Goal: Task Accomplishment & Management: Manage account settings

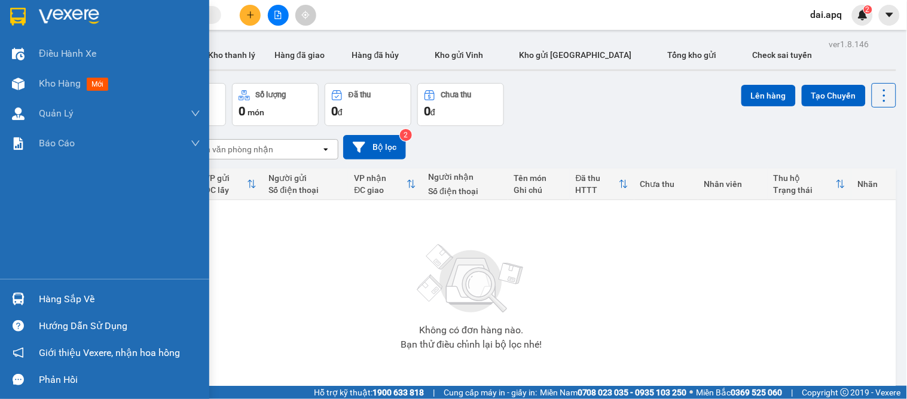
click at [20, 308] on div at bounding box center [18, 299] width 21 height 21
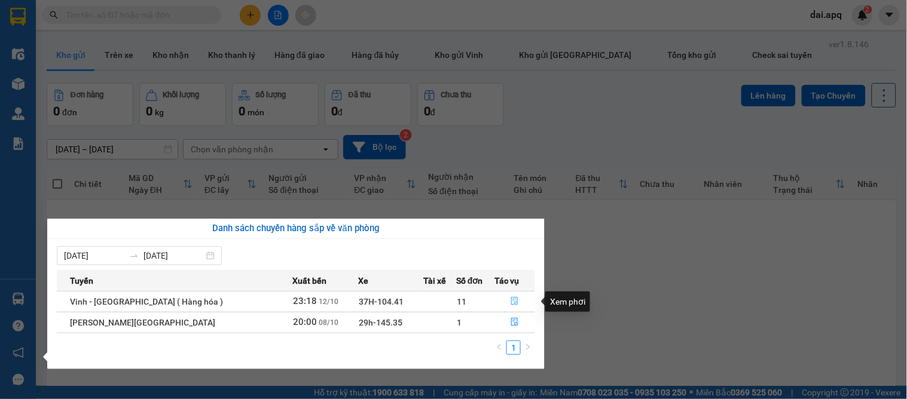
click at [504, 303] on button "button" at bounding box center [514, 301] width 39 height 19
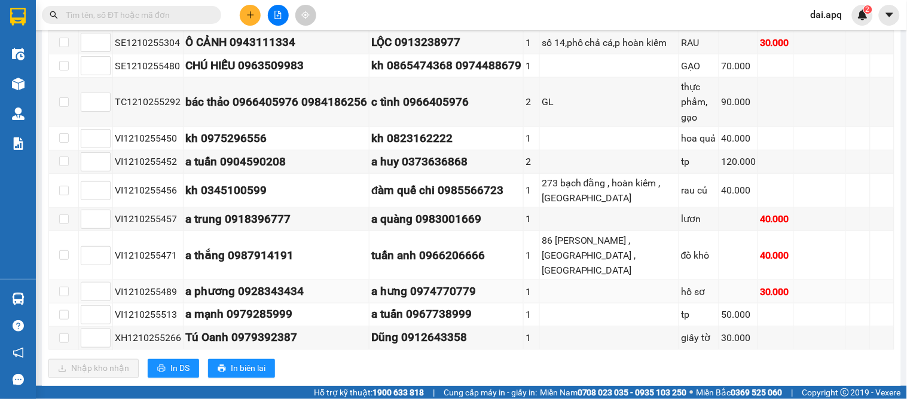
scroll to position [273, 0]
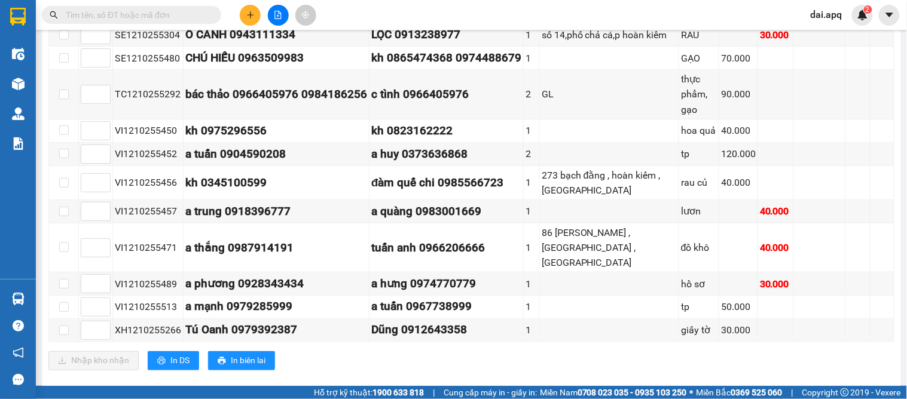
click at [427, 353] on div "VP GIA LÂM Đơn 11 | SL 13 | CR 440.000 | CC 140.000 | Tổng cước 580.000 | TH 0 …" at bounding box center [471, 165] width 846 height 430
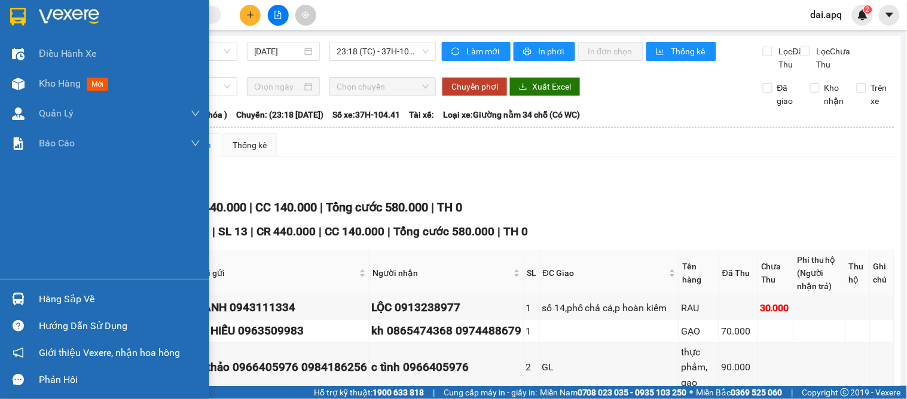
click at [94, 293] on div "Hàng sắp về" at bounding box center [119, 299] width 161 height 18
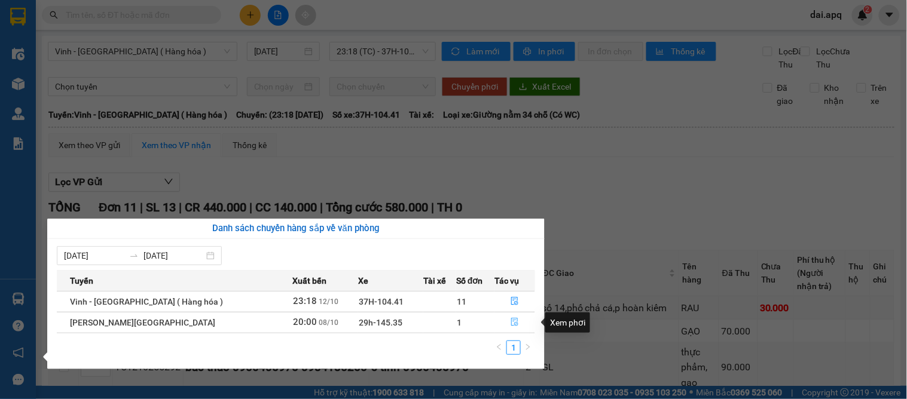
click at [522, 316] on button "button" at bounding box center [514, 322] width 39 height 19
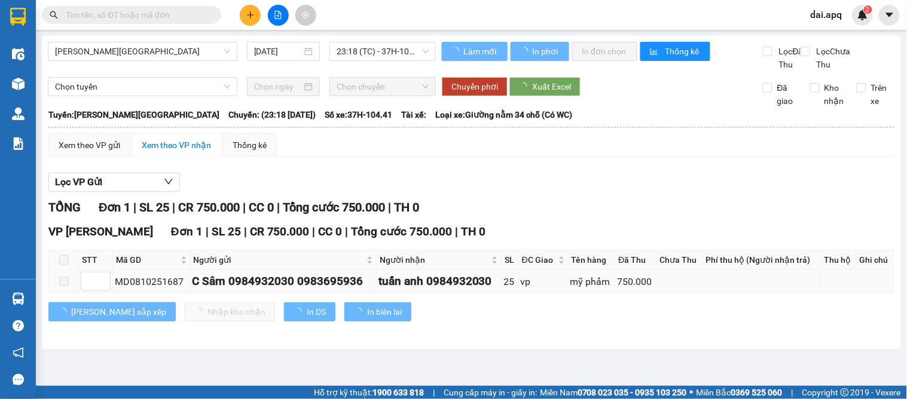
type input "08/10/2025"
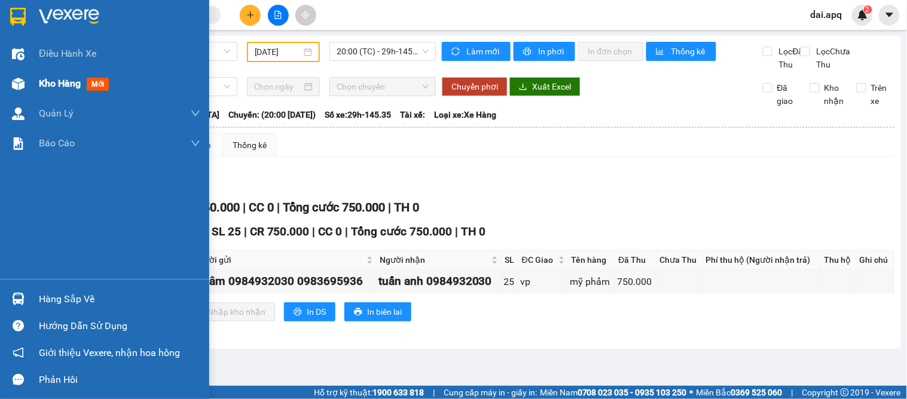
click at [39, 84] on span "Kho hàng" at bounding box center [60, 83] width 42 height 11
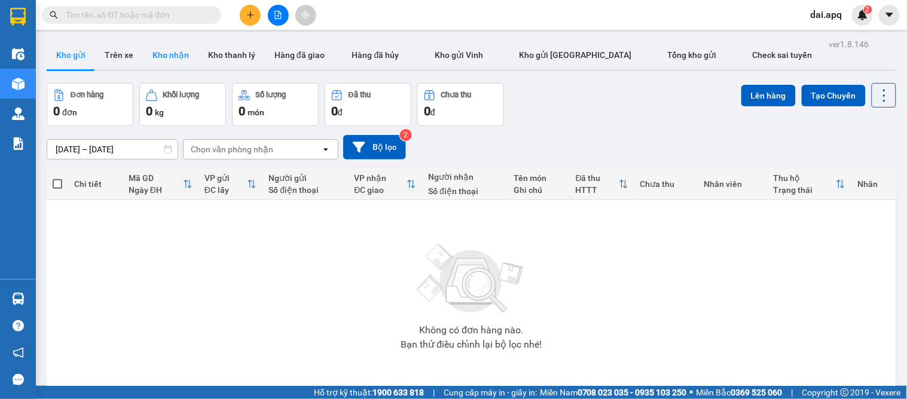
click at [172, 54] on button "Kho nhận" at bounding box center [171, 55] width 56 height 29
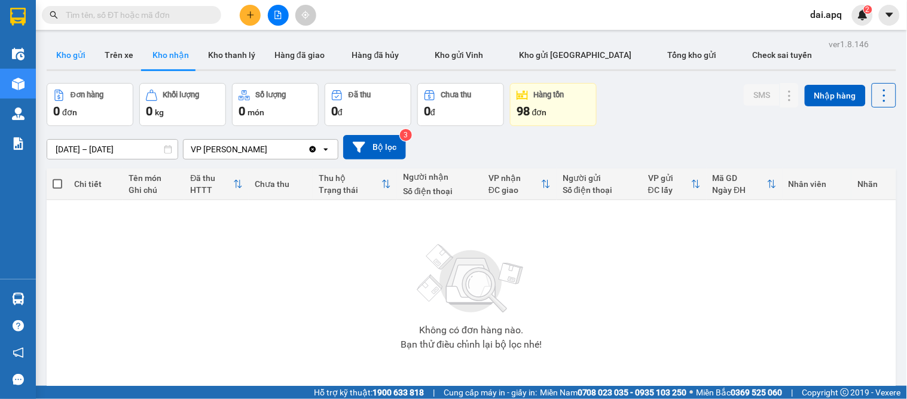
click at [48, 56] on button "Kho gửi" at bounding box center [71, 55] width 48 height 29
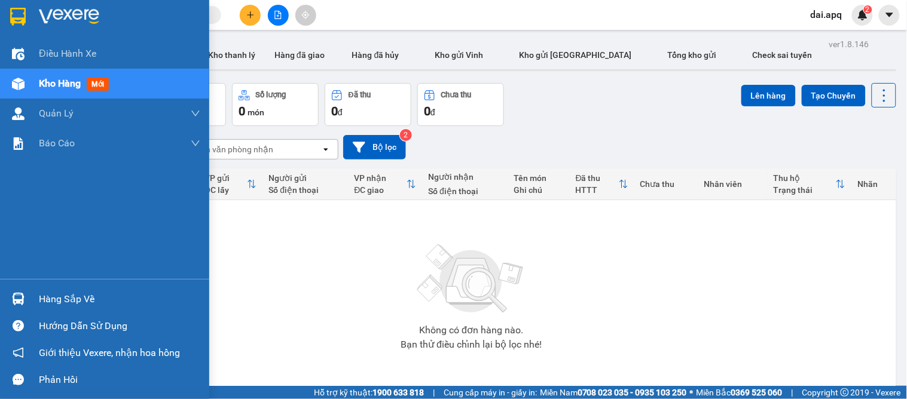
click at [24, 300] on img at bounding box center [18, 299] width 13 height 13
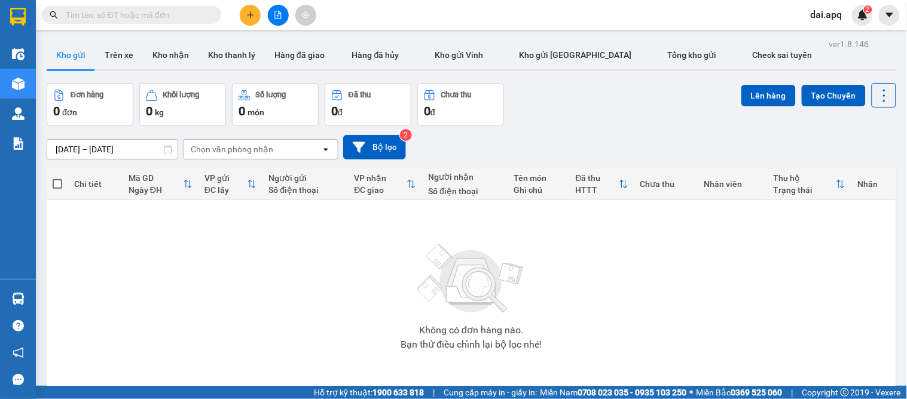
click at [553, 109] on section "Kết quả tìm kiếm ( 0 ) Bộ lọc No Data dai.apq 2 Điều hành xe Kho hàng mới Quản …" at bounding box center [453, 199] width 907 height 399
click at [73, 149] on input "11/10/2025 – 13/10/2025" at bounding box center [112, 149] width 130 height 19
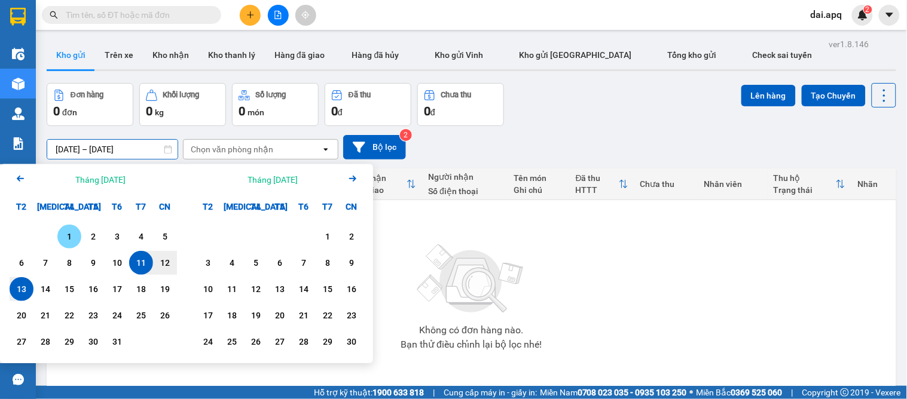
click at [70, 230] on div "1" at bounding box center [69, 237] width 17 height 14
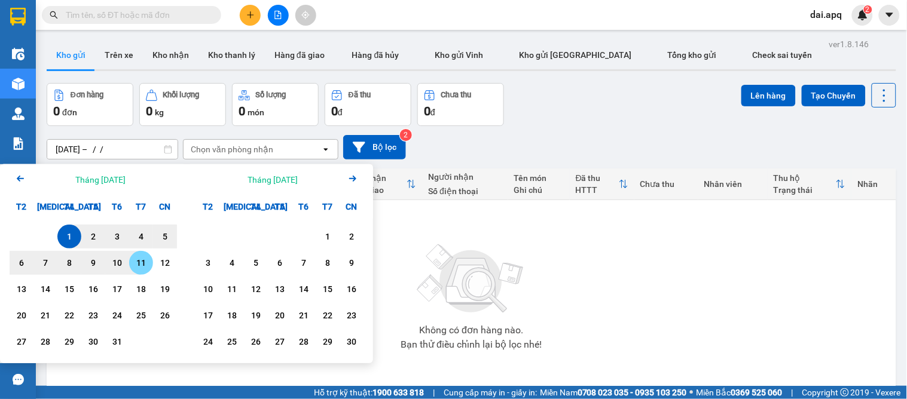
click at [145, 264] on div "11" at bounding box center [141, 263] width 17 height 14
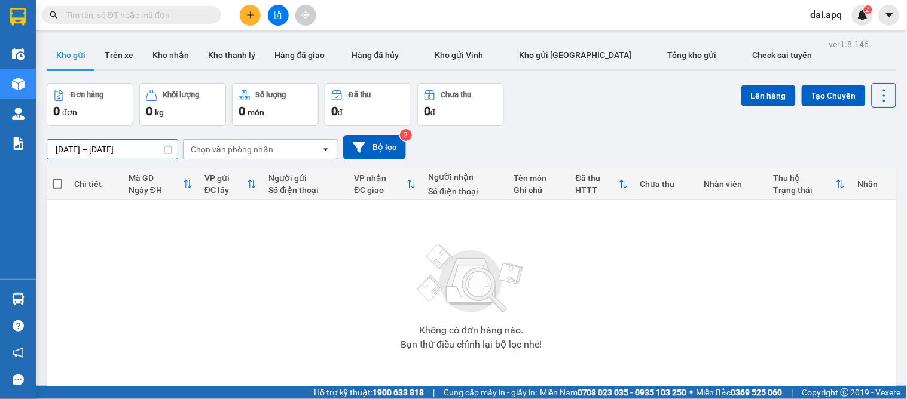
click at [116, 153] on input "01/10/2025 – 11/10/2025" at bounding box center [112, 149] width 130 height 19
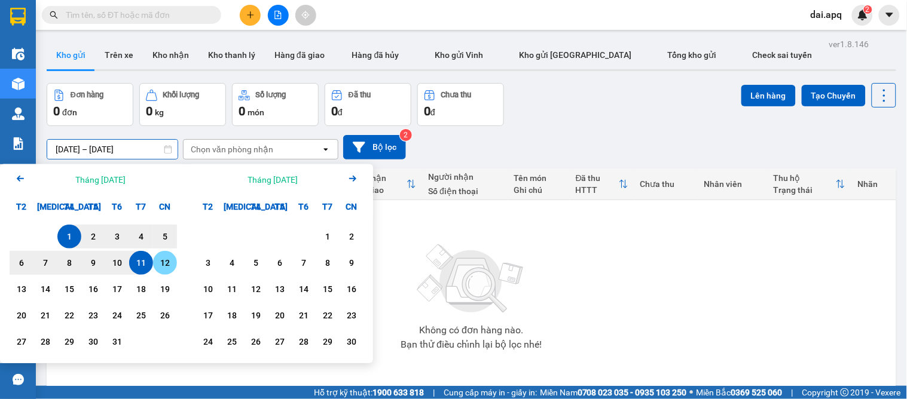
click at [158, 267] on div "12" at bounding box center [165, 263] width 17 height 14
click at [74, 233] on div "1" at bounding box center [69, 237] width 17 height 14
type input "01/10/2025 – 12/10/2025"
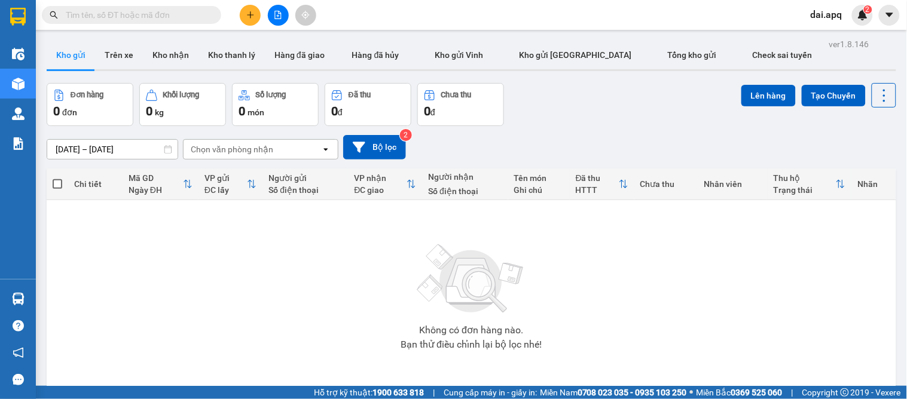
scroll to position [55, 0]
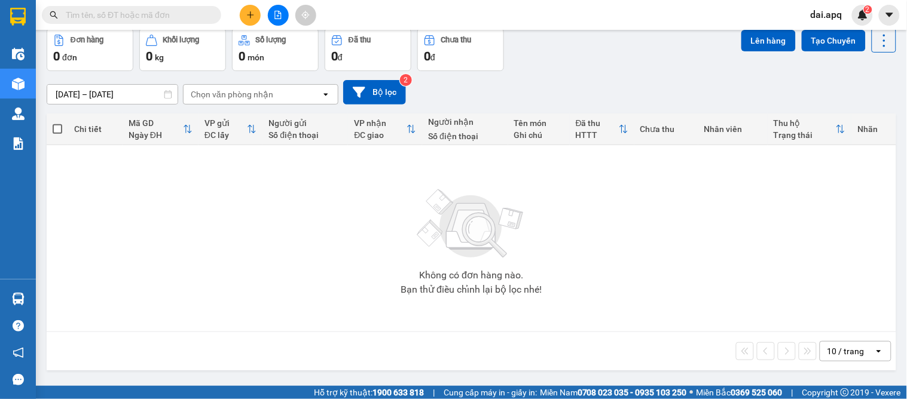
click at [142, 16] on input "text" at bounding box center [136, 14] width 141 height 13
click at [167, 13] on input "text" at bounding box center [136, 14] width 141 height 13
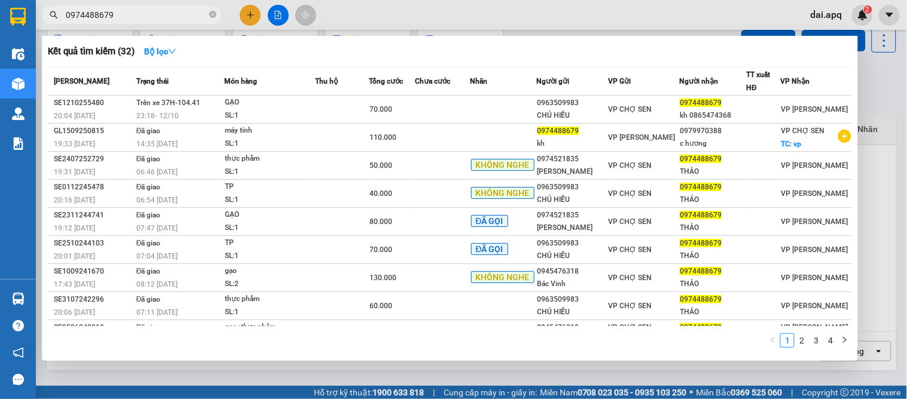
type input "0974488679"
click at [500, 365] on div at bounding box center [453, 199] width 907 height 399
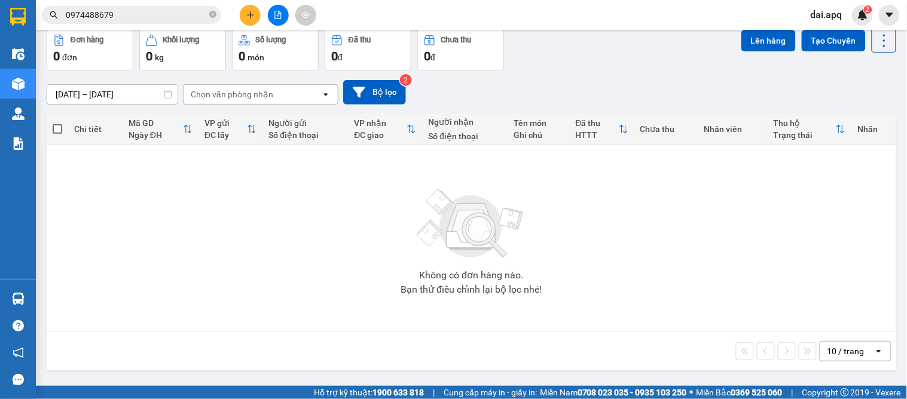
scroll to position [0, 0]
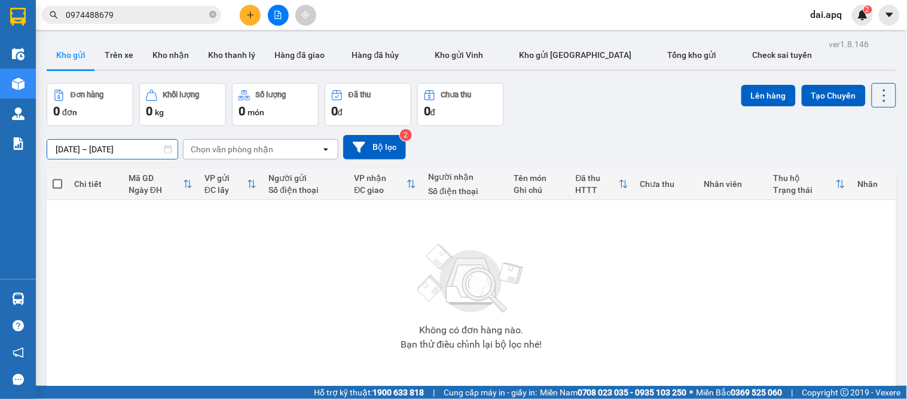
click at [76, 145] on input "01/10/2025 – 12/10/2025" at bounding box center [112, 149] width 130 height 19
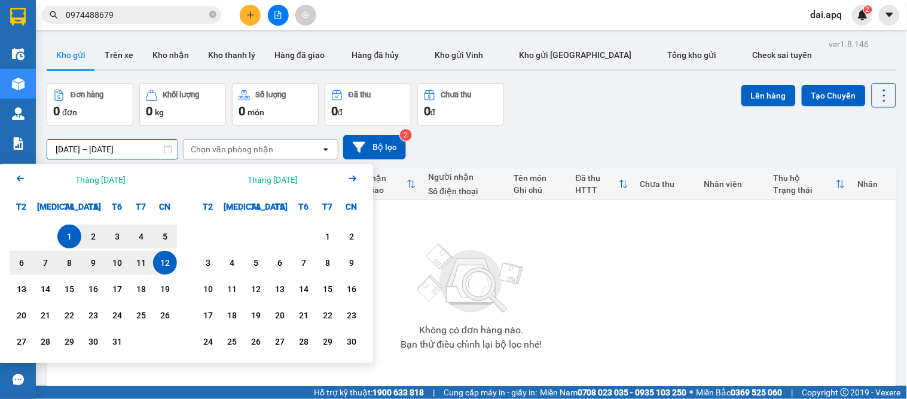
click at [167, 256] on div "12" at bounding box center [165, 263] width 17 height 14
type input "12/10/2025 – / /"
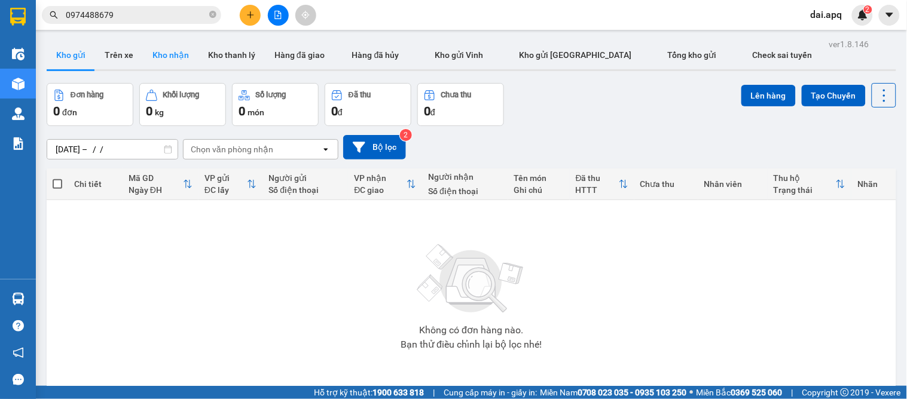
click at [182, 55] on button "Kho nhận" at bounding box center [171, 55] width 56 height 29
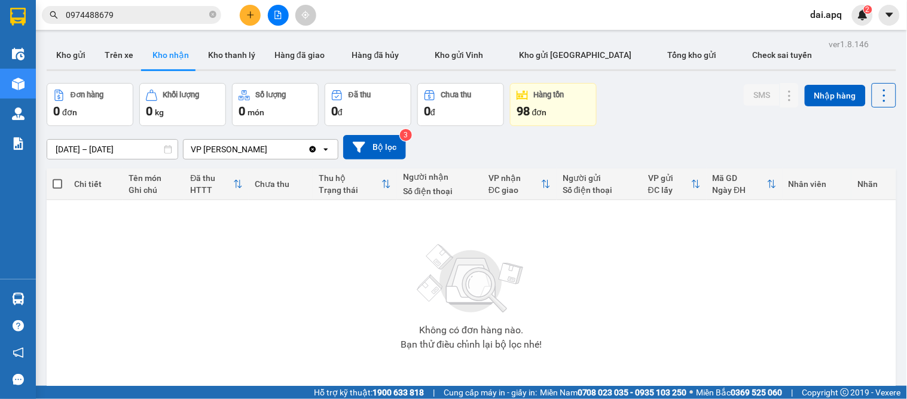
click at [77, 150] on input "13/10/2025 – 13/10/2025" at bounding box center [112, 149] width 130 height 19
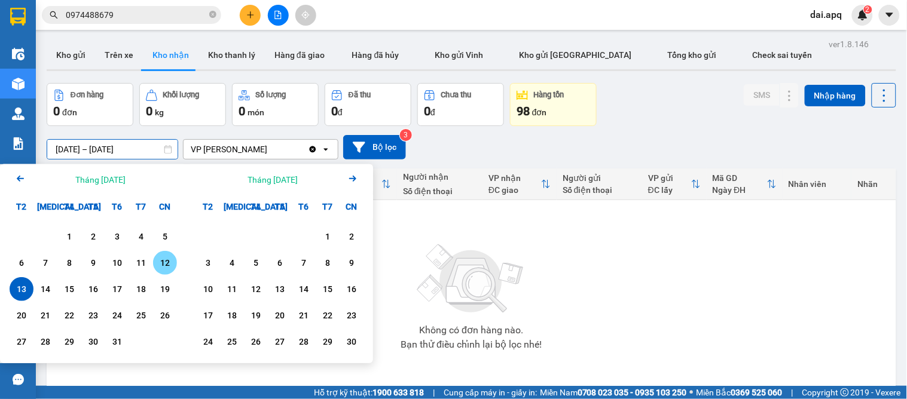
click at [163, 261] on div "12" at bounding box center [165, 263] width 17 height 14
type input "12/10/2025 – 12/10/2025"
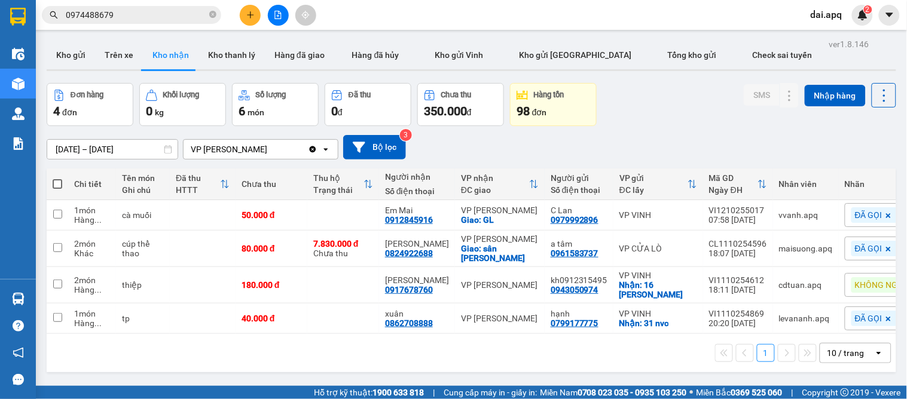
scroll to position [55, 0]
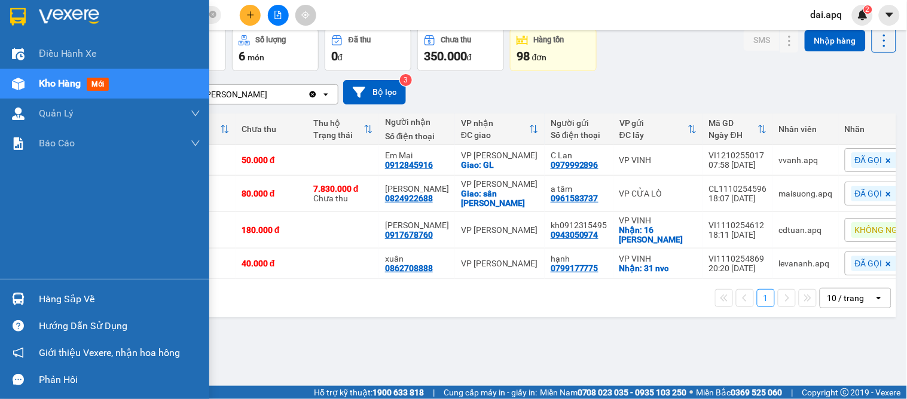
click at [42, 306] on div "Hàng sắp về" at bounding box center [119, 299] width 161 height 18
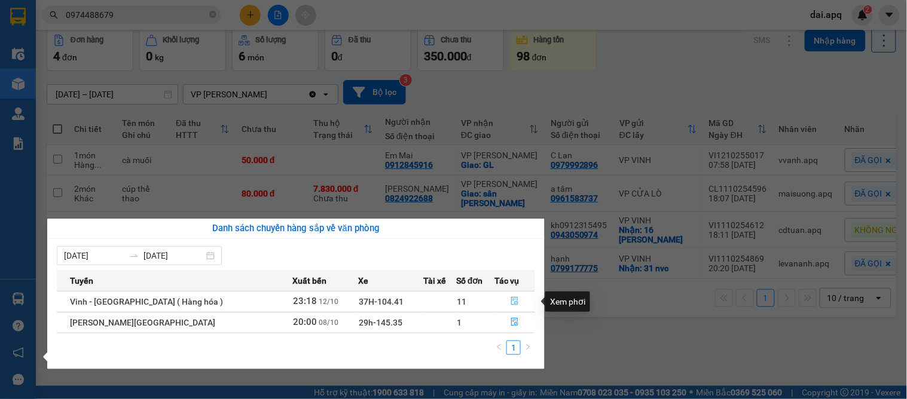
click at [510, 297] on icon "file-done" at bounding box center [514, 301] width 8 height 8
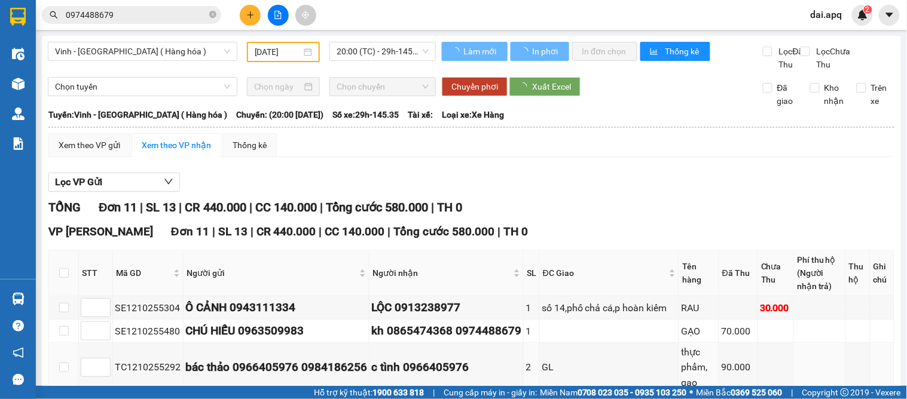
type input "12/10/2025"
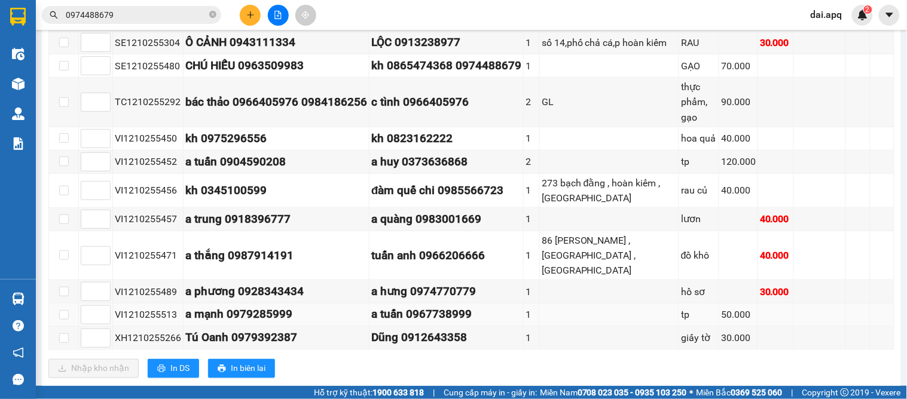
scroll to position [273, 0]
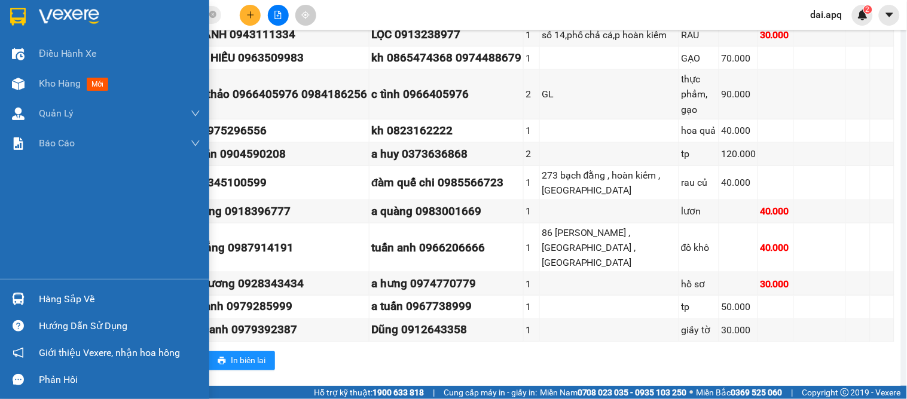
click at [24, 296] on img at bounding box center [18, 299] width 13 height 13
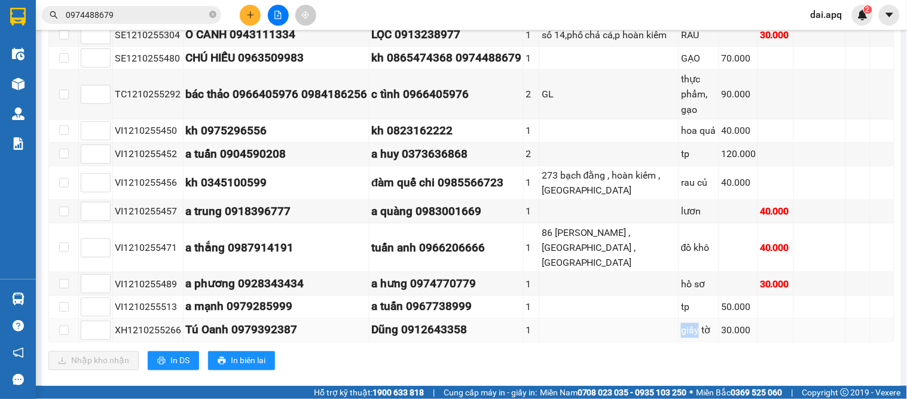
click at [554, 320] on section "Kết quả tìm kiếm ( 32 ) Bộ lọc Mã ĐH Trạng thái Món hàng Thu hộ Tổng cước Chưa …" at bounding box center [453, 199] width 907 height 399
click at [584, 353] on div "VP GIA LÂM Đơn 11 | SL 13 | CR 440.000 | CC 140.000 | Tổng cước 580.000 | TH 0 …" at bounding box center [471, 165] width 846 height 430
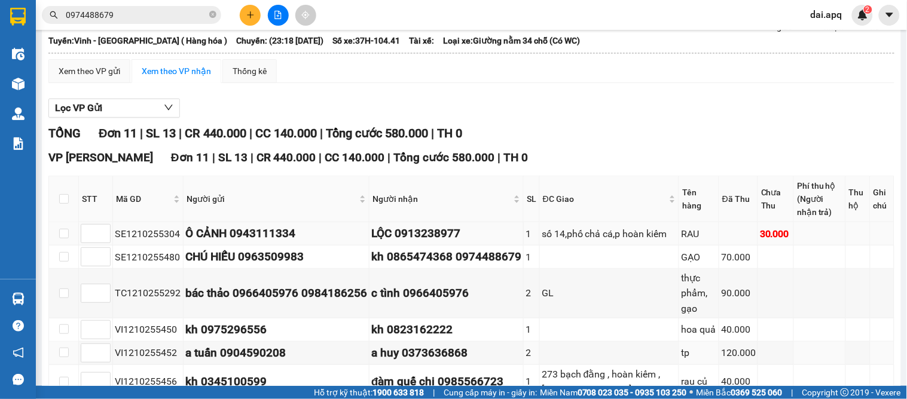
scroll to position [0, 0]
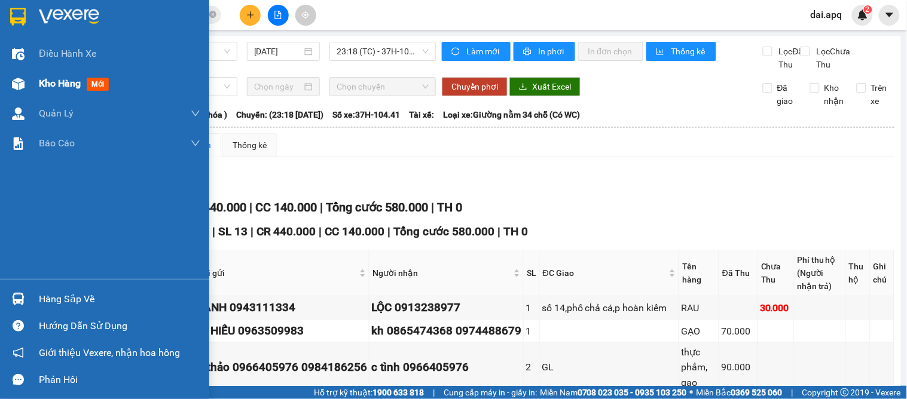
click at [66, 75] on div "Kho hàng mới" at bounding box center [119, 84] width 161 height 30
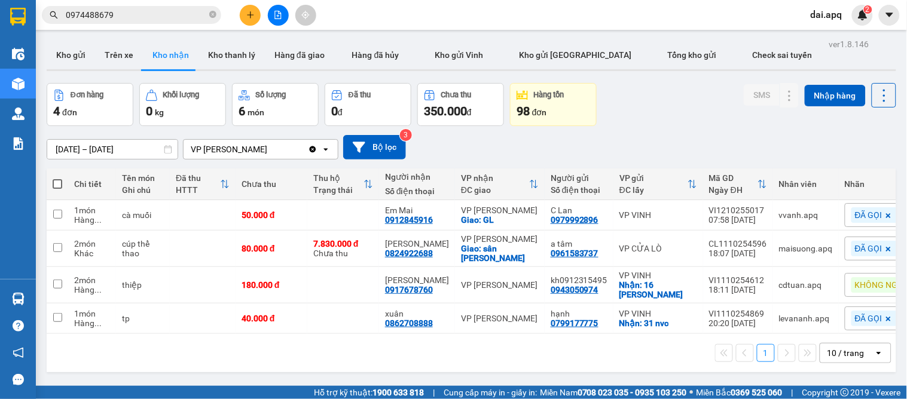
click at [78, 146] on input "12/10/2025 – 12/10/2025" at bounding box center [112, 149] width 130 height 19
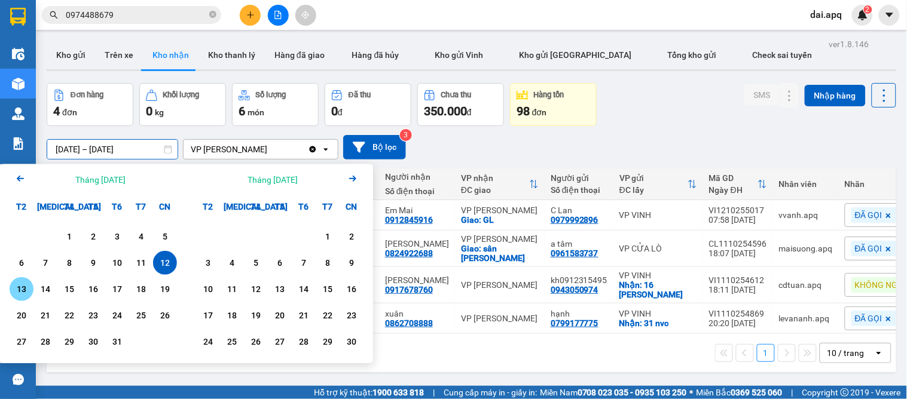
click at [14, 295] on div "13" at bounding box center [21, 289] width 17 height 14
click at [15, 294] on div "13" at bounding box center [21, 289] width 17 height 14
type input "13/10/2025 – 13/10/2025"
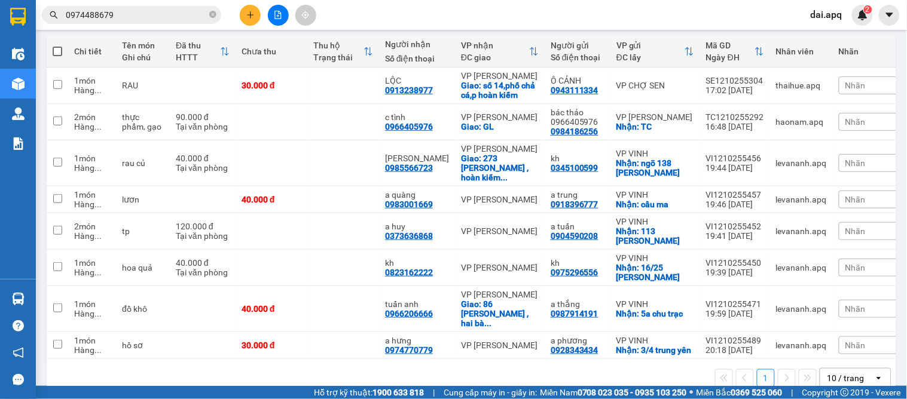
scroll to position [151, 0]
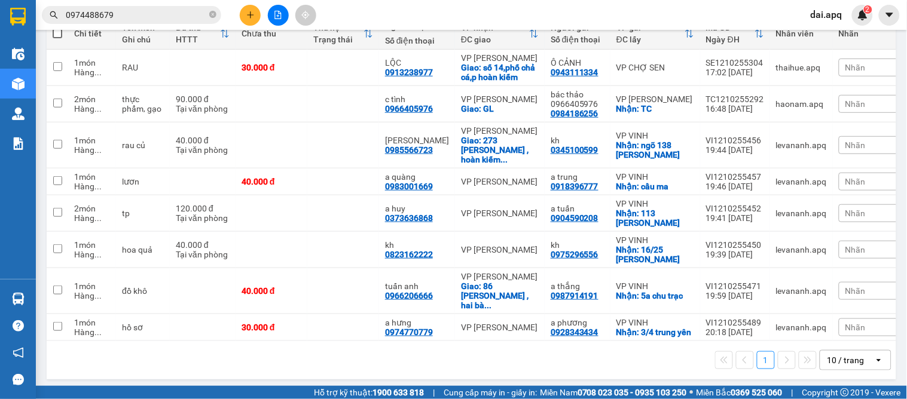
drag, startPoint x: 816, startPoint y: 344, endPoint x: 831, endPoint y: 362, distance: 23.8
click at [817, 348] on div "1 10 / trang open" at bounding box center [471, 360] width 849 height 38
click at [828, 360] on div "10 / trang" at bounding box center [845, 360] width 37 height 12
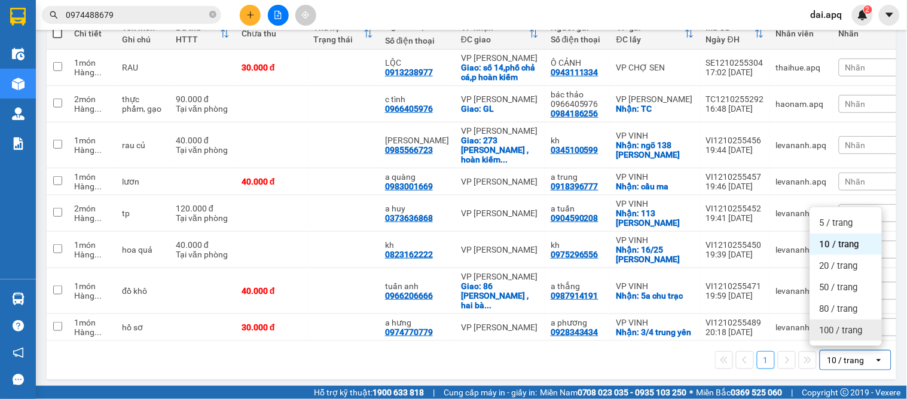
click at [828, 334] on span "100 / trang" at bounding box center [840, 331] width 43 height 12
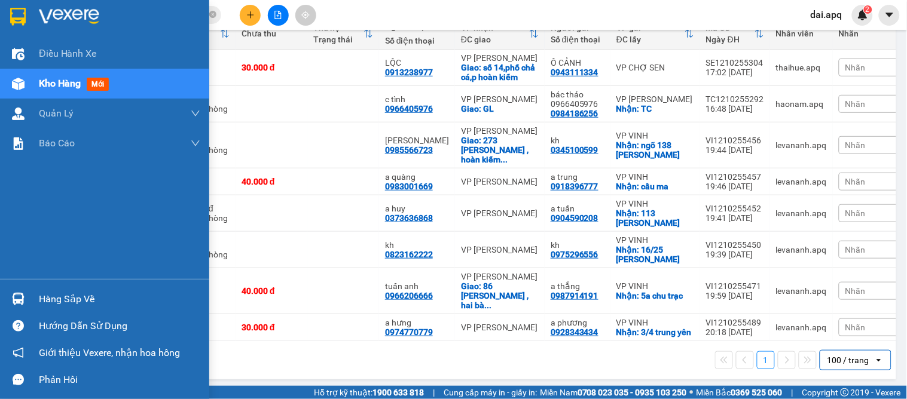
click at [88, 282] on div "Hàng sắp về Hướng dẫn sử dụng Giới thiệu Vexere, nhận hoa hồng Phản hồi" at bounding box center [104, 336] width 209 height 114
click at [98, 300] on div "Hàng sắp về" at bounding box center [119, 299] width 161 height 18
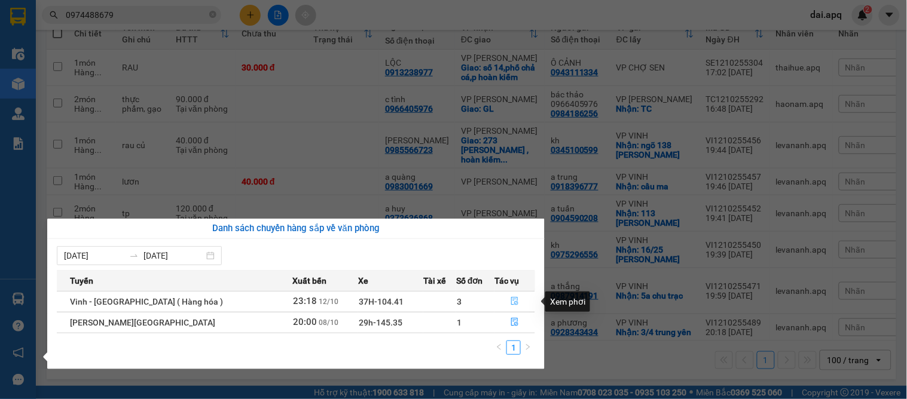
click at [510, 300] on icon "file-done" at bounding box center [514, 301] width 8 height 8
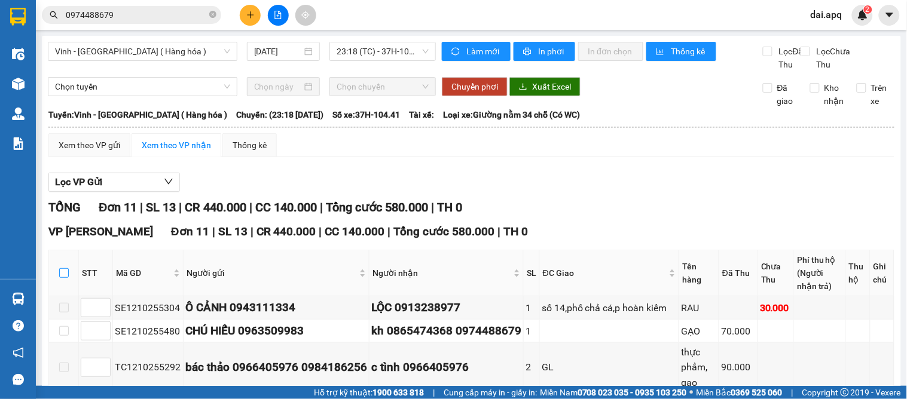
click at [66, 278] on input "checkbox" at bounding box center [64, 273] width 10 height 10
checkbox input "true"
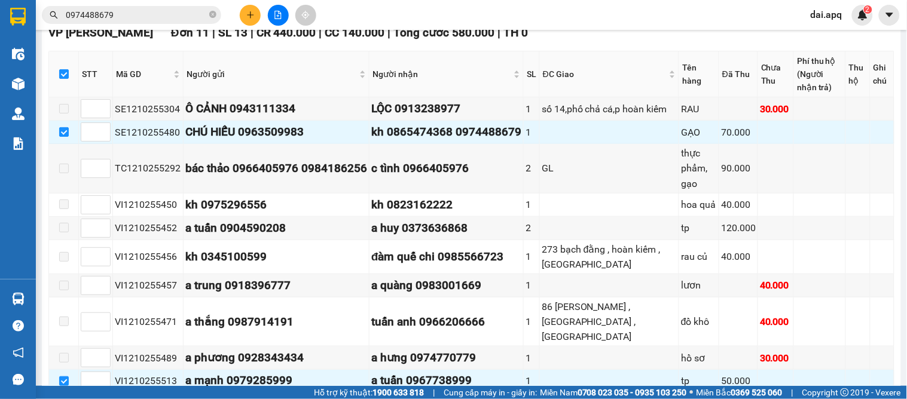
scroll to position [273, 0]
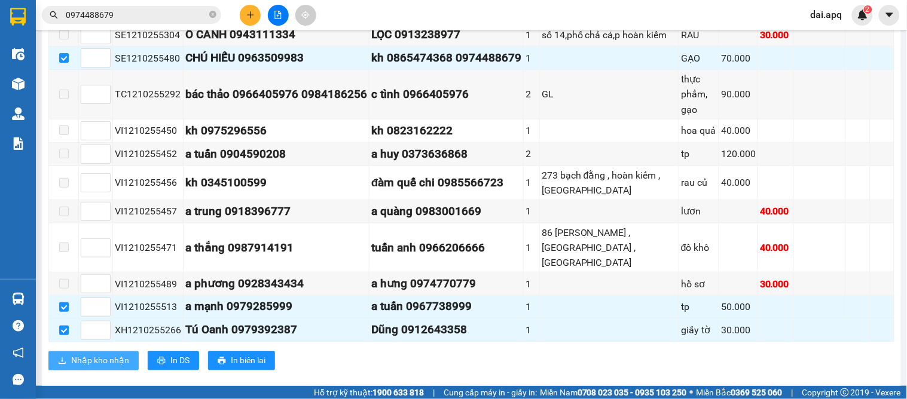
click at [124, 354] on span "Nhập kho nhận" at bounding box center [100, 360] width 58 height 13
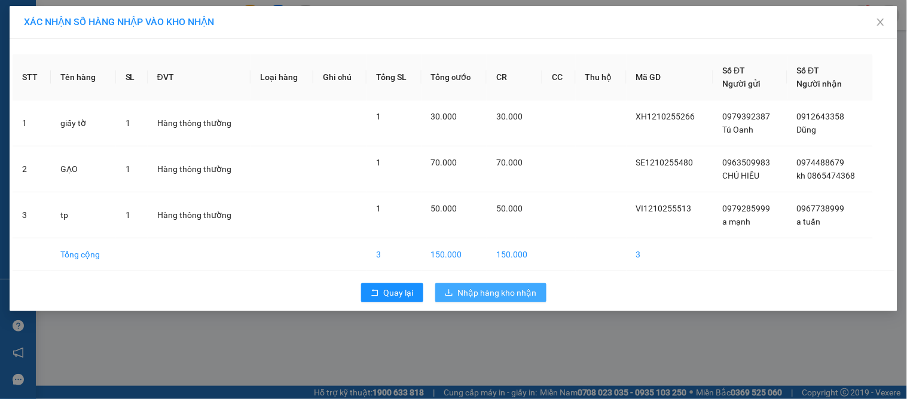
click at [481, 291] on span "Nhập hàng kho nhận" at bounding box center [497, 292] width 79 height 13
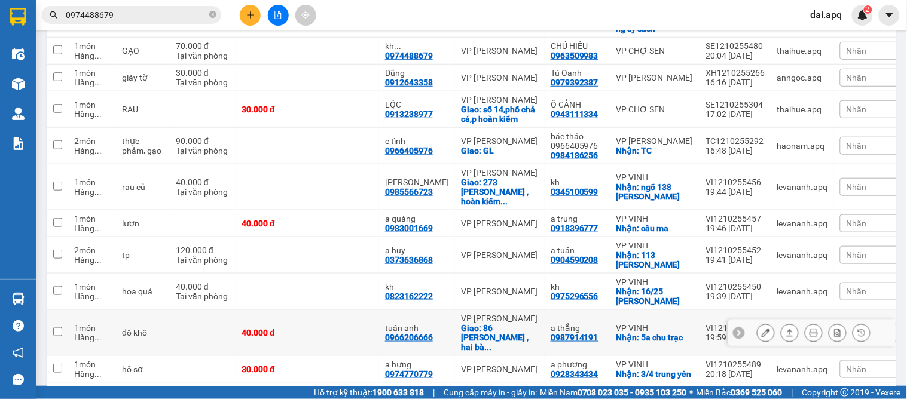
scroll to position [241, 0]
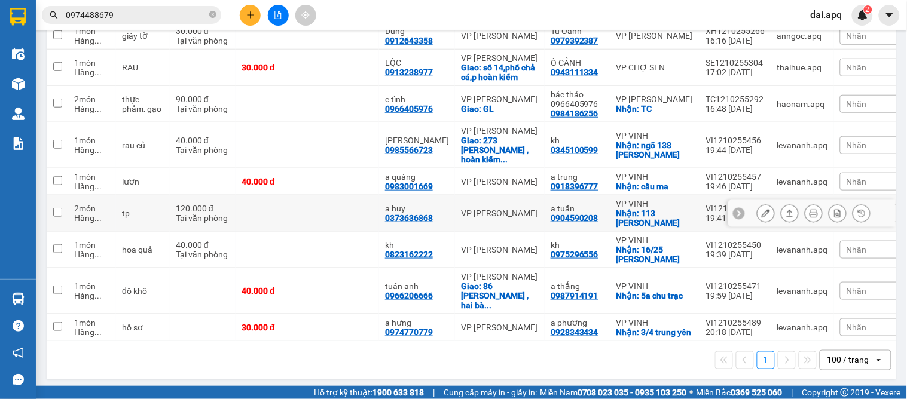
click at [735, 209] on icon at bounding box center [739, 213] width 8 height 8
click at [846, 209] on span "Nhãn" at bounding box center [856, 214] width 20 height 10
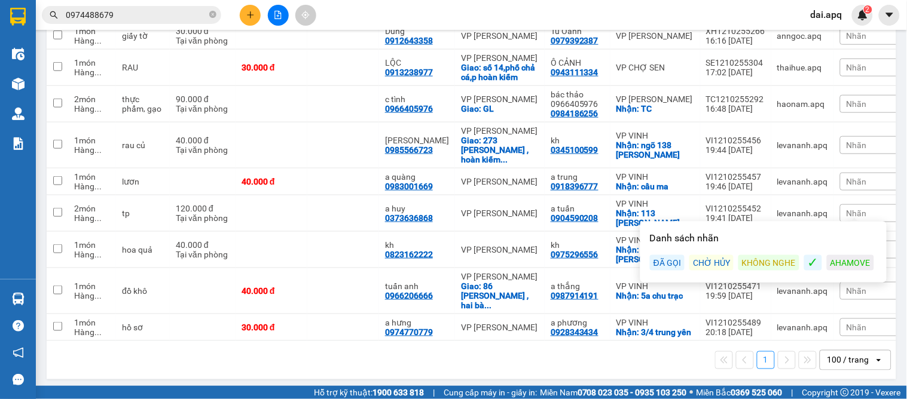
click at [665, 259] on div "ĐÃ GỌI" at bounding box center [667, 263] width 35 height 16
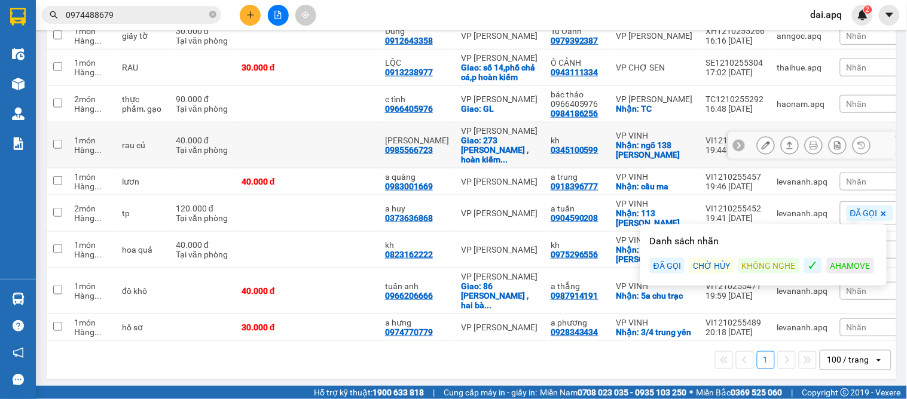
scroll to position [42, 0]
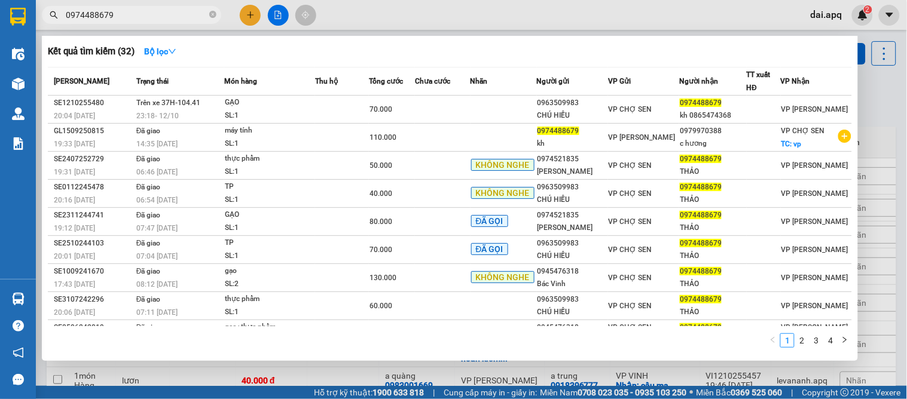
click at [146, 13] on input "0974488679" at bounding box center [136, 14] width 141 height 13
click at [784, 385] on div at bounding box center [453, 199] width 907 height 399
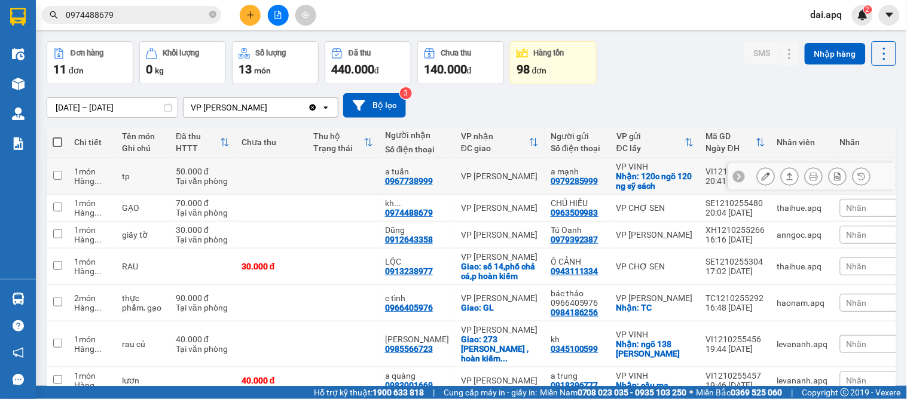
click at [737, 178] on icon at bounding box center [739, 176] width 4 height 7
click at [840, 176] on div "Nhãn" at bounding box center [870, 176] width 60 height 18
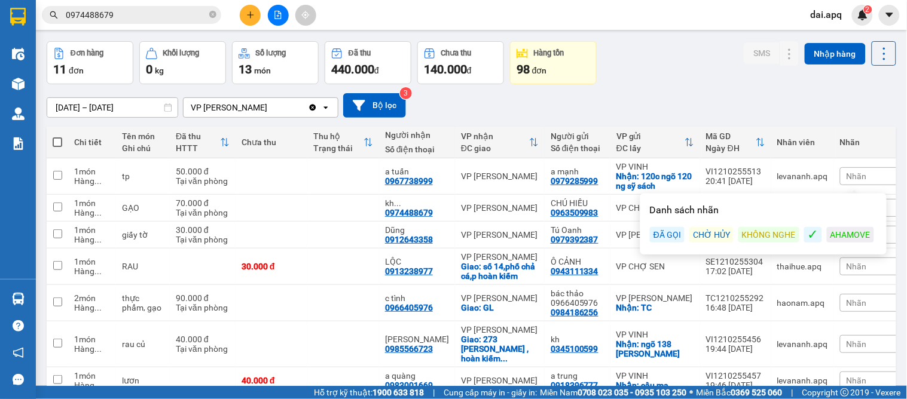
click at [668, 234] on div "ĐÃ GỌI" at bounding box center [667, 235] width 35 height 16
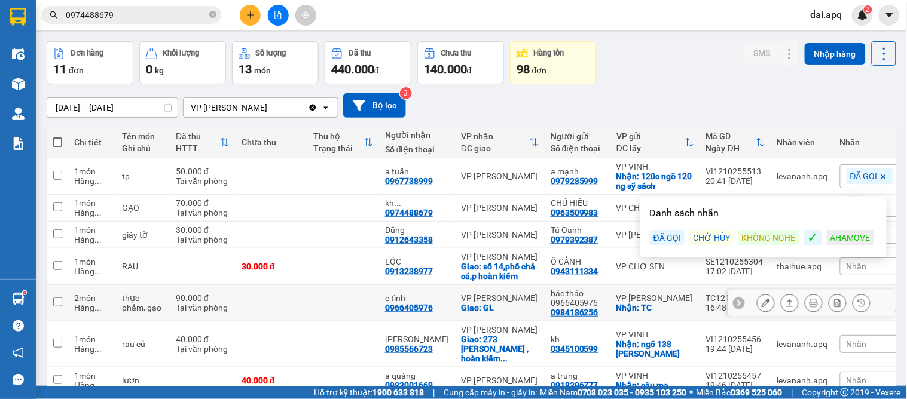
click at [735, 305] on icon at bounding box center [739, 303] width 8 height 8
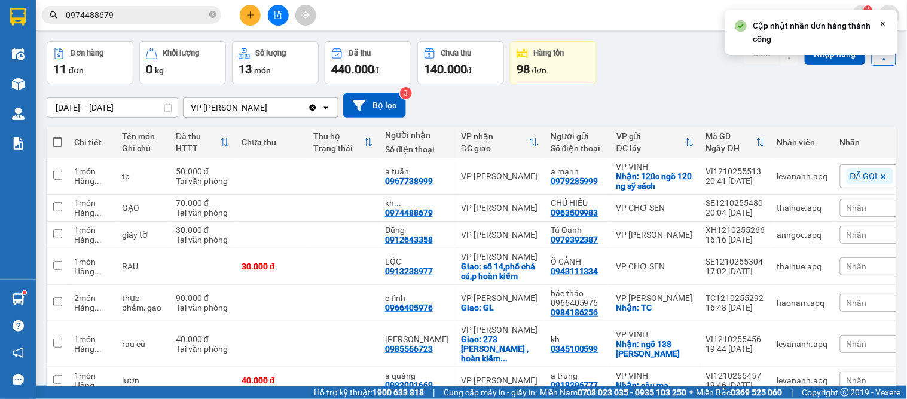
click at [846, 302] on span "Nhãn" at bounding box center [856, 303] width 20 height 10
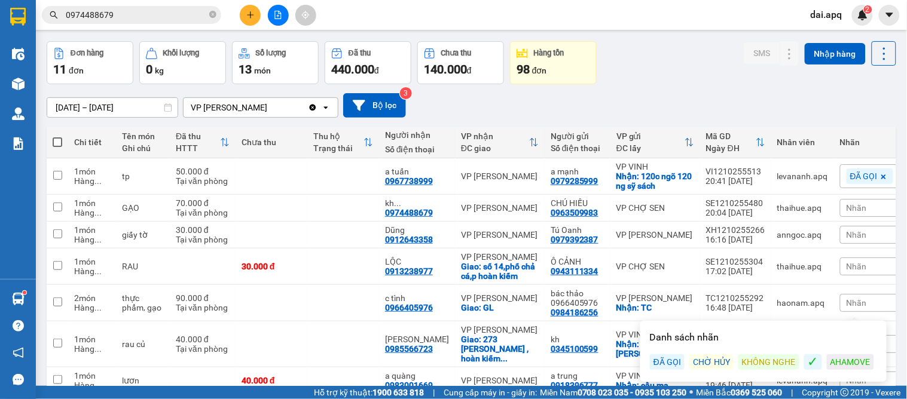
click at [669, 357] on div "ĐÃ GỌI" at bounding box center [667, 362] width 35 height 16
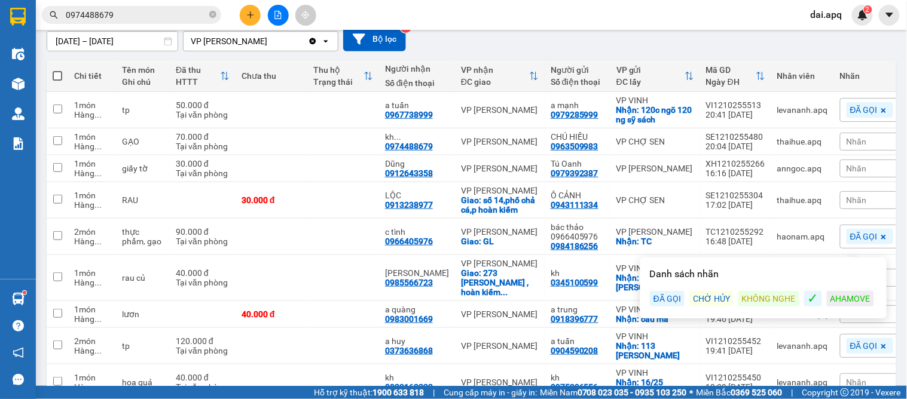
scroll to position [175, 0]
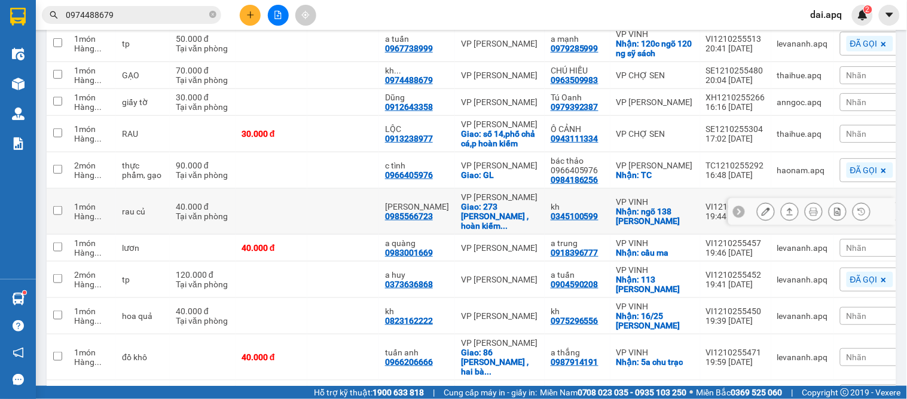
click at [530, 201] on td "VP GIA LÂM Giao: 273 bạch đằng , hoàn kiếm ..." at bounding box center [500, 212] width 90 height 46
checkbox input "true"
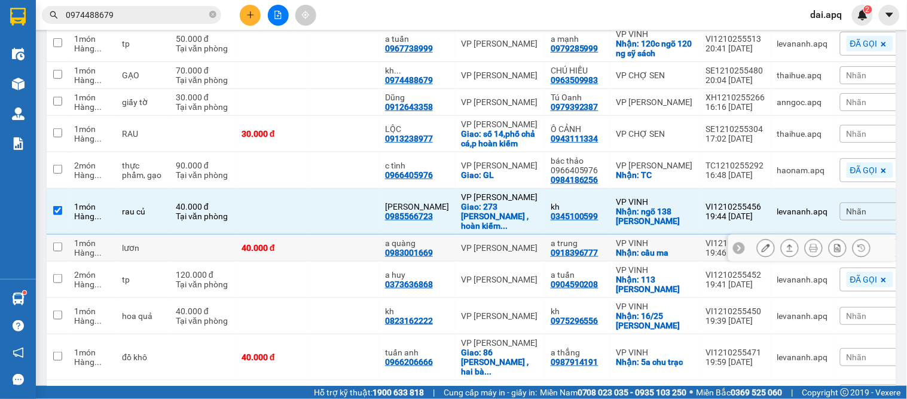
click at [735, 244] on icon at bounding box center [739, 248] width 8 height 8
click at [862, 239] on div "Nhãn" at bounding box center [870, 248] width 60 height 18
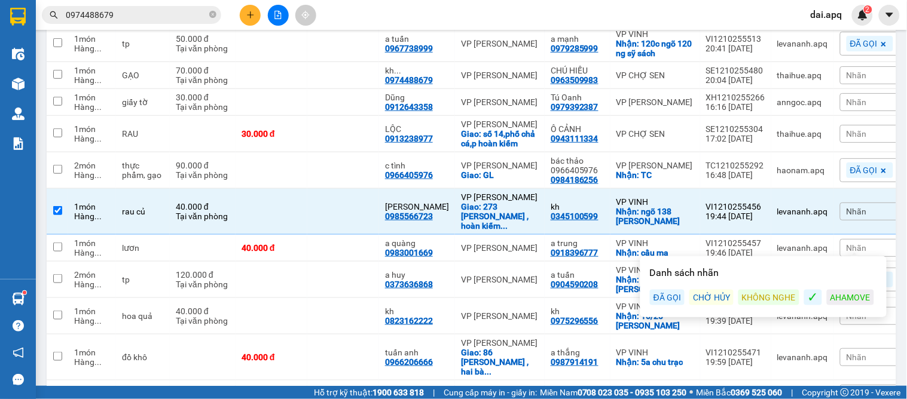
click at [665, 291] on div "ĐÃ GỌI" at bounding box center [667, 298] width 35 height 16
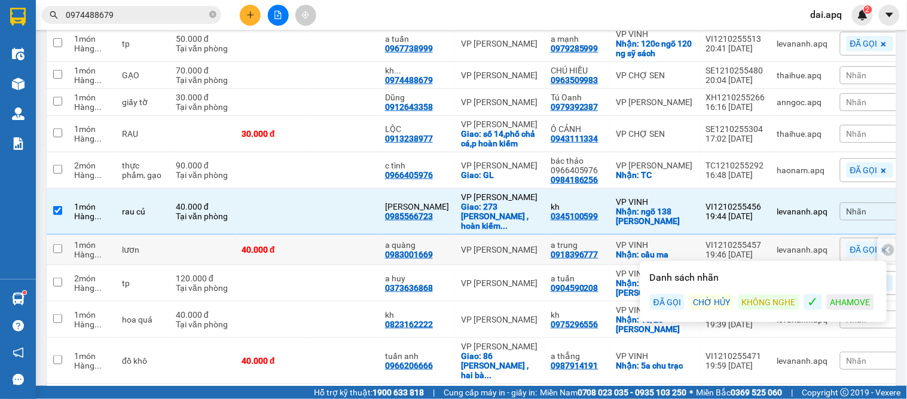
click at [882, 244] on div at bounding box center [888, 250] width 12 height 12
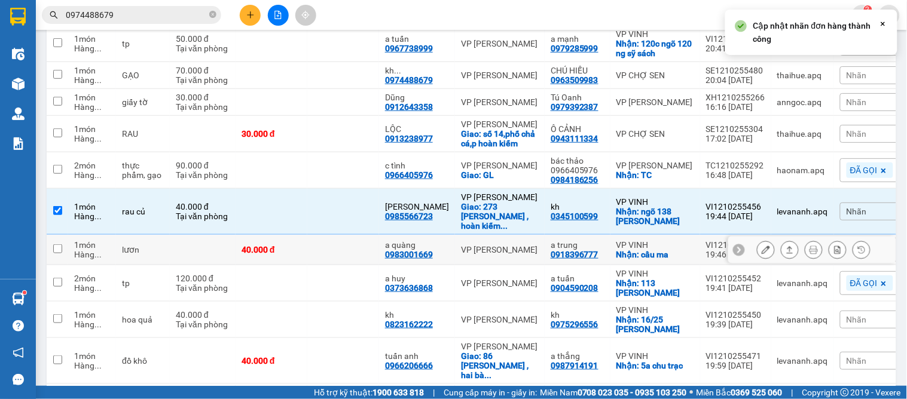
click at [761, 246] on icon at bounding box center [765, 250] width 8 height 8
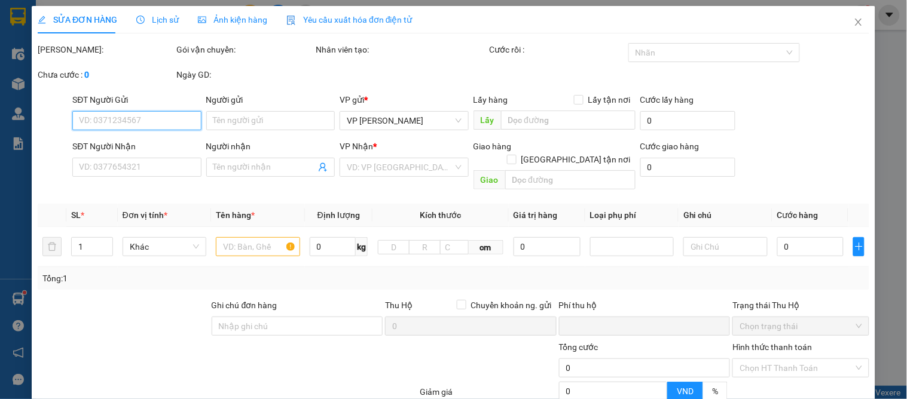
type input "0918396777"
type input "a trung"
checkbox input "true"
type input "cầu ma"
type input "0983001669"
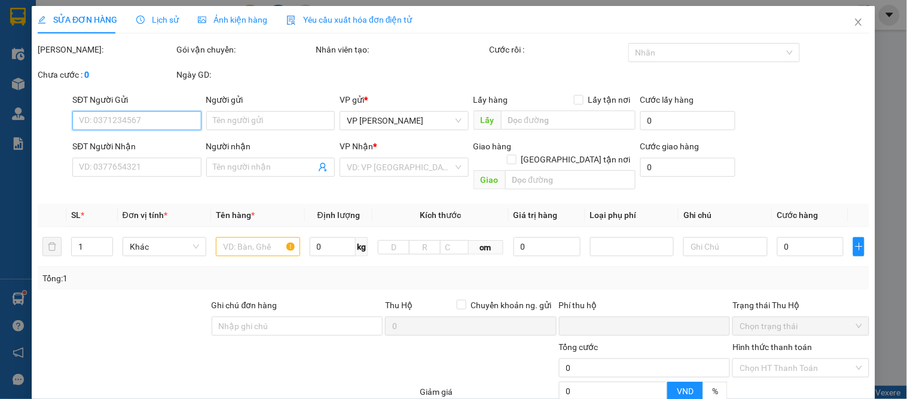
type input "a quàng"
type input "0"
type input "40.000"
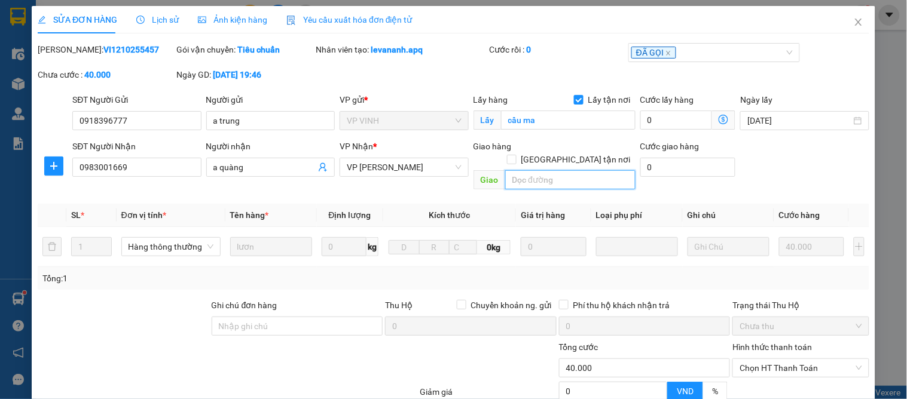
click at [563, 170] on input "text" at bounding box center [570, 179] width 130 height 19
type input "33b phạm ngũ lão"
click at [515, 155] on input "Giao tận nơi" at bounding box center [511, 159] width 8 height 8
checkbox input "true"
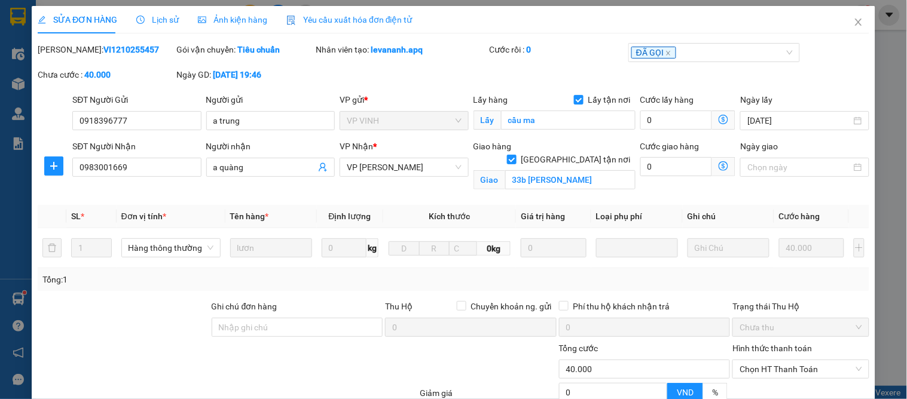
scroll to position [120, 0]
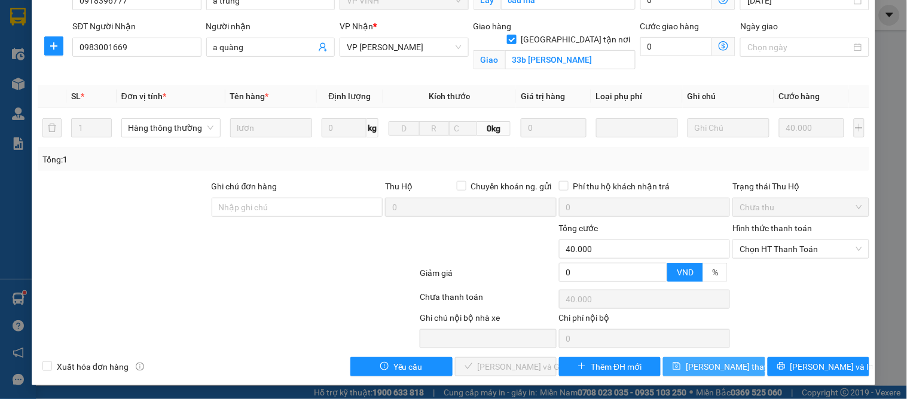
click at [717, 365] on span "Lưu thay đổi" at bounding box center [734, 366] width 96 height 13
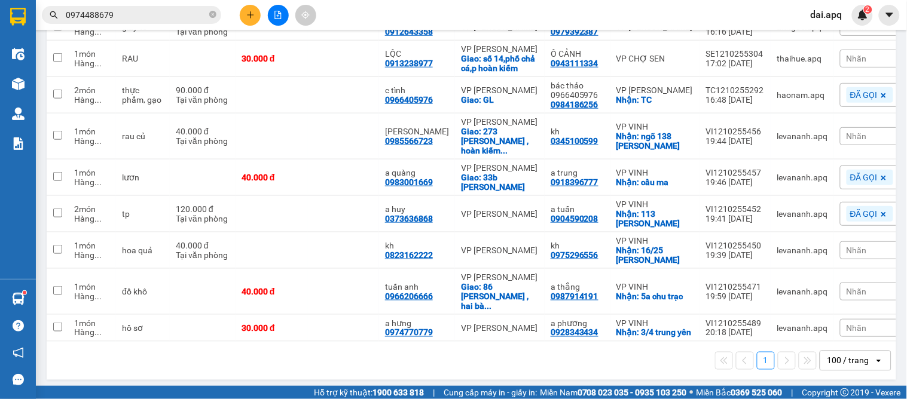
scroll to position [183, 0]
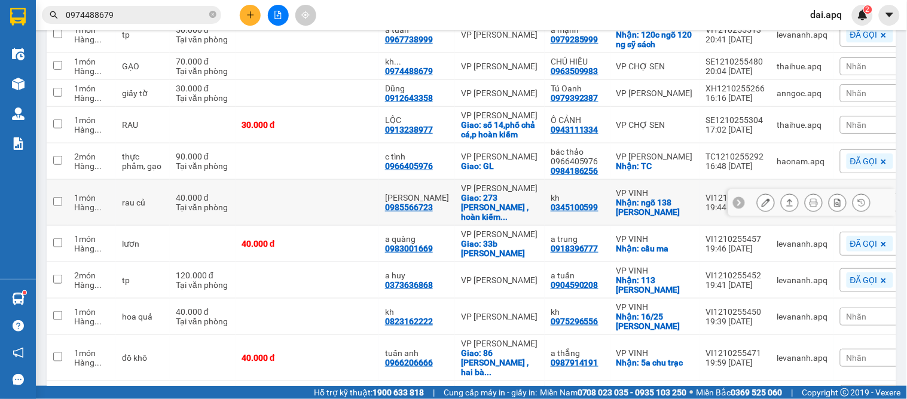
click at [733, 197] on div at bounding box center [739, 203] width 12 height 12
click at [853, 202] on div "Nhãn" at bounding box center [870, 203] width 60 height 18
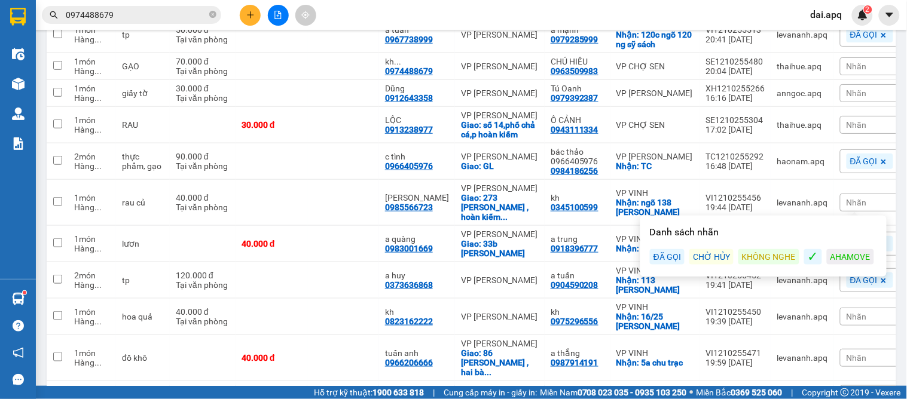
click at [759, 258] on div "KHÔNG NGHE" at bounding box center [768, 257] width 61 height 16
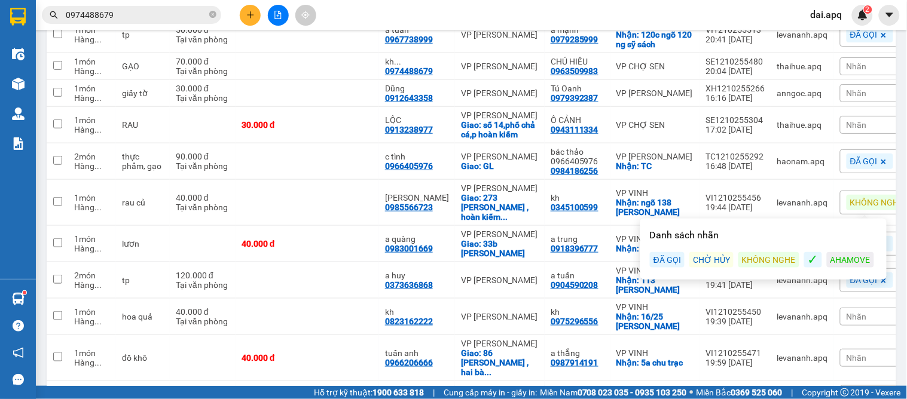
scroll to position [250, 0]
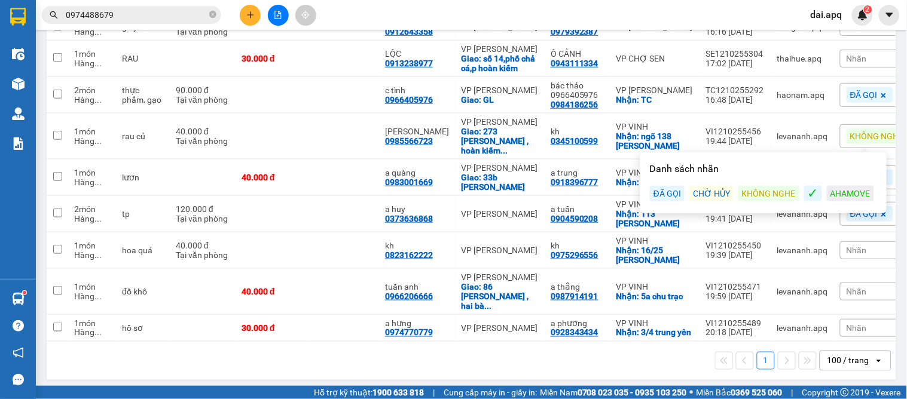
click at [656, 366] on div "1 100 / trang open" at bounding box center [471, 361] width 840 height 20
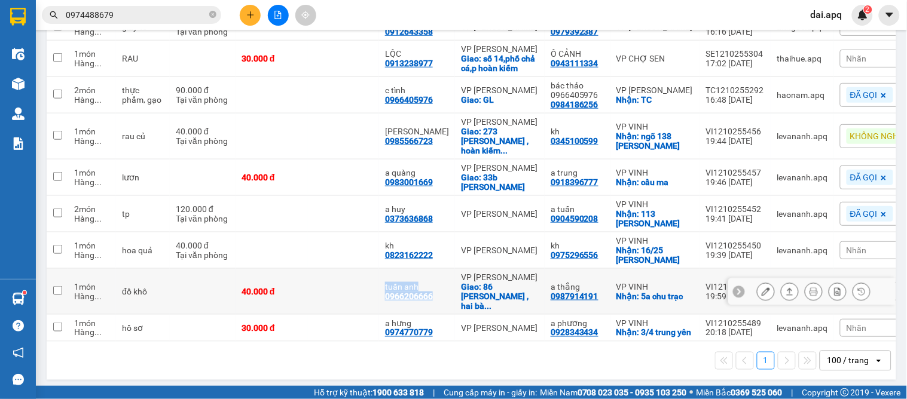
drag, startPoint x: 437, startPoint y: 280, endPoint x: 366, endPoint y: 287, distance: 71.6
click at [366, 287] on tr "1 món Hàng ... đồ khô 40.000 đ tuấn anh 0966206666 VP GIA LÂM Giao: 86 ngô thị …" at bounding box center [487, 292] width 880 height 46
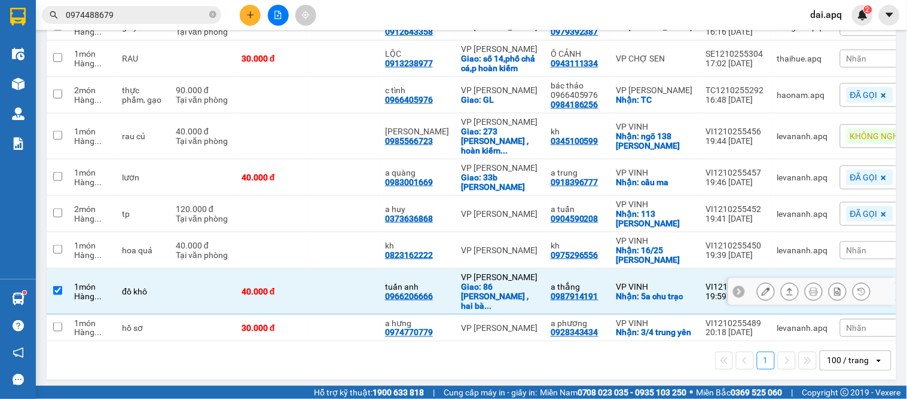
click at [439, 282] on td "tuấn anh 0966206666" at bounding box center [417, 292] width 76 height 46
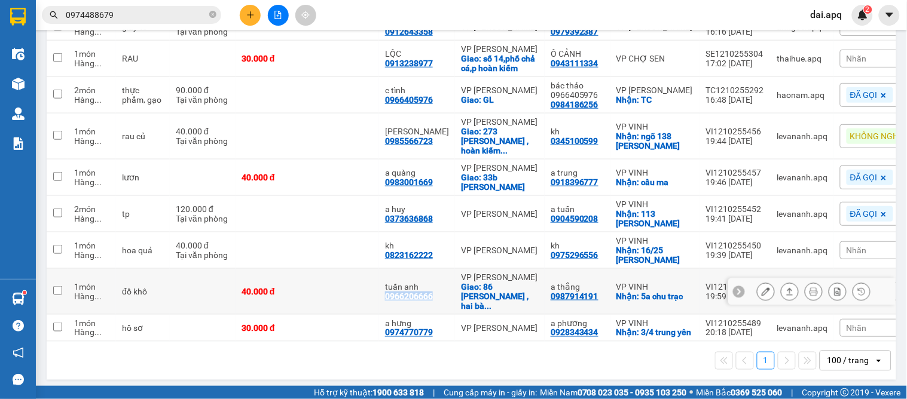
drag, startPoint x: 437, startPoint y: 282, endPoint x: 381, endPoint y: 287, distance: 55.9
click at [381, 287] on td "tuấn anh 0966206666" at bounding box center [417, 292] width 76 height 46
checkbox input "true"
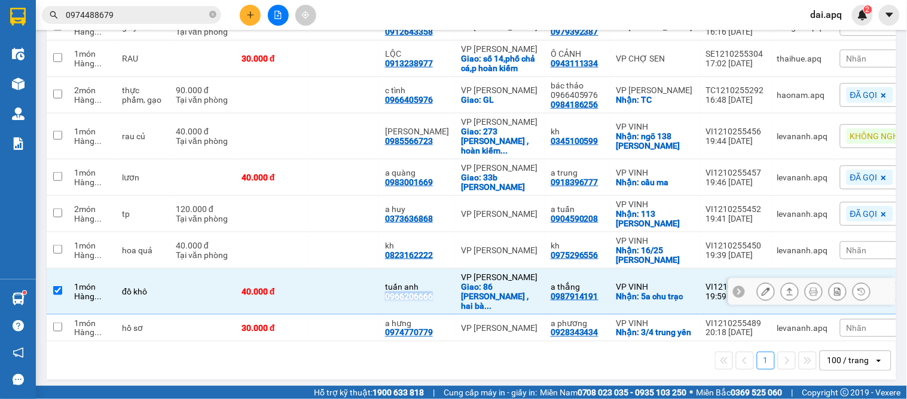
copy div "0966206666"
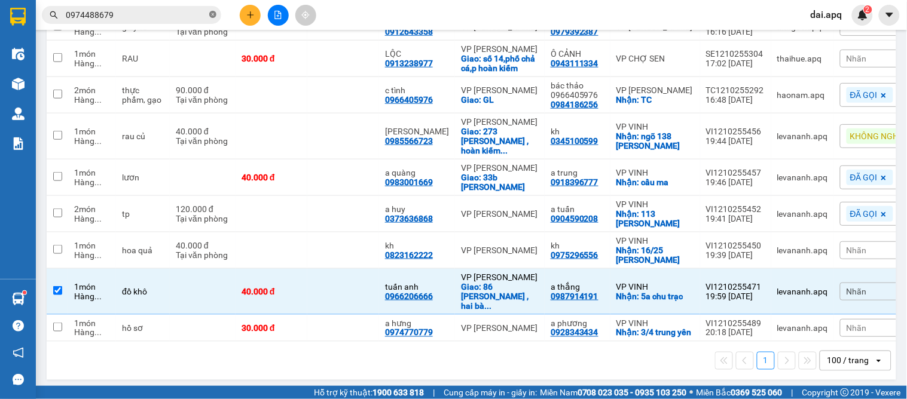
click at [216, 13] on icon "close-circle" at bounding box center [212, 14] width 7 height 7
paste input "0966206666"
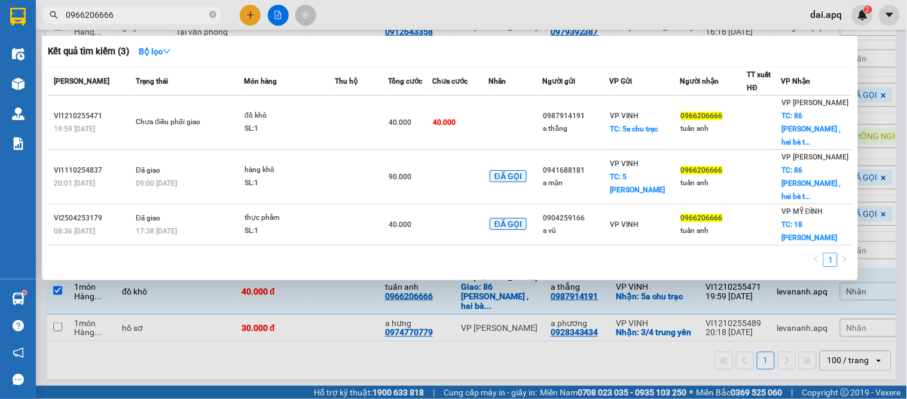
type input "0966206666"
click at [456, 363] on div at bounding box center [453, 199] width 907 height 399
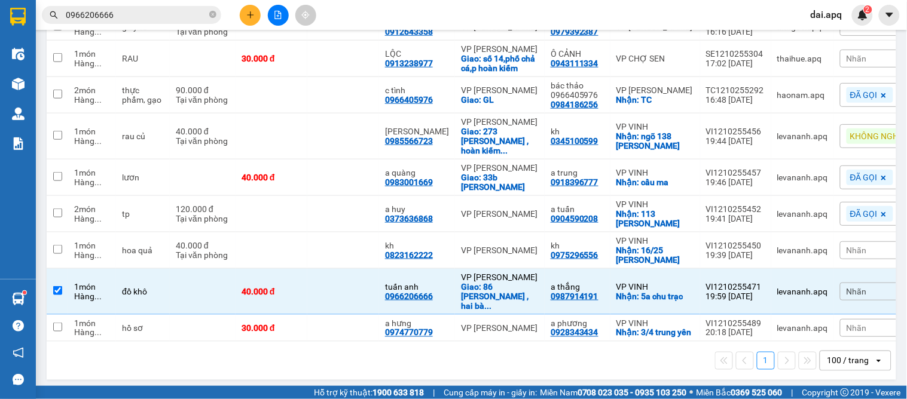
click at [850, 56] on span "Nhãn" at bounding box center [856, 59] width 20 height 10
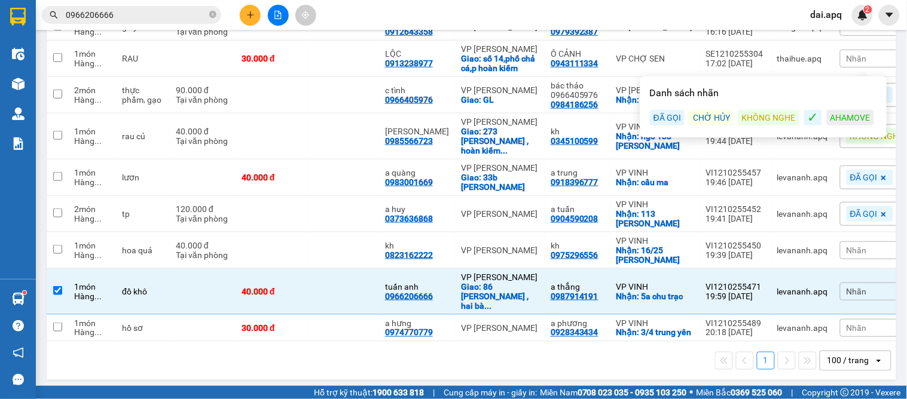
click at [775, 121] on div "KHÔNG NGHE" at bounding box center [768, 118] width 61 height 16
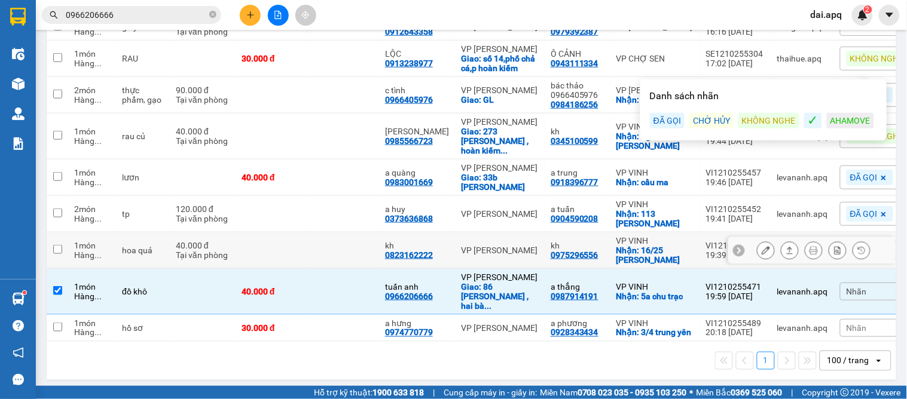
click at [733, 244] on div at bounding box center [739, 250] width 12 height 12
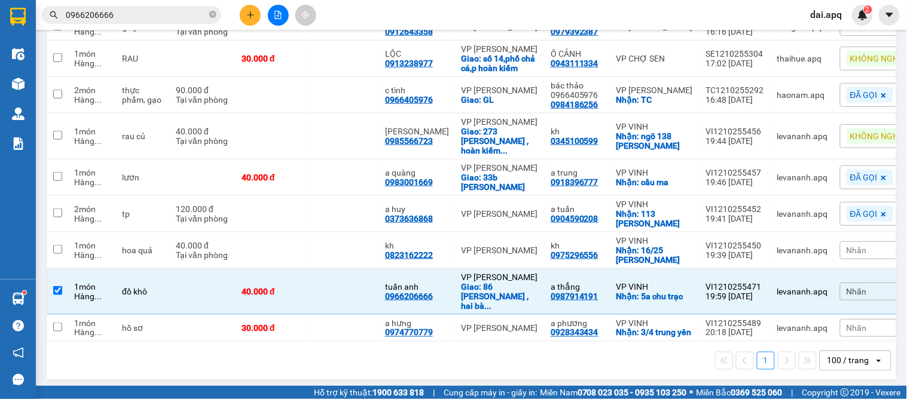
click at [854, 241] on div "Nhãn" at bounding box center [880, 250] width 80 height 18
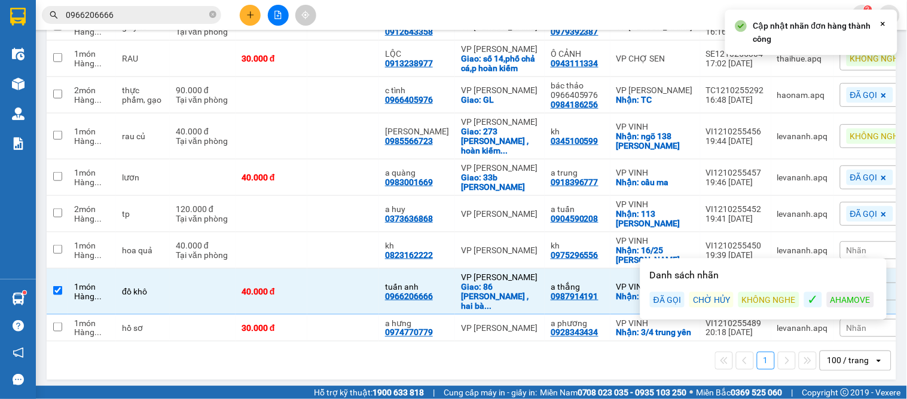
click at [778, 296] on div "KHÔNG NGHE" at bounding box center [768, 300] width 61 height 16
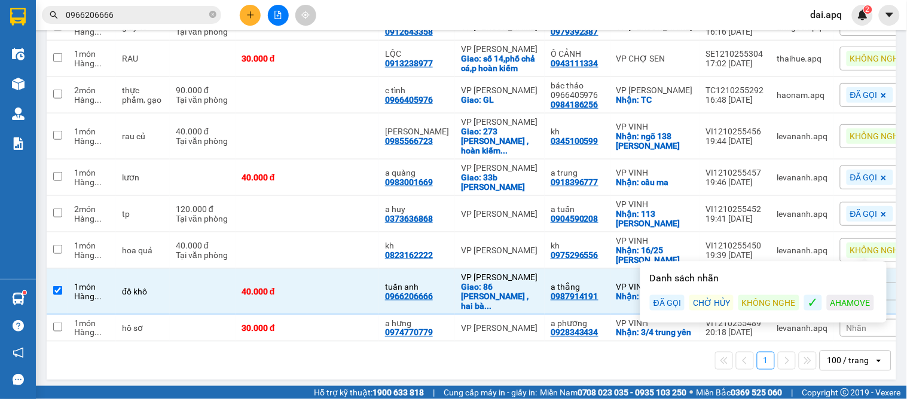
click at [473, 362] on div "1 100 / trang open" at bounding box center [471, 361] width 840 height 20
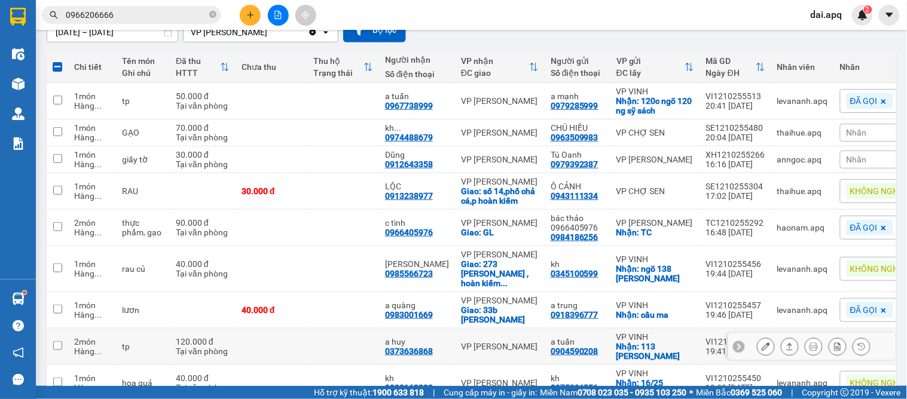
scroll to position [51, 0]
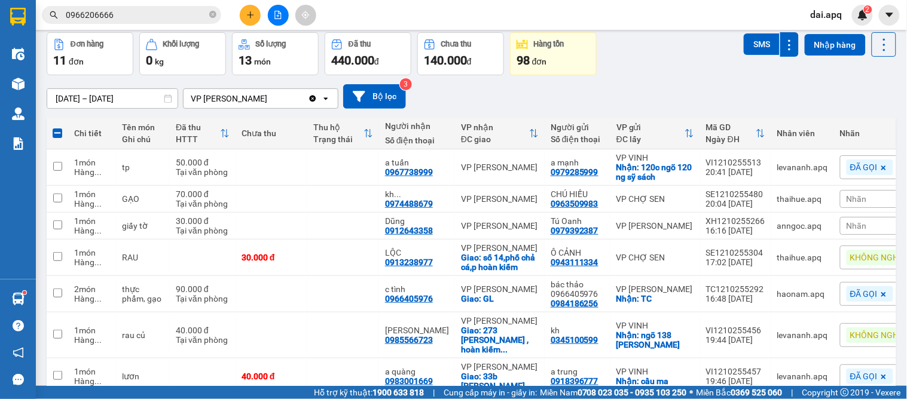
click at [854, 199] on div "Nhãn" at bounding box center [880, 199] width 80 height 18
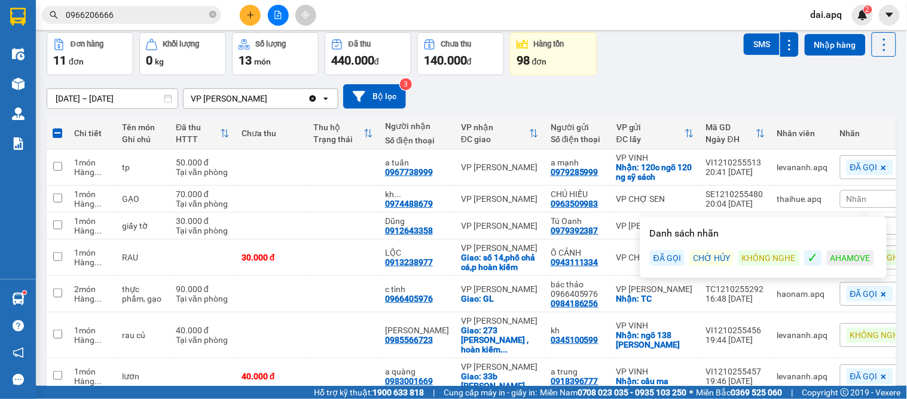
click at [754, 264] on div "KHÔNG NGHE" at bounding box center [768, 258] width 61 height 16
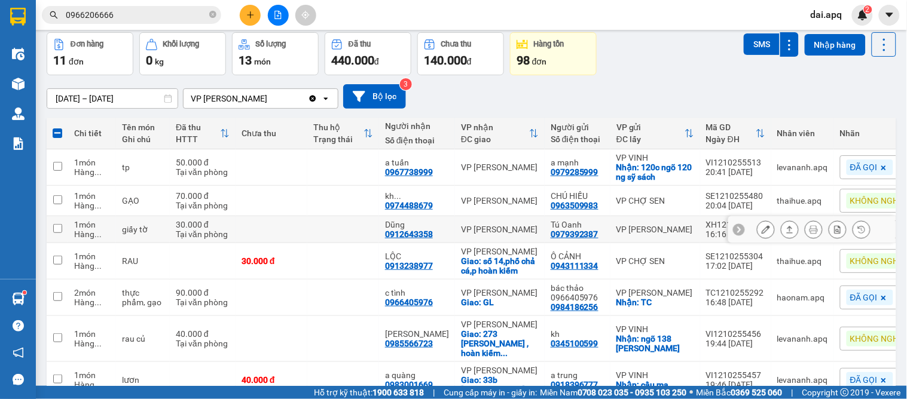
click at [455, 230] on td "VP GIA LÂM" at bounding box center [500, 229] width 90 height 27
checkbox input "true"
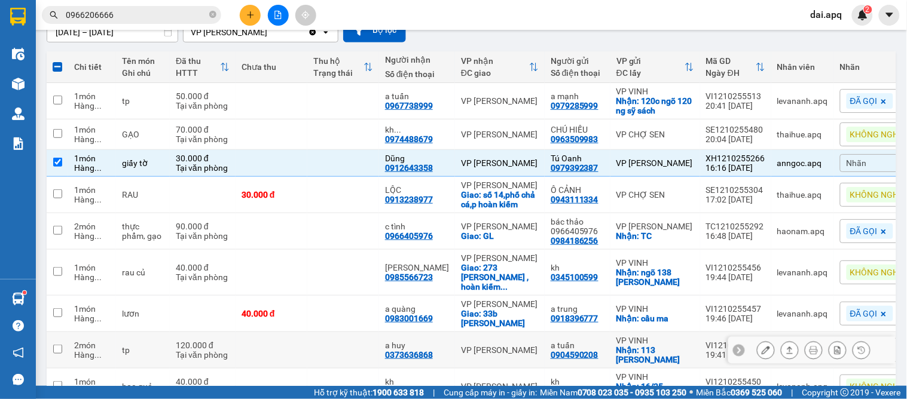
scroll to position [183, 0]
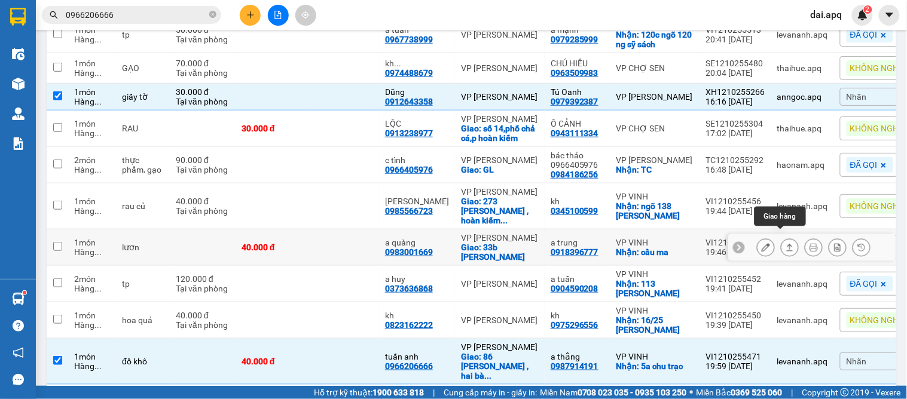
click at [785, 243] on icon at bounding box center [789, 247] width 8 height 8
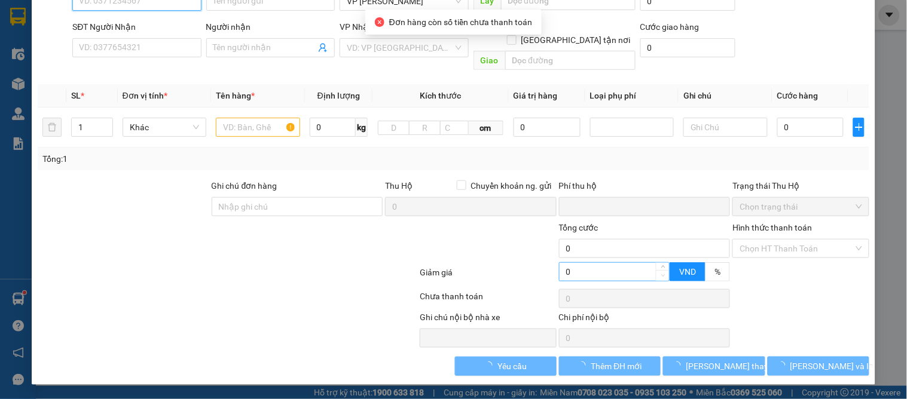
type input "0918396777"
type input "a trung"
checkbox input "true"
type input "cầu ma"
type input "0983001669"
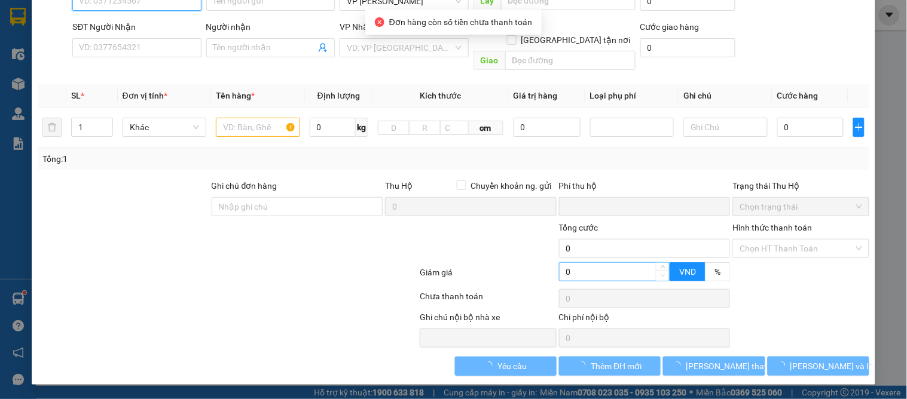
type input "a quàng"
checkbox input "true"
type input "33b phạm ngũ lão"
type input "0"
type input "40.000"
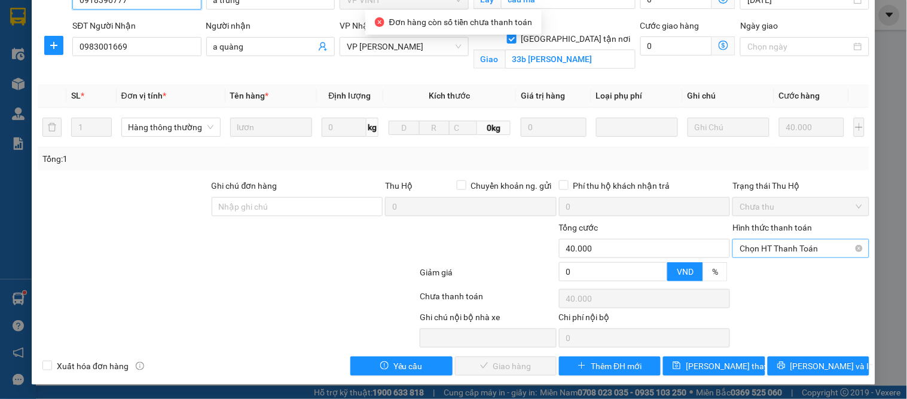
scroll to position [120, 0]
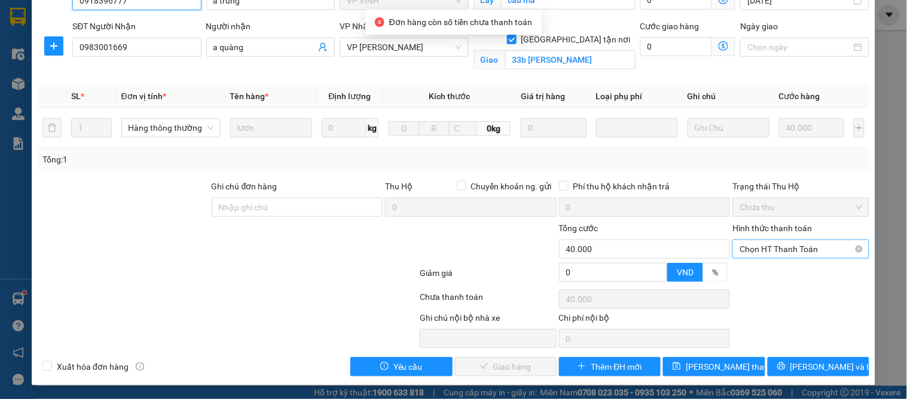
click at [761, 244] on span "Chọn HT Thanh Toán" at bounding box center [800, 249] width 122 height 18
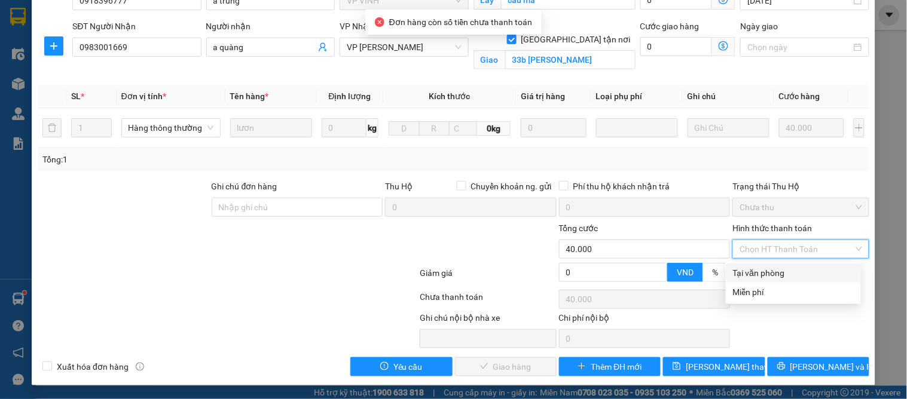
click at [756, 265] on div "Tại văn phòng" at bounding box center [793, 273] width 135 height 19
type input "0"
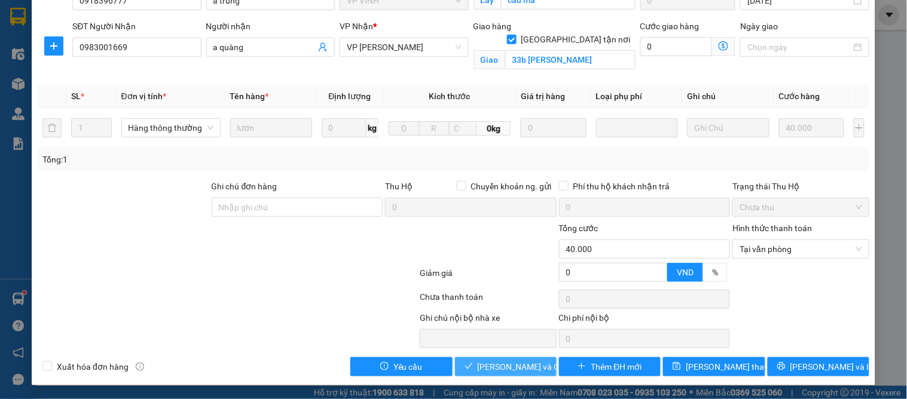
drag, startPoint x: 503, startPoint y: 371, endPoint x: 515, endPoint y: 361, distance: 15.8
click at [503, 371] on span "Lưu và Giao hàng" at bounding box center [535, 366] width 115 height 13
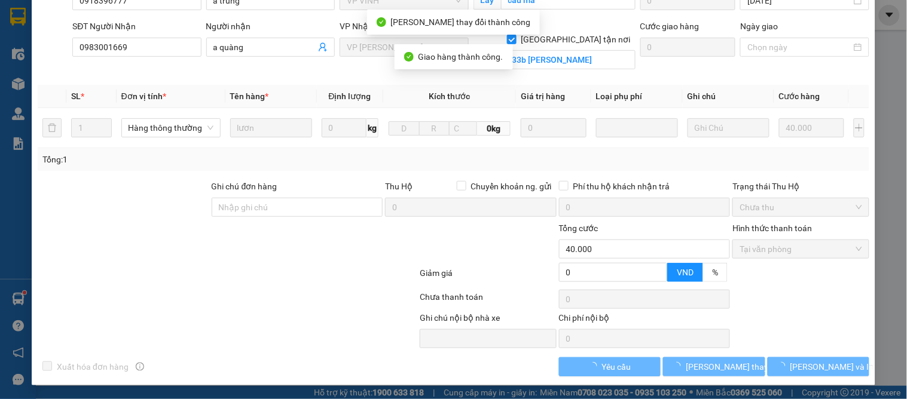
scroll to position [0, 0]
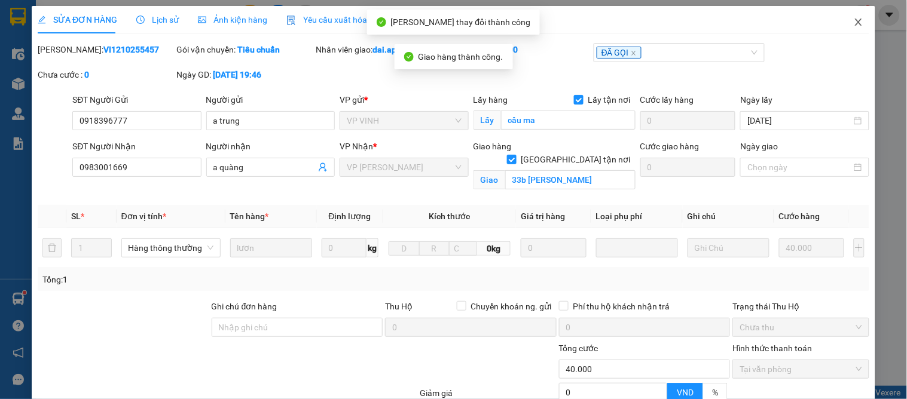
click at [855, 22] on icon "close" at bounding box center [858, 22] width 7 height 7
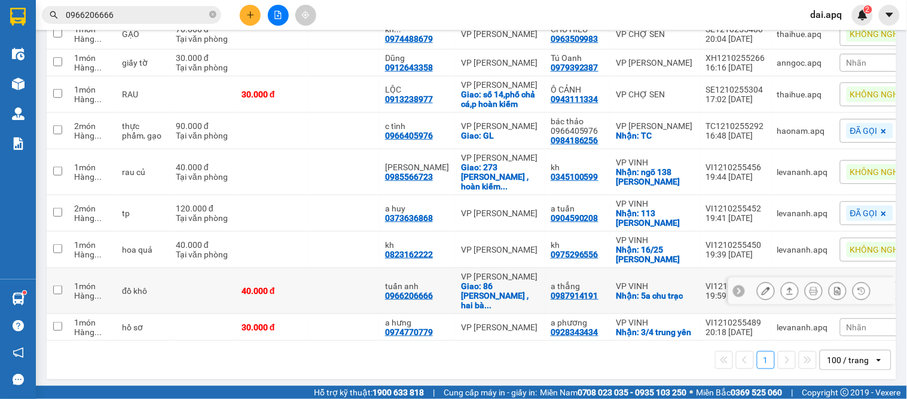
scroll to position [85, 0]
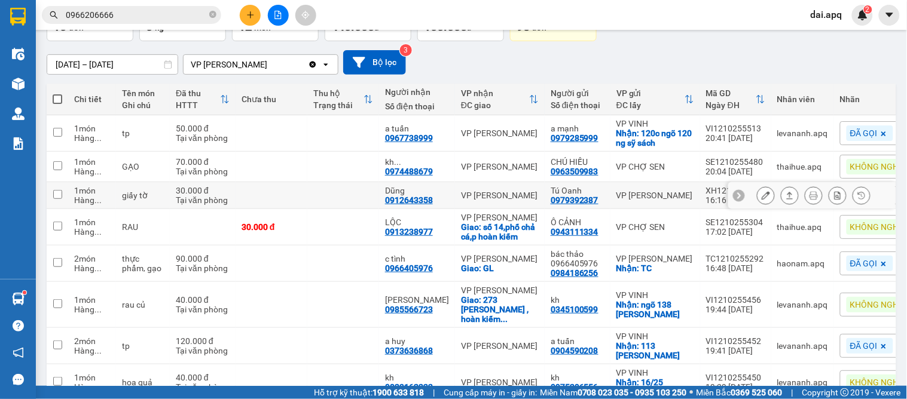
click at [735, 197] on icon at bounding box center [739, 195] width 8 height 8
click at [846, 192] on span "Nhãn" at bounding box center [856, 196] width 20 height 10
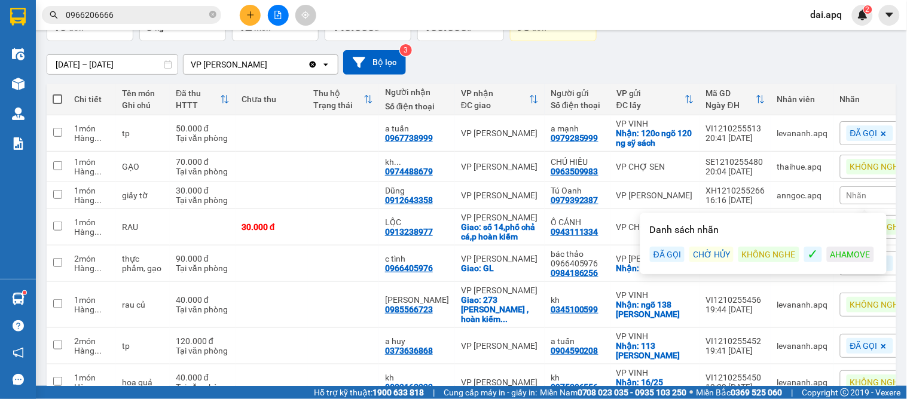
click at [777, 259] on div "KHÔNG NGHE" at bounding box center [768, 255] width 61 height 16
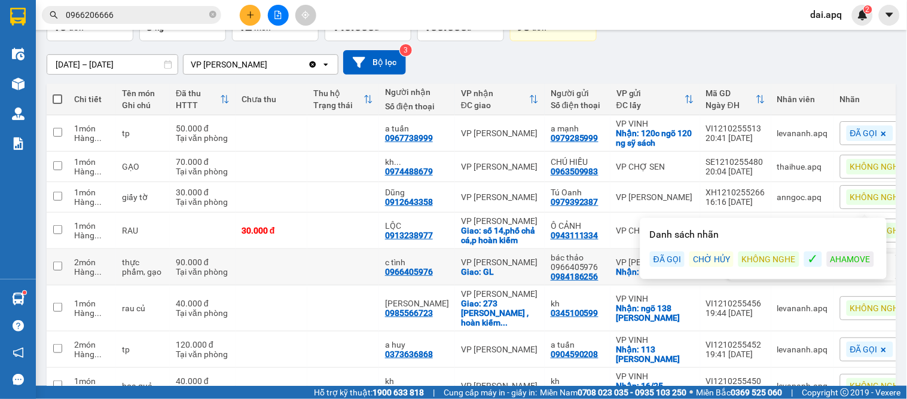
scroll to position [218, 0]
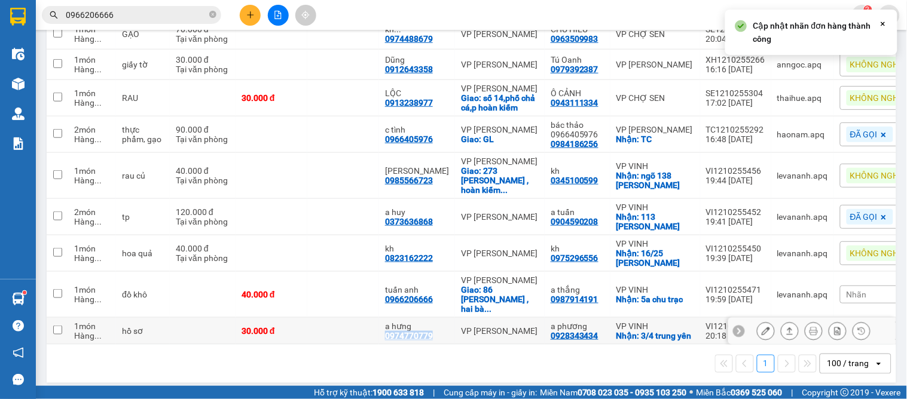
drag, startPoint x: 438, startPoint y: 318, endPoint x: 386, endPoint y: 318, distance: 51.4
click at [386, 322] on div "a hưng 0974770779" at bounding box center [417, 331] width 64 height 19
checkbox input "true"
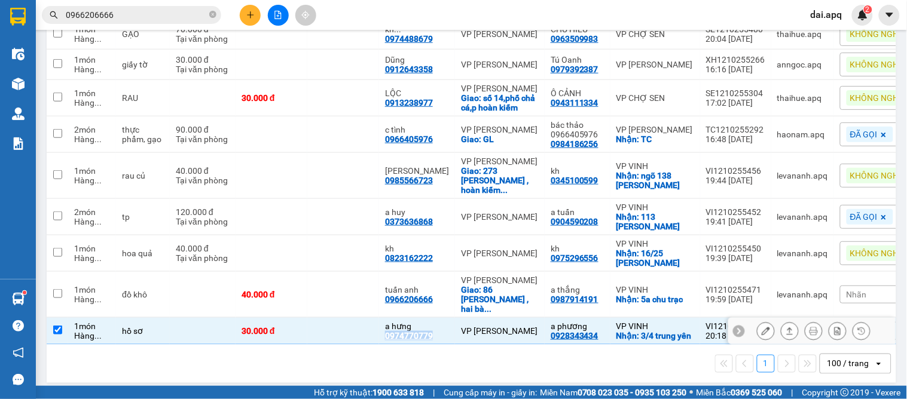
copy div "0974770779"
click at [735, 327] on icon at bounding box center [739, 331] width 8 height 8
click at [846, 326] on span "Nhãn" at bounding box center [856, 331] width 20 height 10
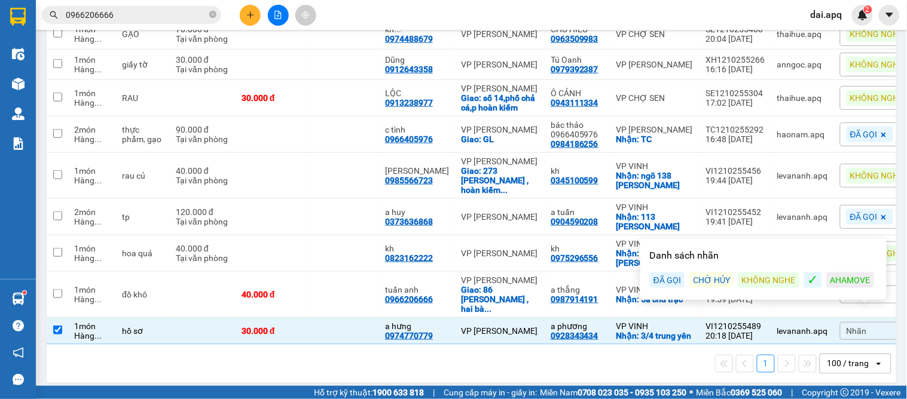
click at [661, 281] on div "ĐÃ GỌI" at bounding box center [667, 281] width 35 height 16
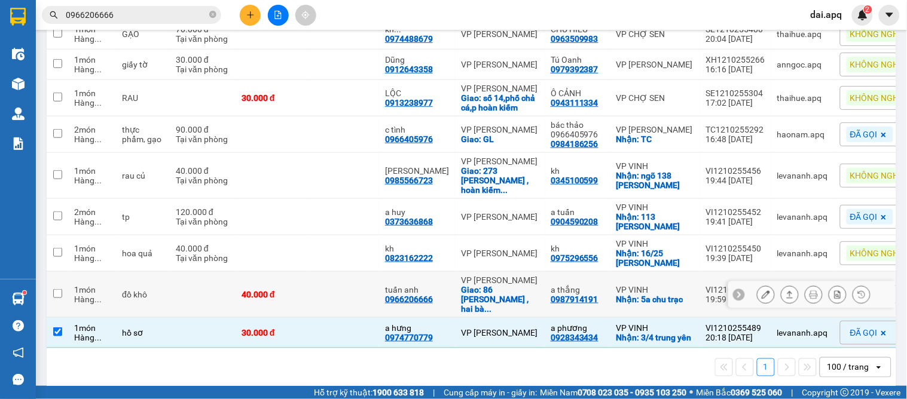
click at [586, 285] on div "a thắng" at bounding box center [577, 290] width 54 height 10
checkbox input "true"
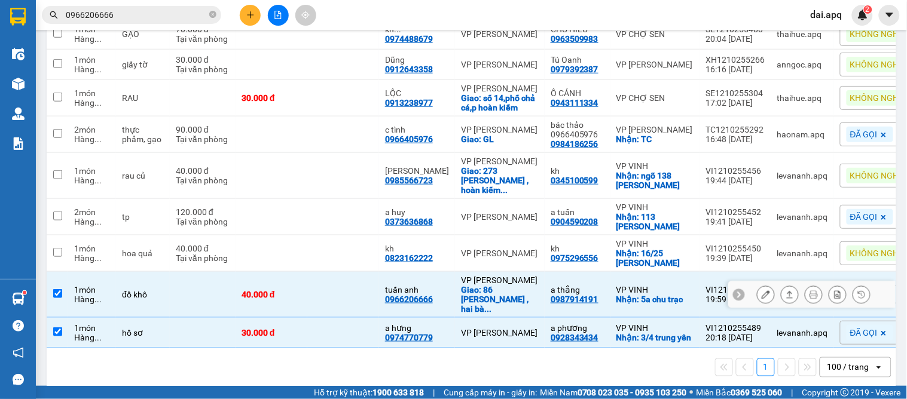
click at [735, 290] on icon at bounding box center [739, 294] width 8 height 8
click at [846, 290] on span "Nhãn" at bounding box center [856, 295] width 20 height 10
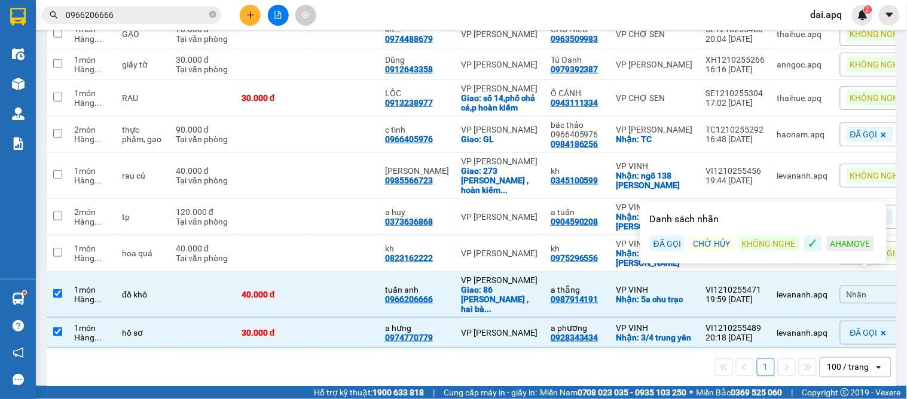
click at [672, 245] on div "ĐÃ GỌI" at bounding box center [667, 244] width 35 height 16
click at [850, 66] on span "KHÔNG NGHE" at bounding box center [877, 64] width 54 height 11
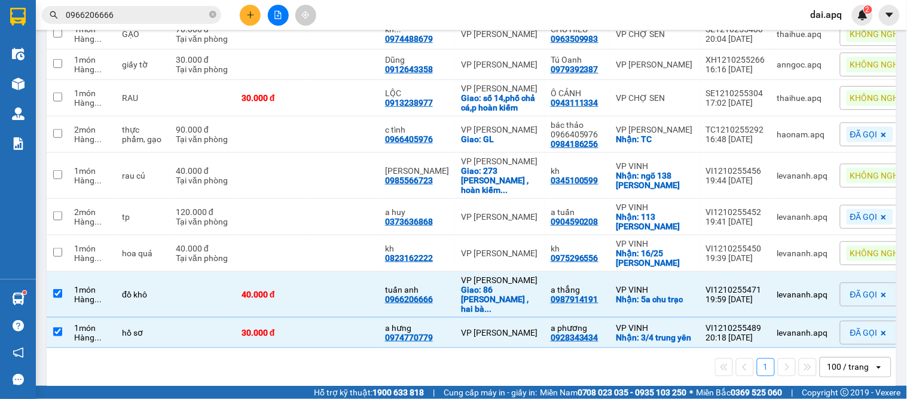
click at [414, 372] on div "1 100 / trang open" at bounding box center [471, 367] width 849 height 38
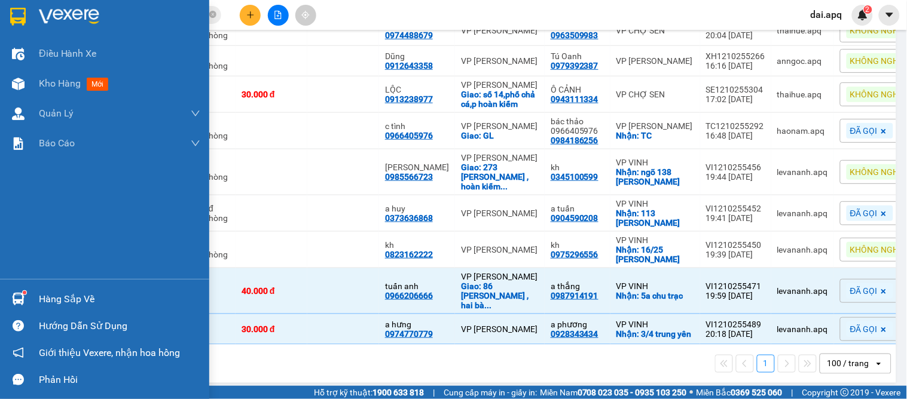
click at [27, 296] on div at bounding box center [18, 299] width 21 height 21
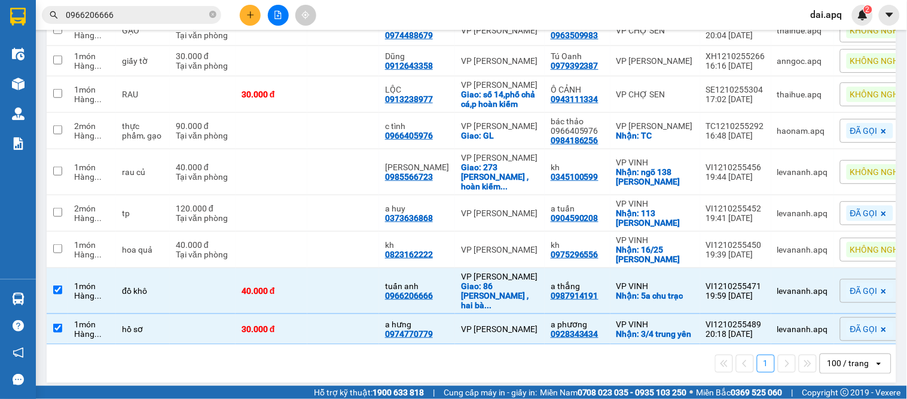
click at [559, 365] on section "Kết quả tìm kiếm ( 3 ) Bộ lọc Mã ĐH Trạng thái Món hàng Thu hộ Tổng cước Chưa c…" at bounding box center [453, 199] width 907 height 399
click at [424, 331] on td "a hưng 0974770779" at bounding box center [417, 329] width 76 height 30
checkbox input "false"
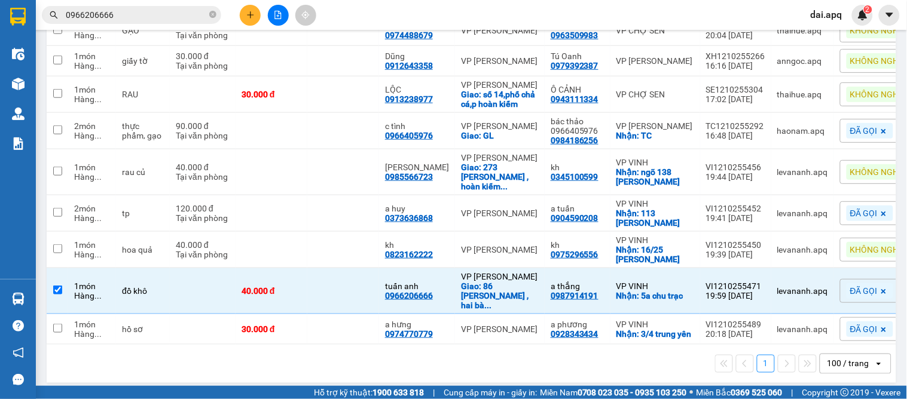
click at [475, 372] on div "1 100 / trang open" at bounding box center [471, 364] width 849 height 38
click at [595, 270] on td "a thắng 0987914191" at bounding box center [578, 291] width 66 height 46
checkbox input "false"
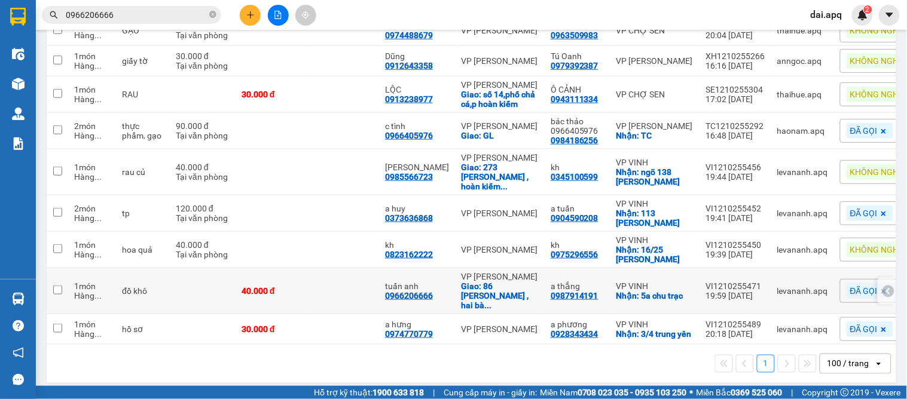
scroll to position [22, 0]
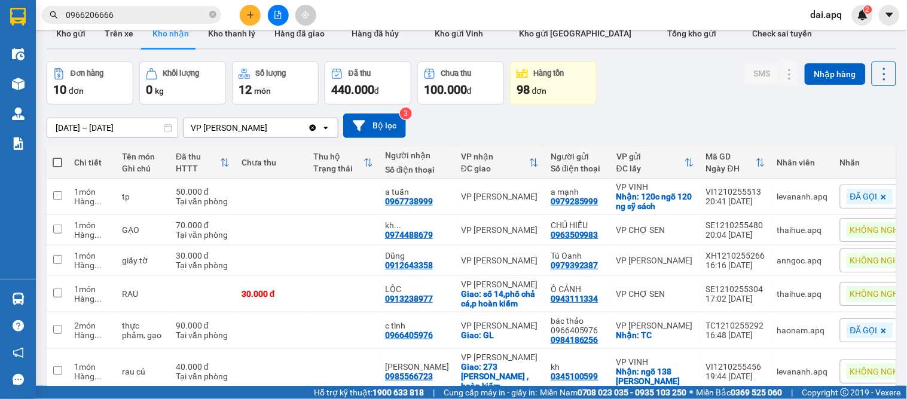
click at [852, 266] on div "KHÔNG NGHE" at bounding box center [882, 261] width 73 height 16
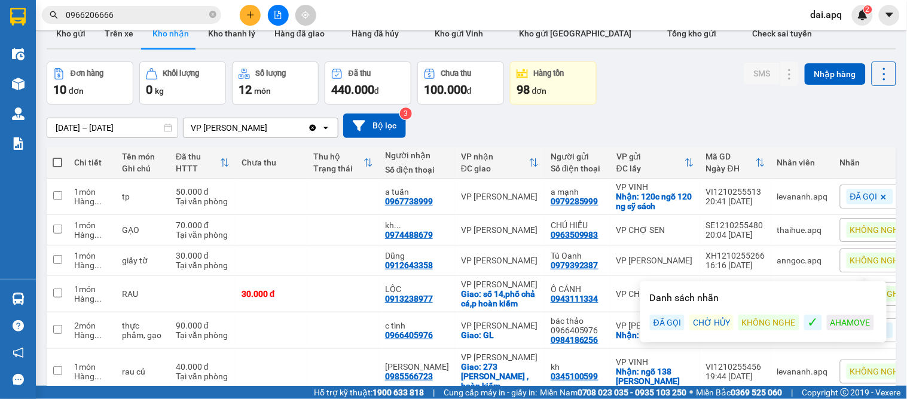
click at [667, 319] on div "ĐÃ GỌI" at bounding box center [667, 323] width 35 height 16
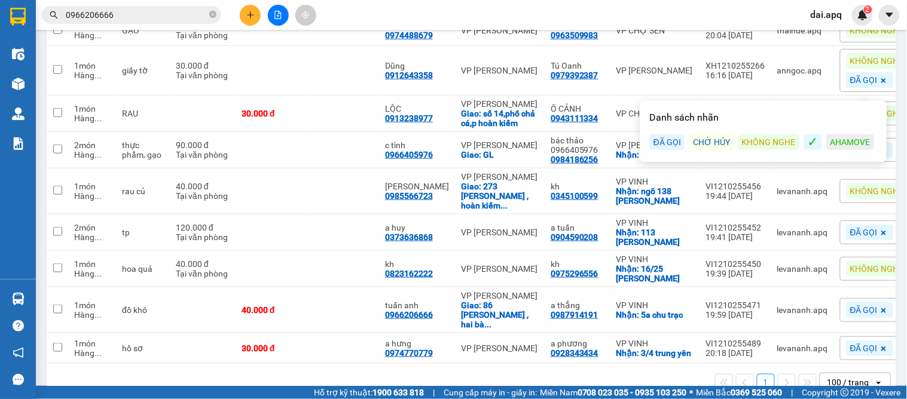
scroll to position [240, 0]
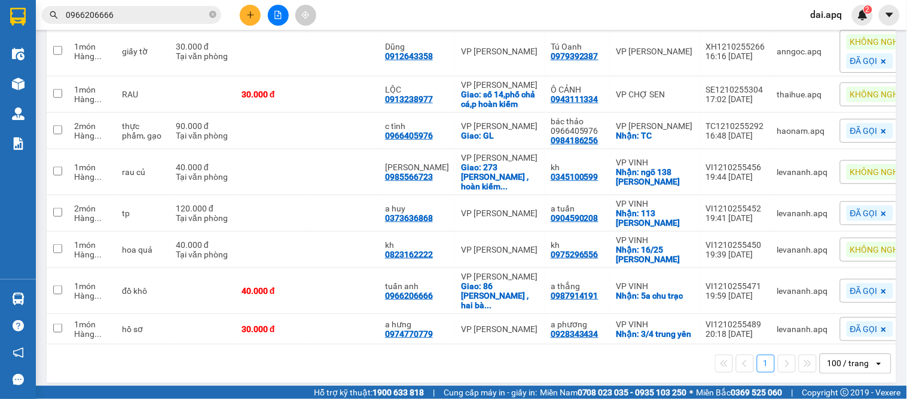
click at [523, 354] on div "1 100 / trang open" at bounding box center [471, 364] width 840 height 20
click at [886, 288] on icon at bounding box center [888, 291] width 4 height 7
click at [243, 13] on button at bounding box center [250, 15] width 21 height 21
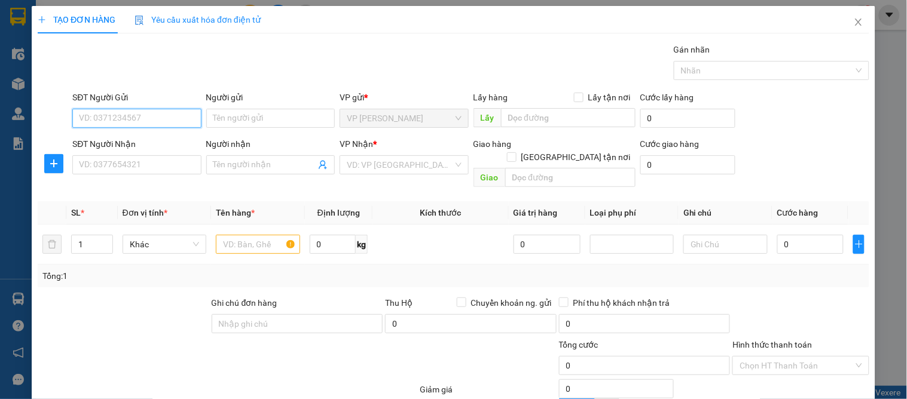
click at [171, 120] on input "SĐT Người Gửi" at bounding box center [136, 118] width 129 height 19
click at [157, 123] on input "0972104228" at bounding box center [136, 118] width 129 height 19
click at [158, 121] on input "0972104228" at bounding box center [136, 118] width 129 height 19
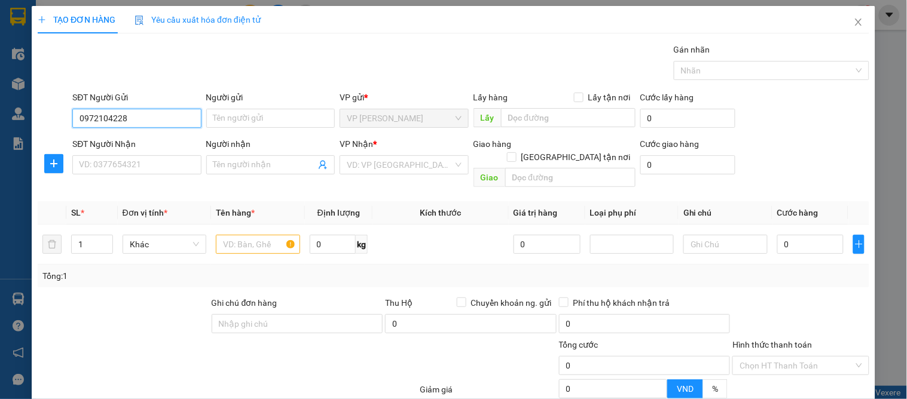
click at [146, 121] on input "0972104228" at bounding box center [136, 118] width 129 height 19
click at [145, 117] on input "0972104228" at bounding box center [136, 118] width 129 height 19
click at [136, 123] on input "0972104228" at bounding box center [136, 118] width 129 height 19
click at [141, 120] on input "0972104228" at bounding box center [136, 118] width 129 height 19
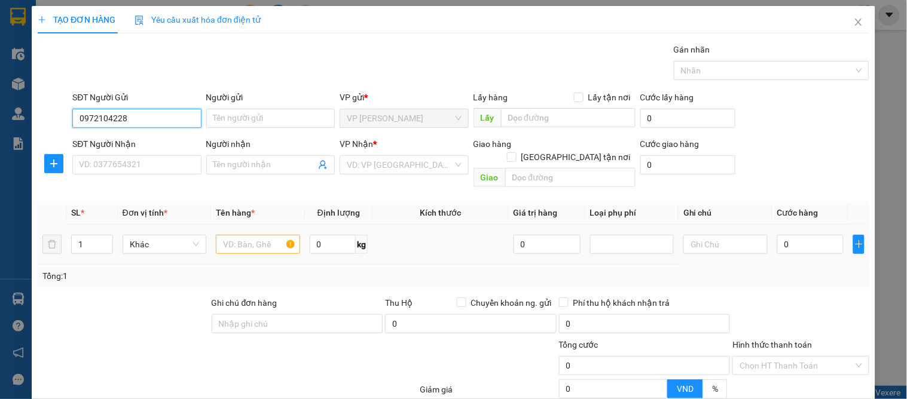
type input "0972104228"
drag, startPoint x: 91, startPoint y: 253, endPoint x: 90, endPoint y: 292, distance: 38.3
click at [90, 265] on div "Tổng: 1" at bounding box center [453, 276] width 831 height 23
click at [235, 112] on input "Người gửi" at bounding box center [270, 118] width 129 height 19
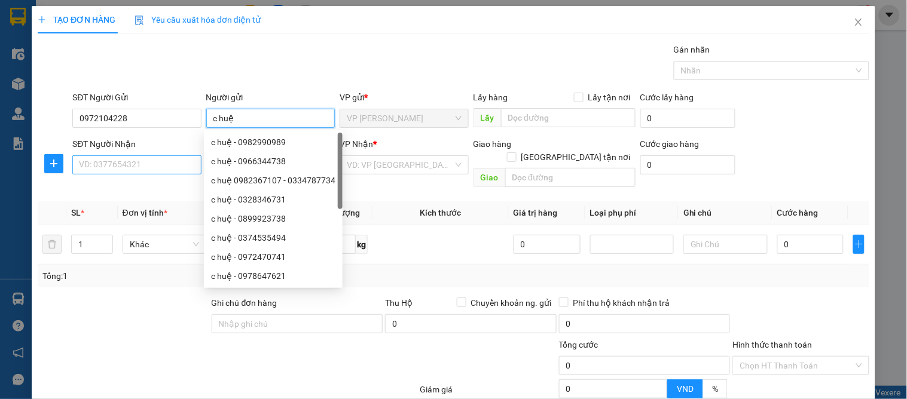
type input "c huệ"
click at [102, 158] on input "SĐT Người Nhận" at bounding box center [136, 164] width 129 height 19
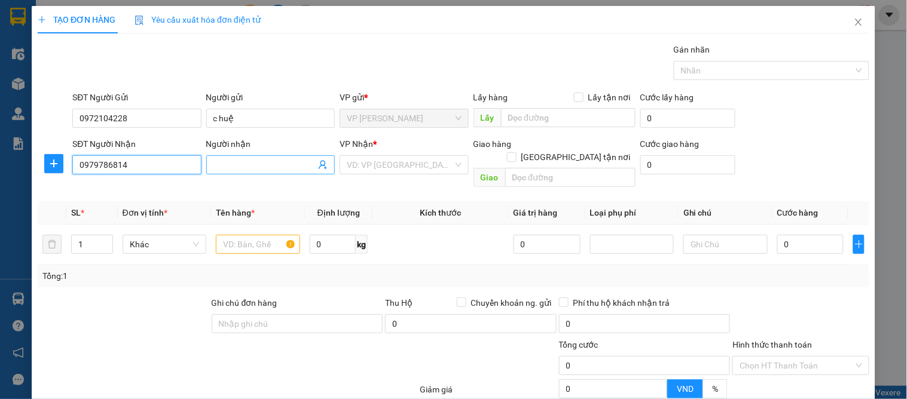
type input "0979786814"
click at [239, 163] on input "Người nhận" at bounding box center [264, 164] width 102 height 13
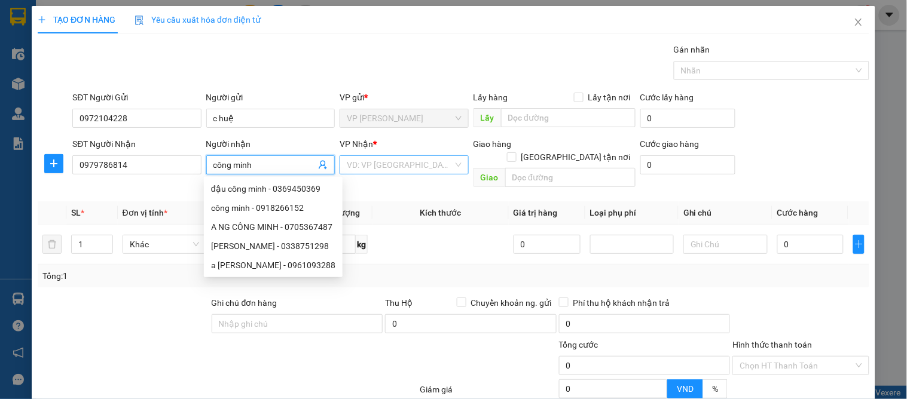
type input "công minh"
drag, startPoint x: 377, startPoint y: 170, endPoint x: 332, endPoint y: 159, distance: 45.7
click at [371, 171] on input "search" at bounding box center [400, 165] width 106 height 18
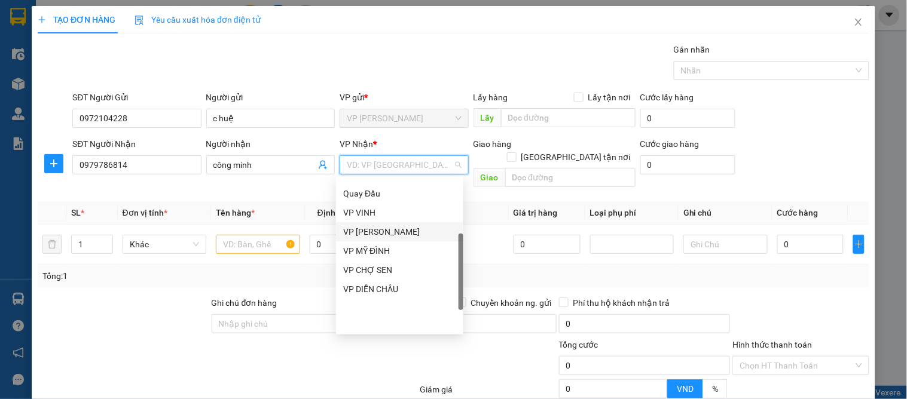
scroll to position [186, 0]
click at [371, 212] on div "VP VINH" at bounding box center [399, 212] width 113 height 13
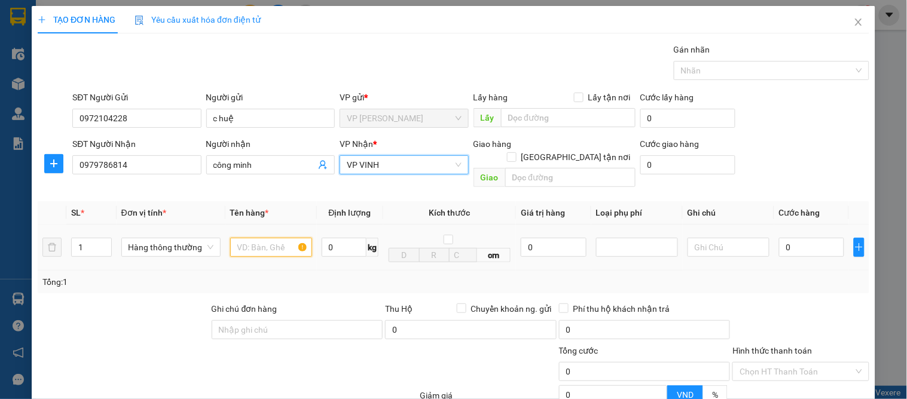
click at [268, 238] on input "text" at bounding box center [271, 247] width 82 height 19
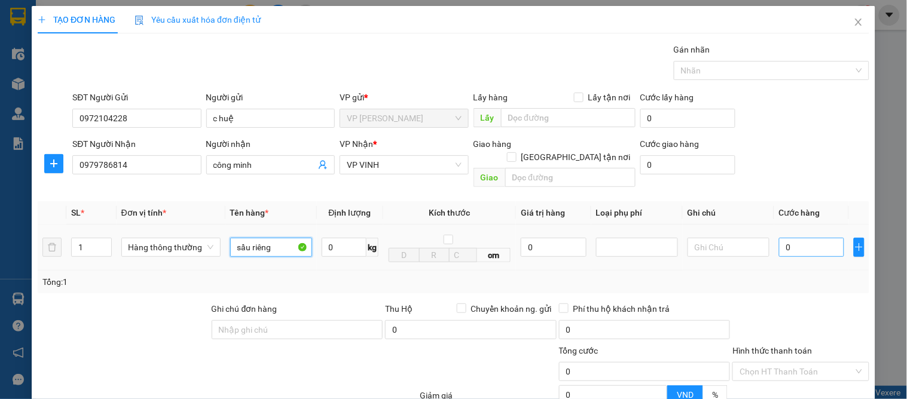
type input "sầu riêng"
click at [808, 240] on input "0" at bounding box center [811, 247] width 65 height 19
type input "6"
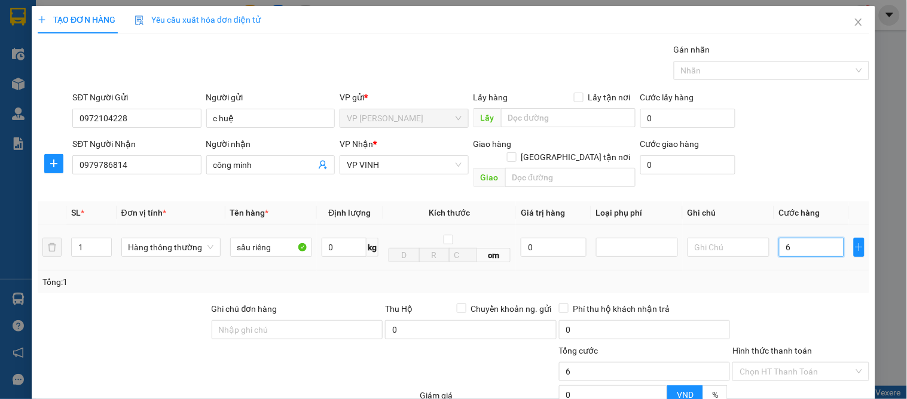
type input "60"
type input "60.000"
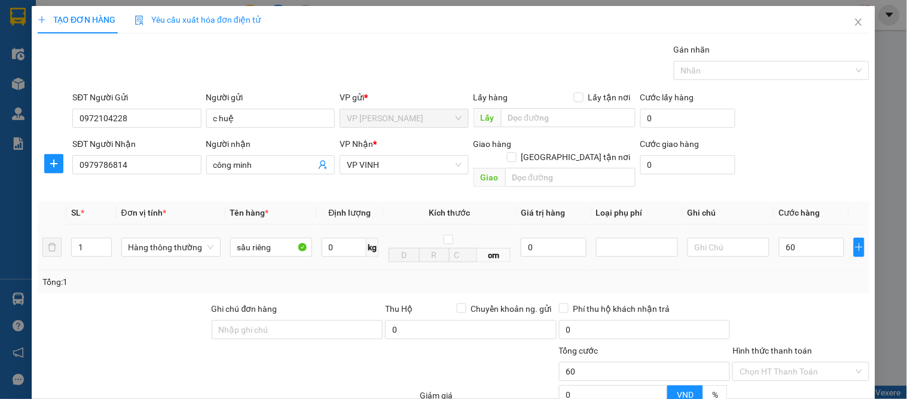
type input "60.000"
click at [802, 258] on td "60.000" at bounding box center [811, 248] width 75 height 46
click at [518, 168] on input "text" at bounding box center [570, 177] width 130 height 19
click at [605, 168] on input "khu liền kề 17/172 nguyeen du" at bounding box center [570, 177] width 130 height 19
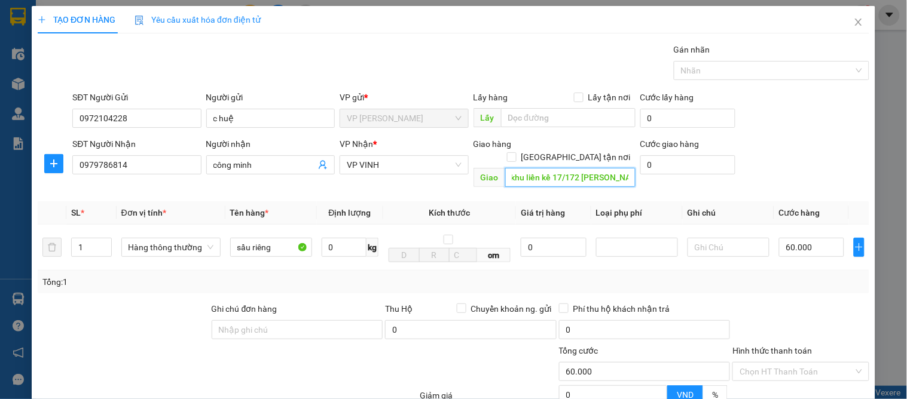
scroll to position [0, 0]
type input "khu liền kề 17/172 nguyễn du"
click at [515, 152] on input "Giao tận nơi" at bounding box center [511, 156] width 8 height 8
checkbox input "true"
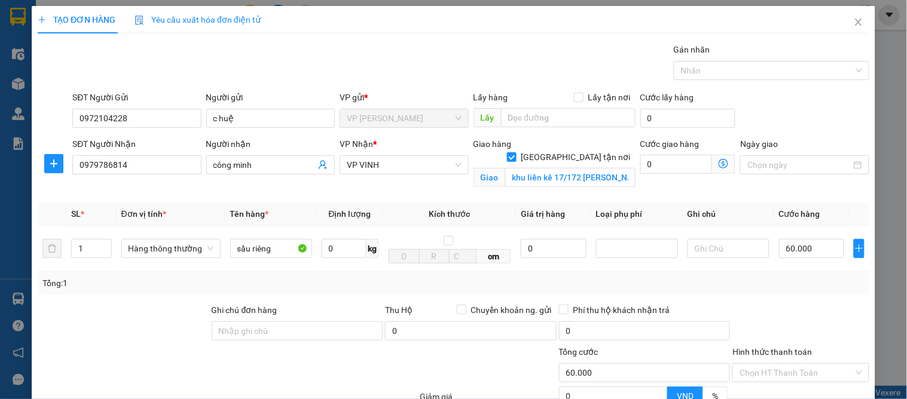
scroll to position [66, 0]
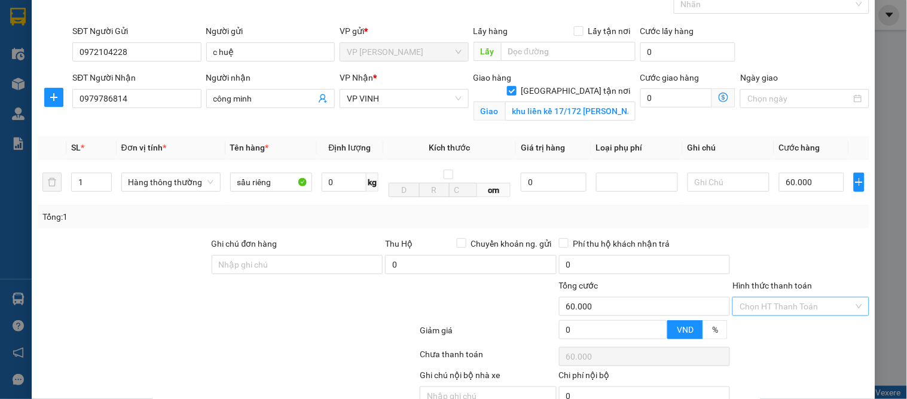
click at [769, 299] on input "Hình thức thanh toán" at bounding box center [796, 307] width 114 height 18
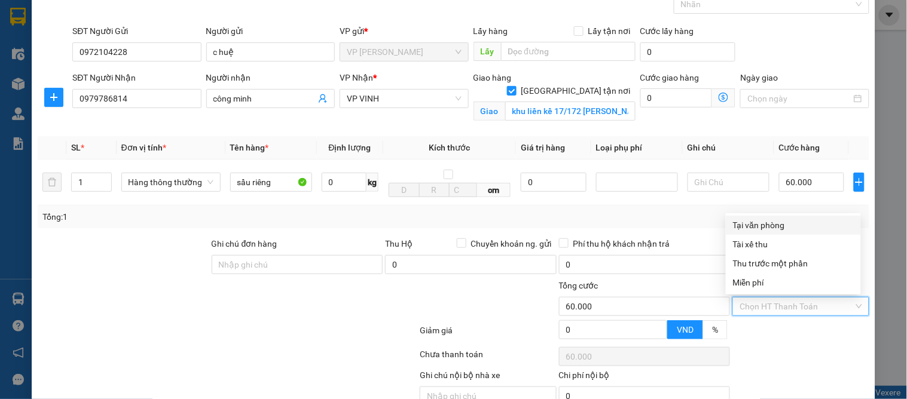
click at [752, 227] on div "Tại văn phòng" at bounding box center [793, 225] width 121 height 13
type input "0"
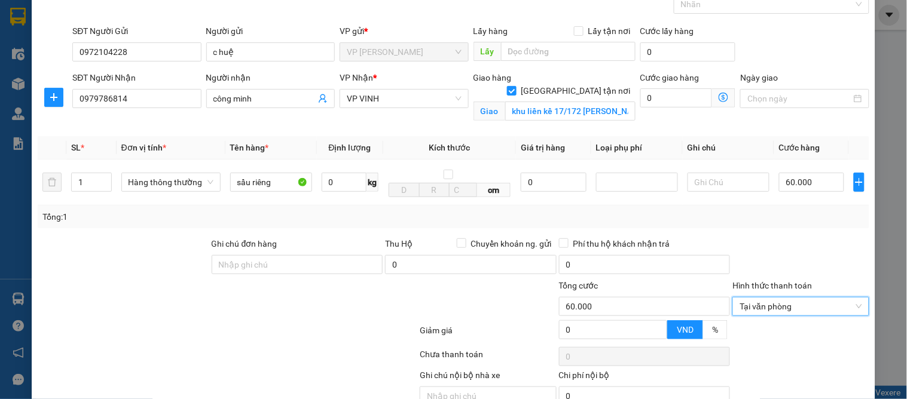
scroll to position [124, 0]
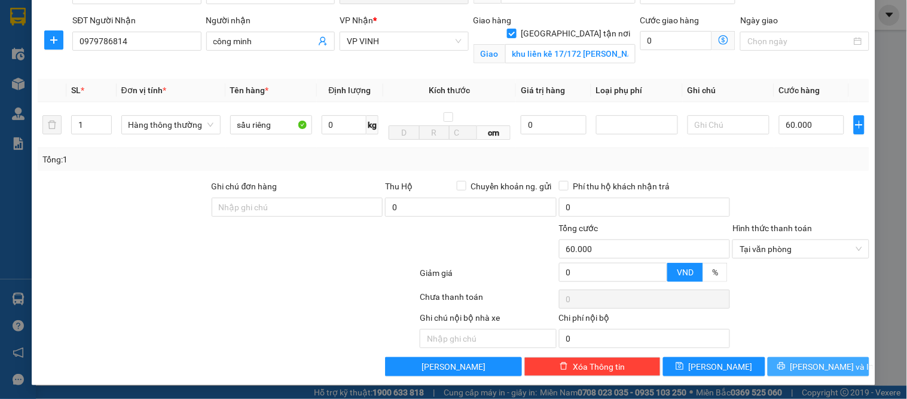
click at [804, 369] on span "Lưu và In" at bounding box center [832, 366] width 84 height 13
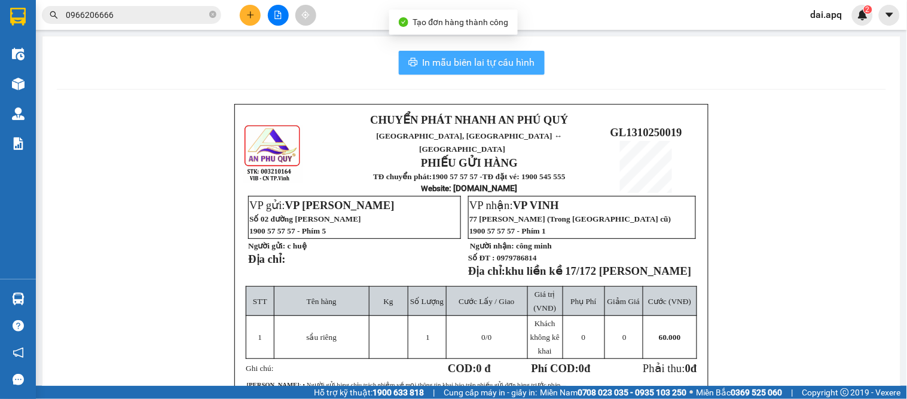
click at [447, 68] on span "In mẫu biên lai tự cấu hình" at bounding box center [479, 62] width 112 height 15
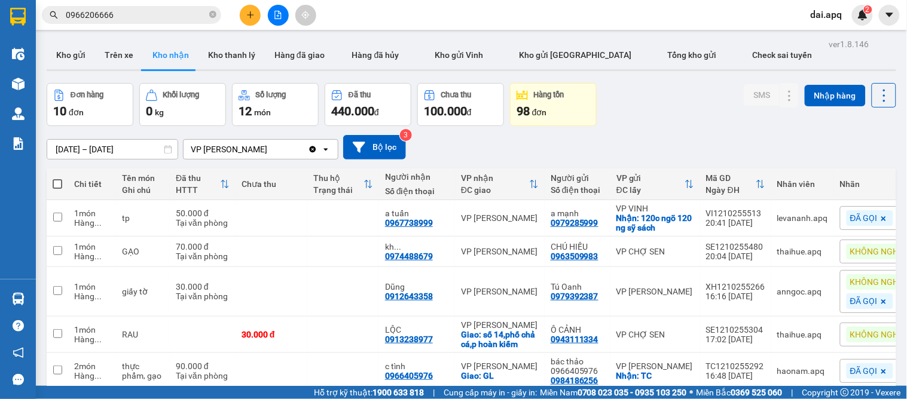
click at [517, 158] on div "13/10/2025 – 13/10/2025 Press the down arrow key to interact with the calendar …" at bounding box center [471, 147] width 849 height 25
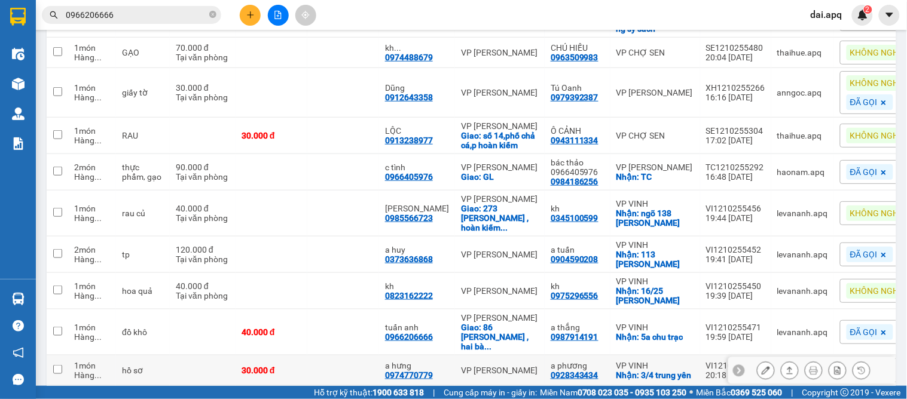
scroll to position [240, 0]
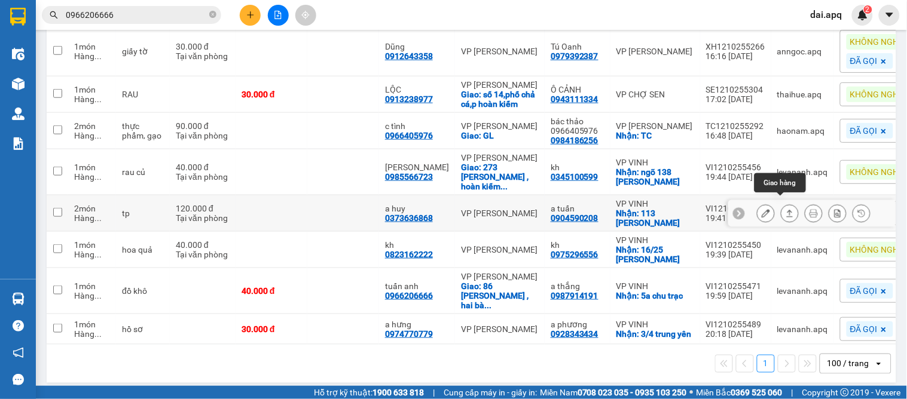
click at [785, 209] on icon at bounding box center [789, 213] width 8 height 8
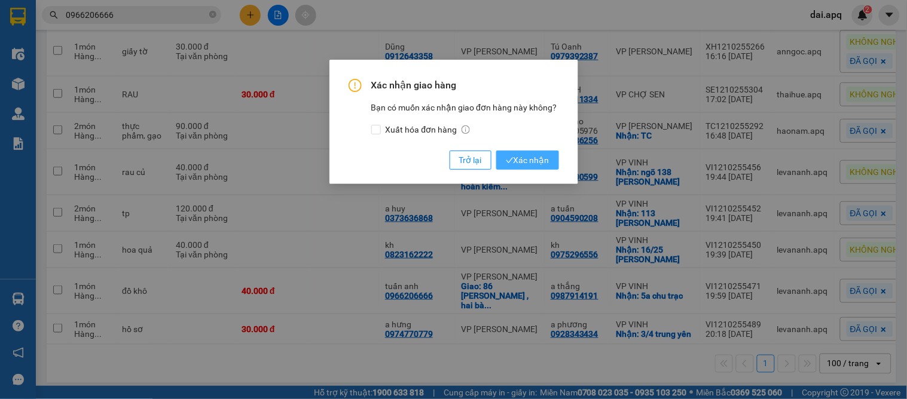
click at [530, 156] on span "Xác nhận" at bounding box center [528, 160] width 44 height 13
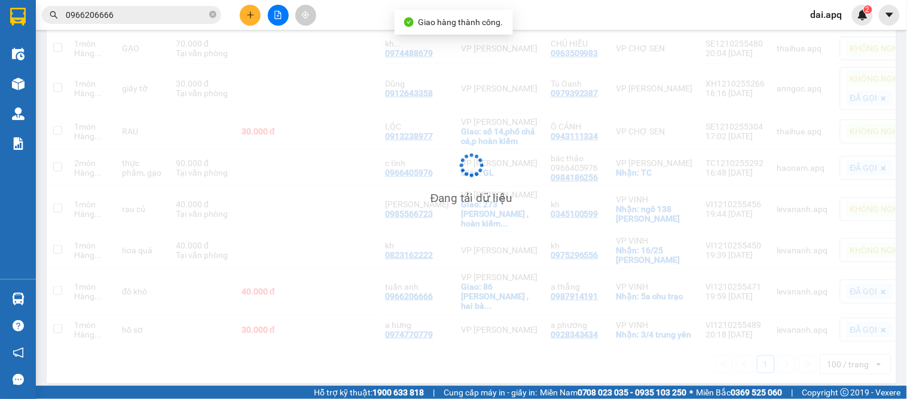
scroll to position [204, 0]
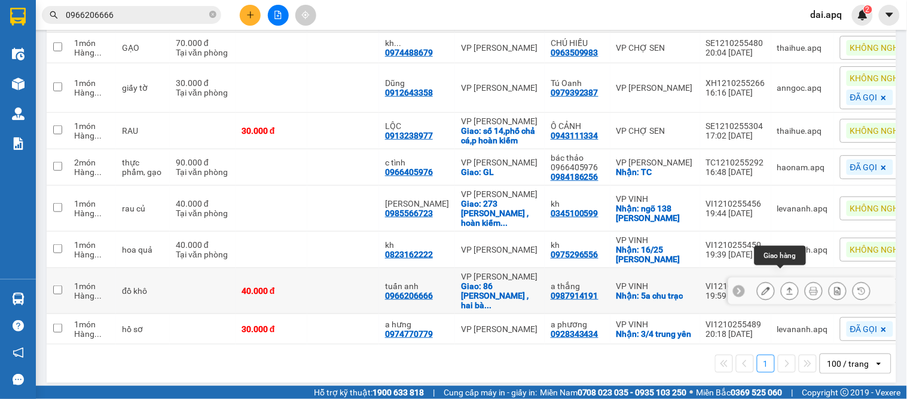
click at [781, 281] on button at bounding box center [789, 291] width 17 height 21
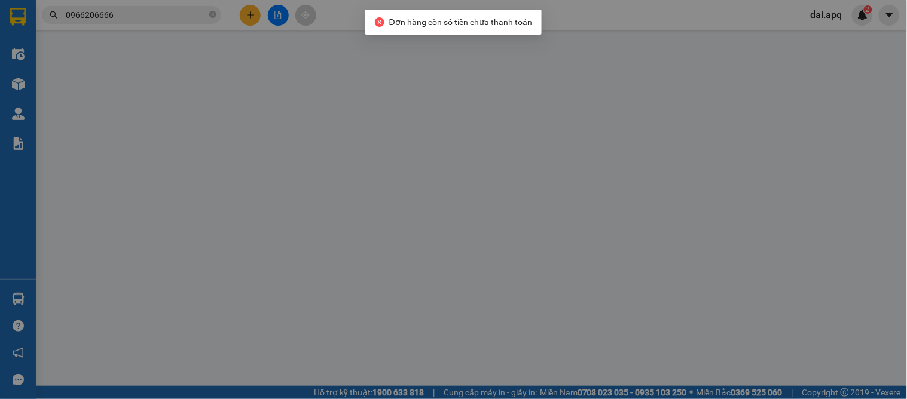
type input "0987914191"
type input "a thắng"
checkbox input "true"
type input "5a chu trạc"
type input "0966206666"
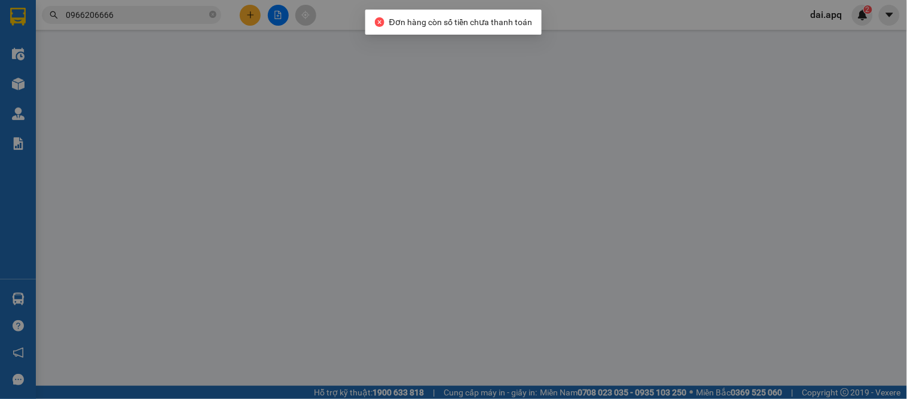
type input "tuấn anh"
checkbox input "true"
type input "86 ngô thị nhậm , hai bà trưng , hà nội"
type input "0"
type input "40.000"
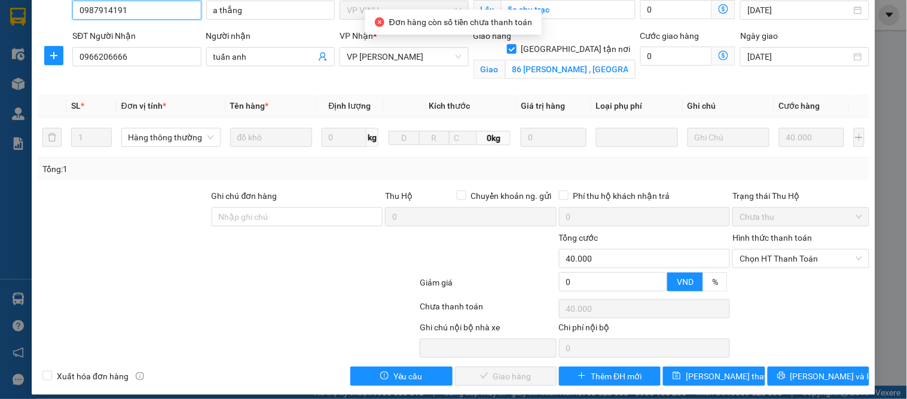
scroll to position [120, 0]
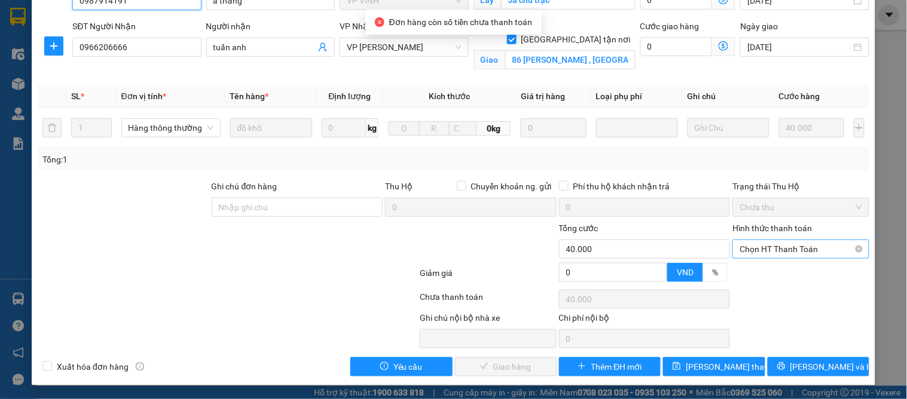
click at [759, 249] on span "Chọn HT Thanh Toán" at bounding box center [800, 249] width 122 height 18
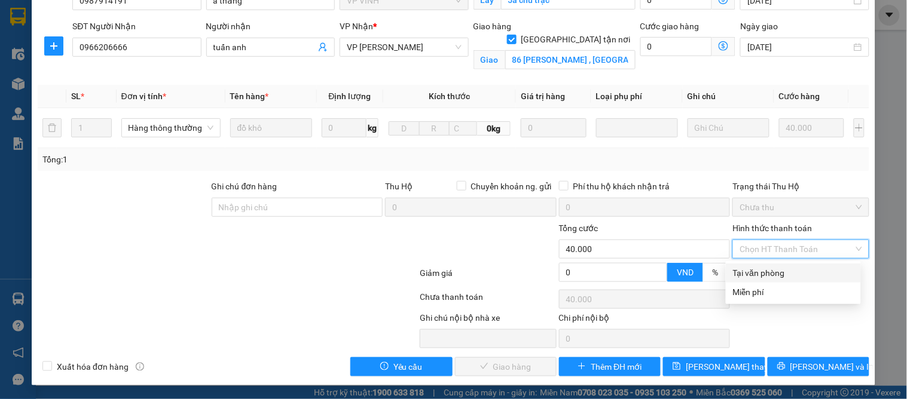
click at [755, 264] on div "Tại văn phòng" at bounding box center [793, 273] width 135 height 19
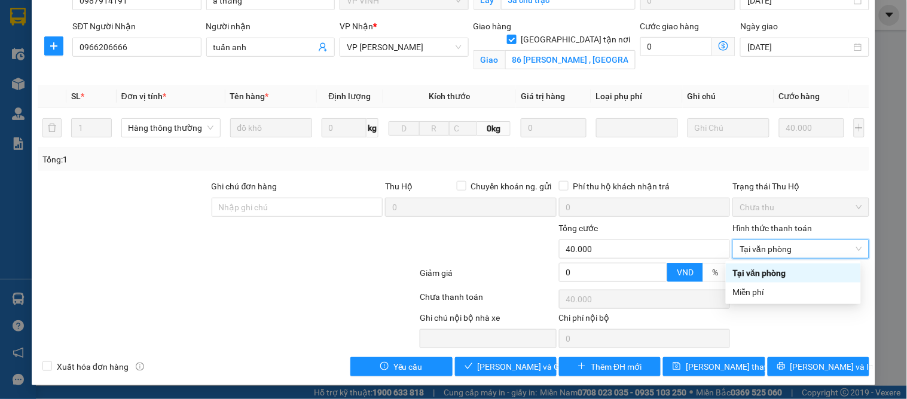
type input "0"
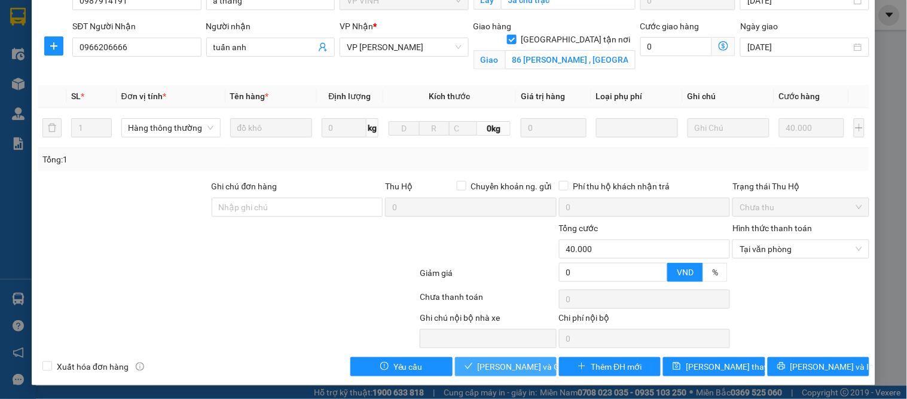
click at [524, 366] on span "Lưu và Giao hàng" at bounding box center [535, 366] width 115 height 13
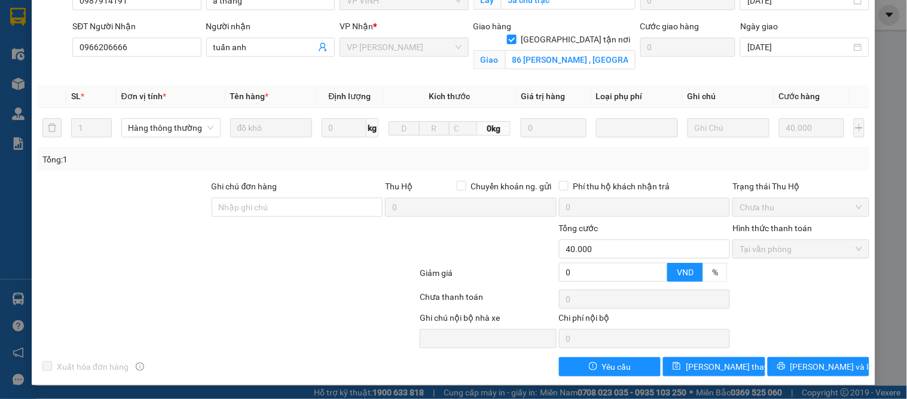
scroll to position [0, 0]
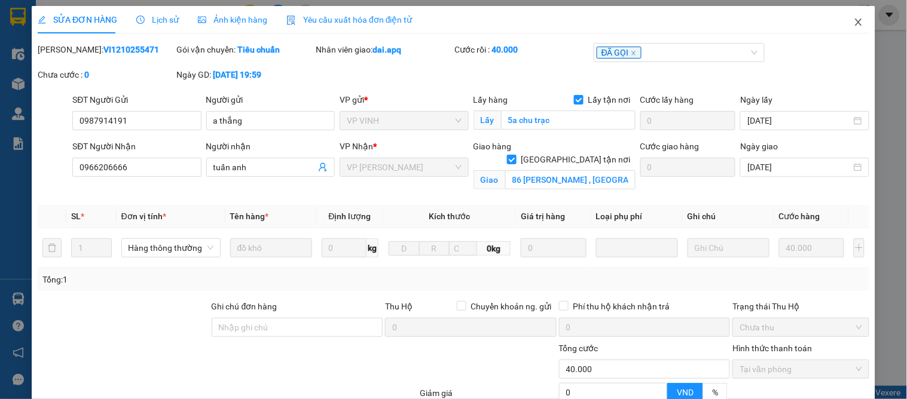
click at [854, 22] on icon "close" at bounding box center [859, 22] width 10 height 10
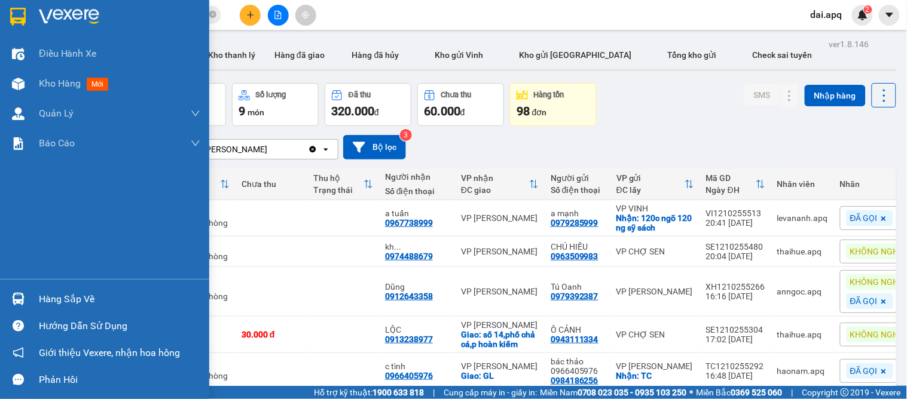
click at [39, 291] on div "Hàng sắp về" at bounding box center [119, 299] width 161 height 18
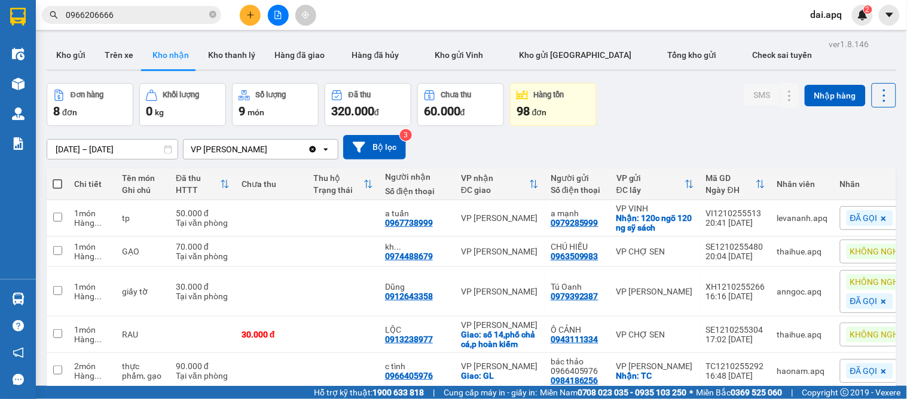
drag, startPoint x: 644, startPoint y: 190, endPoint x: 646, endPoint y: 174, distance: 16.3
click at [644, 186] on section "Kết quả tìm kiếm ( 3 ) Bộ lọc Mã ĐH Trạng thái Món hàng Thu hộ Tổng cước Chưa c…" at bounding box center [453, 199] width 907 height 399
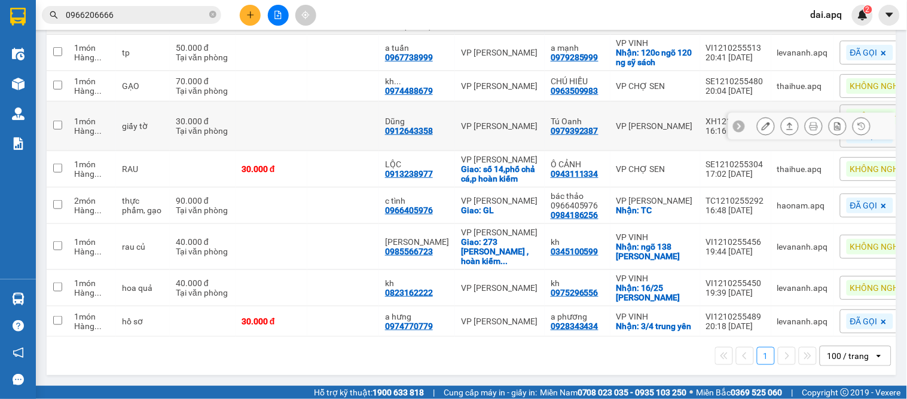
scroll to position [34, 0]
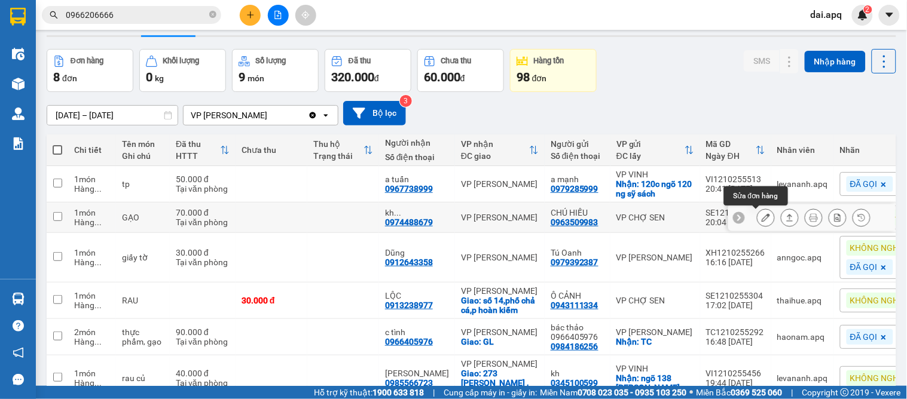
click at [761, 219] on icon at bounding box center [765, 217] width 8 height 8
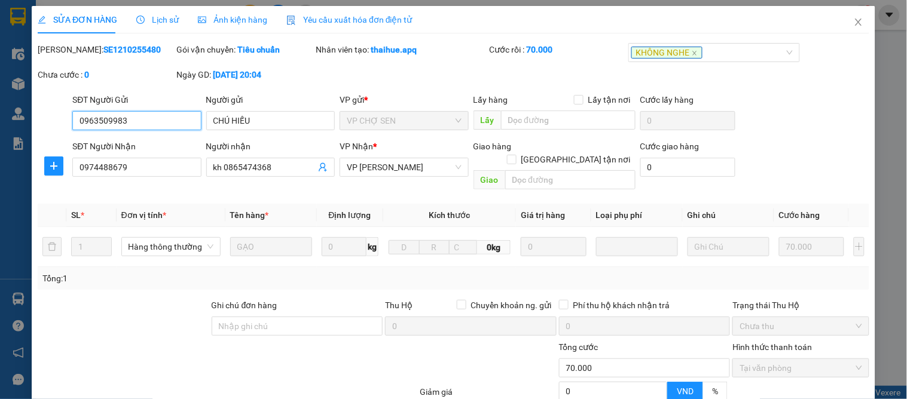
type input "0963509983"
type input "CHÚ HIẾU"
type input "0974488679"
type input "kh 0865474368"
type input "0"
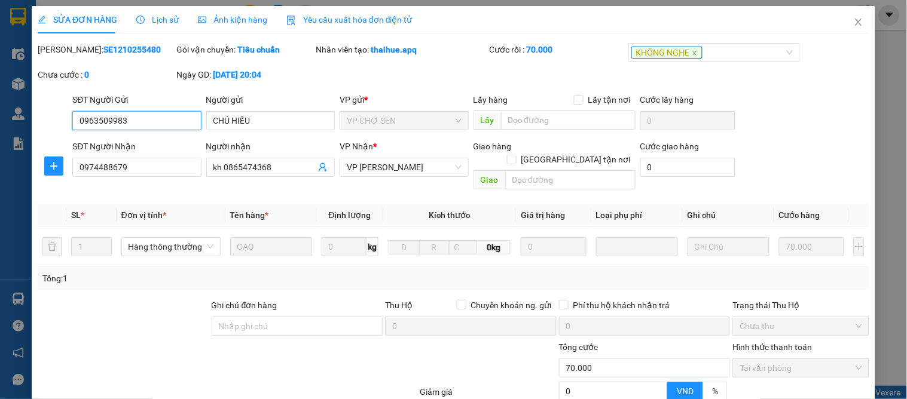
type input "70.000"
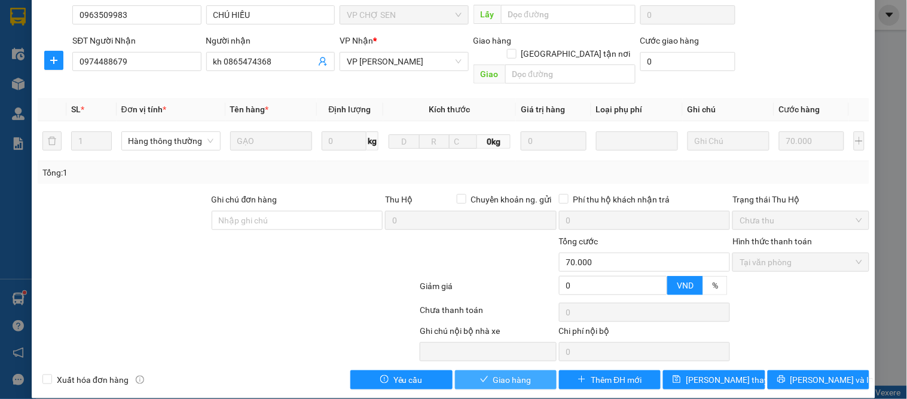
click at [508, 374] on span "Giao hàng" at bounding box center [512, 380] width 38 height 13
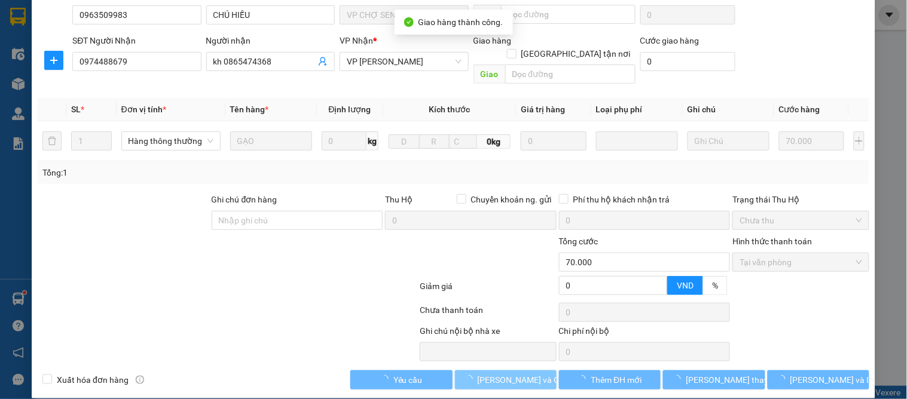
scroll to position [0, 0]
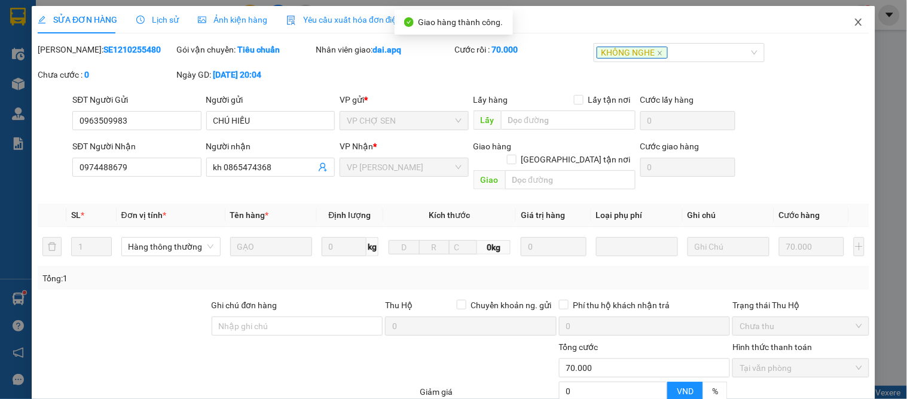
drag, startPoint x: 854, startPoint y: 16, endPoint x: 849, endPoint y: 20, distance: 6.4
click at [854, 16] on span "Close" at bounding box center [858, 22] width 33 height 33
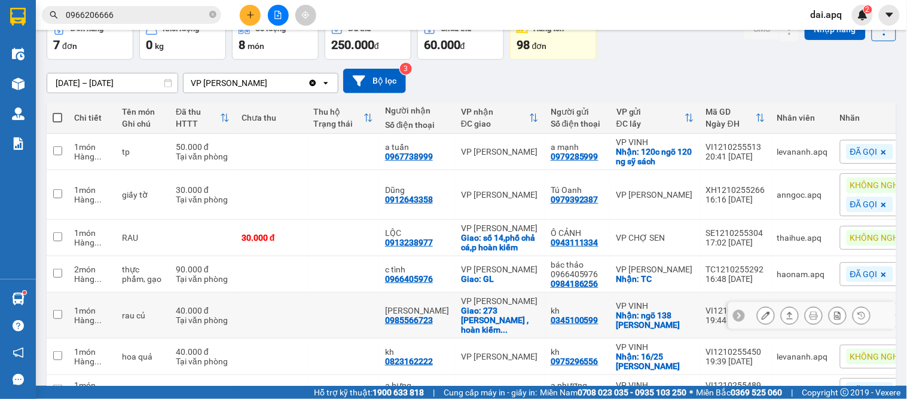
scroll to position [133, 0]
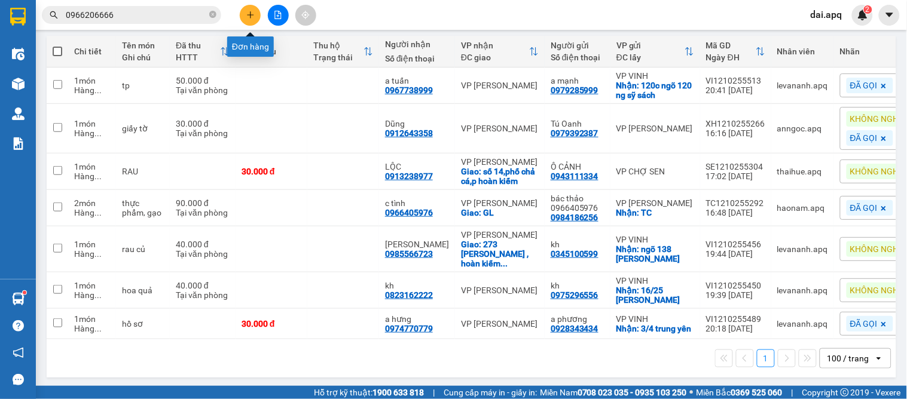
click at [247, 11] on icon "plus" at bounding box center [250, 15] width 8 height 8
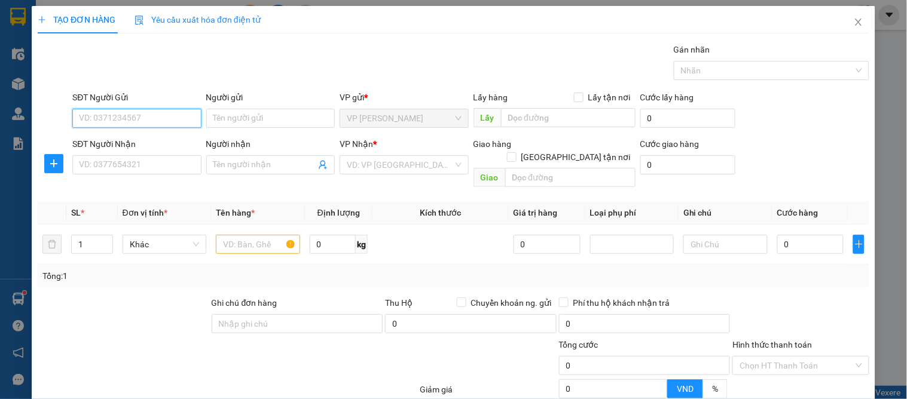
click at [88, 124] on input "SĐT Người Gửi" at bounding box center [136, 118] width 129 height 19
type input "0832069105"
click at [123, 139] on div "0832069105 - thủy" at bounding box center [135, 142] width 113 height 13
type input "thủy"
type input "0832069105"
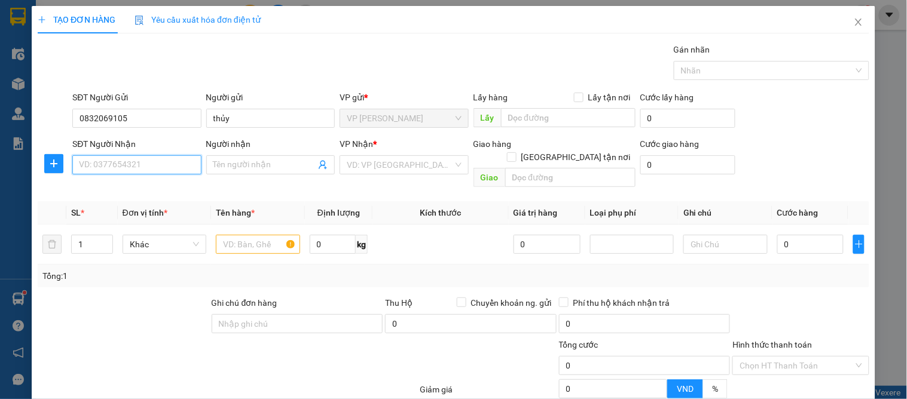
click at [139, 160] on input "SĐT Người Nhận" at bounding box center [136, 164] width 129 height 19
type input "0964503569"
click at [97, 185] on div "0964503569 - c liên" at bounding box center [135, 188] width 113 height 13
type input "c liên"
checkbox input "true"
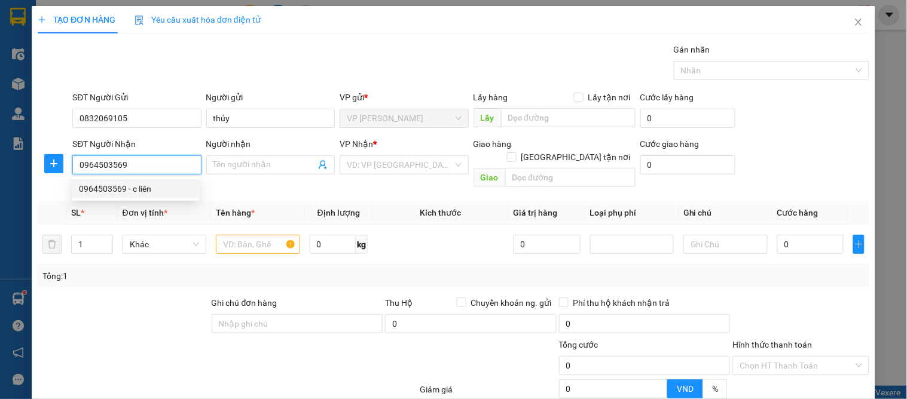
type input "ngõ 231 hà hy tập"
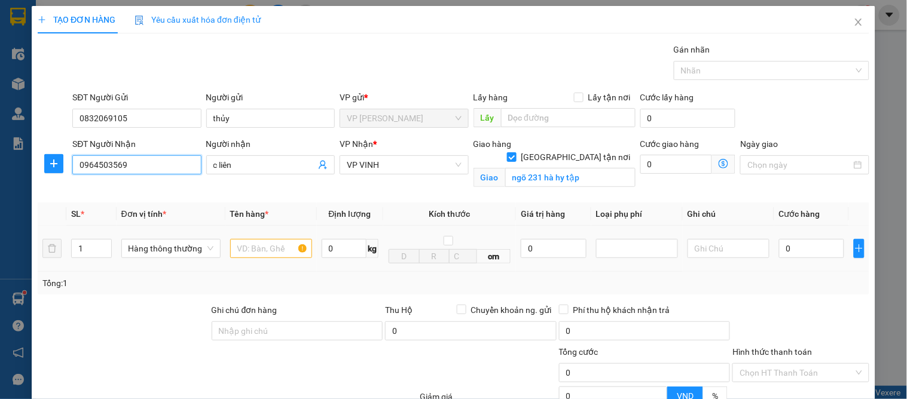
type input "0964503569"
click at [252, 255] on input "text" at bounding box center [271, 248] width 82 height 19
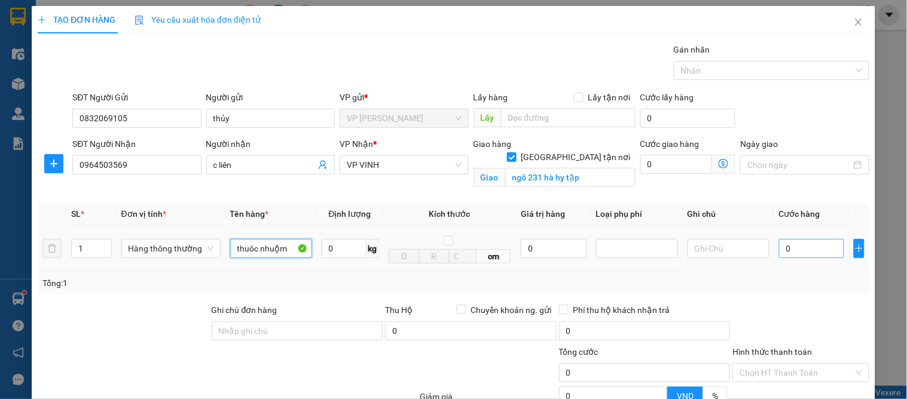
type input "thuôc nhuộm"
click at [796, 251] on input "0" at bounding box center [811, 248] width 65 height 19
type input "4"
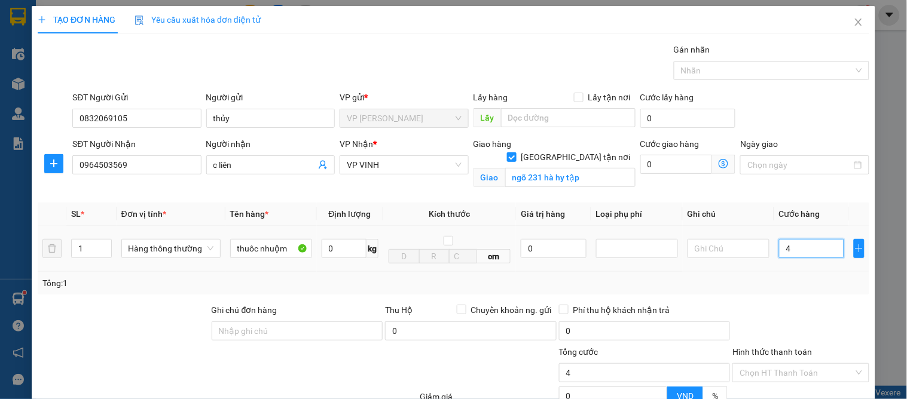
type input "40"
type input "40.000"
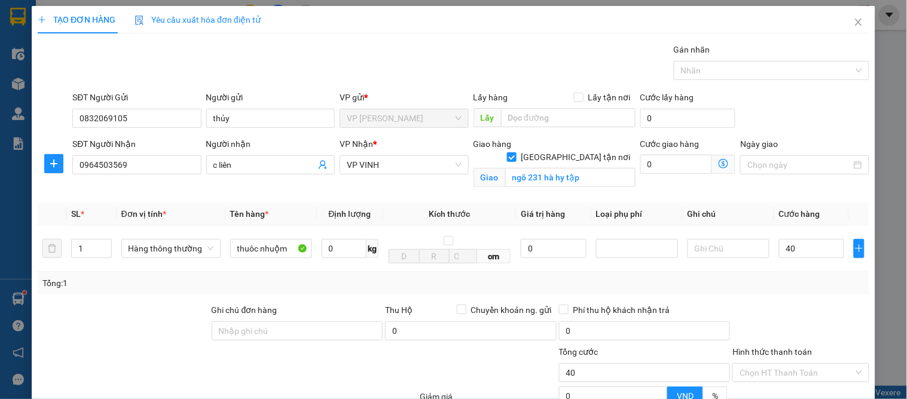
type input "40.000"
click at [782, 319] on div at bounding box center [800, 325] width 139 height 42
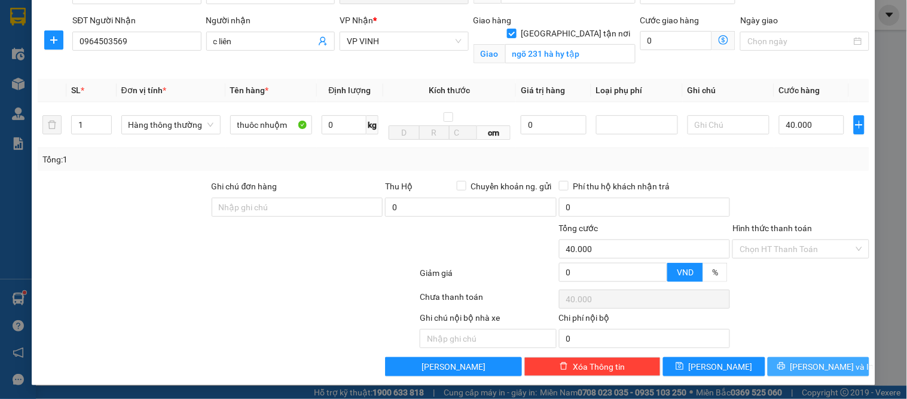
click at [810, 365] on span "Lưu và In" at bounding box center [832, 366] width 84 height 13
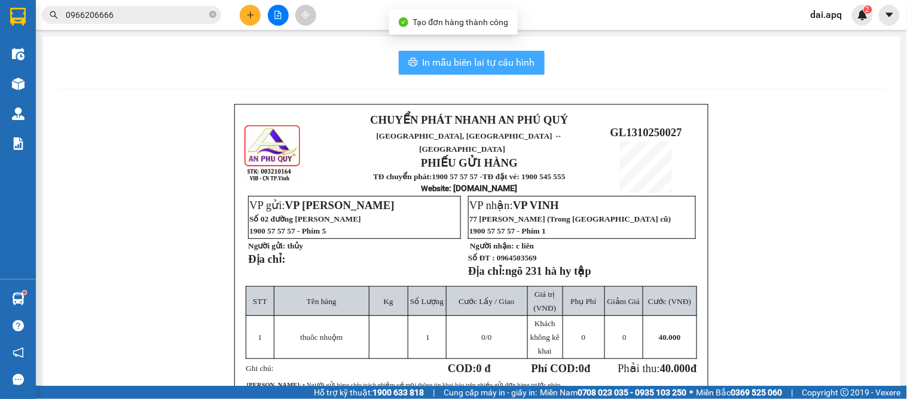
click at [443, 60] on span "In mẫu biên lai tự cấu hình" at bounding box center [479, 62] width 112 height 15
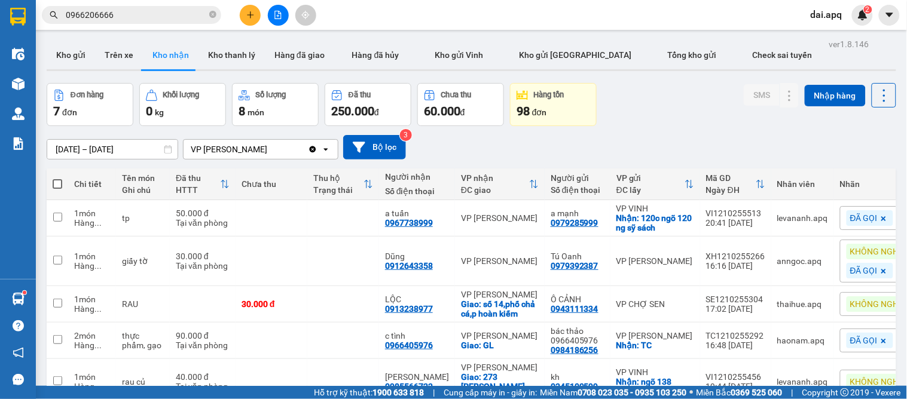
click at [521, 172] on div "VP nhận ĐC giao" at bounding box center [500, 184] width 78 height 24
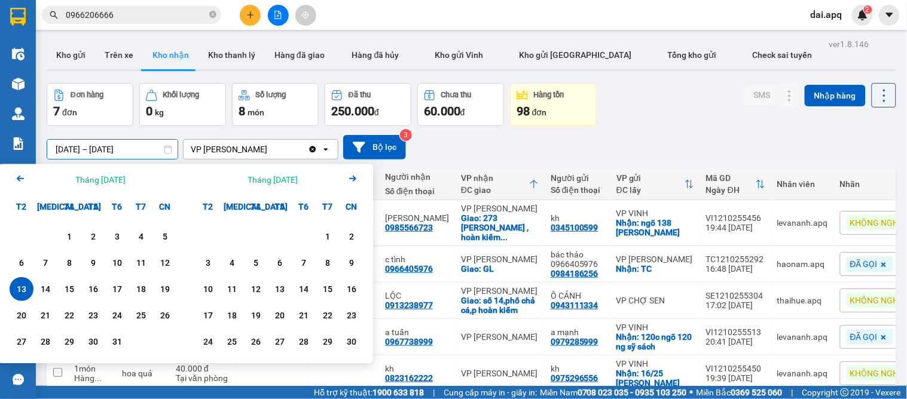
click at [67, 146] on input "13/10/2025 – 13/10/2025" at bounding box center [112, 149] width 130 height 19
click at [171, 258] on div "12" at bounding box center [165, 263] width 17 height 14
click at [22, 289] on div "13" at bounding box center [21, 289] width 17 height 14
type input "12/10/2025 – 13/10/2025"
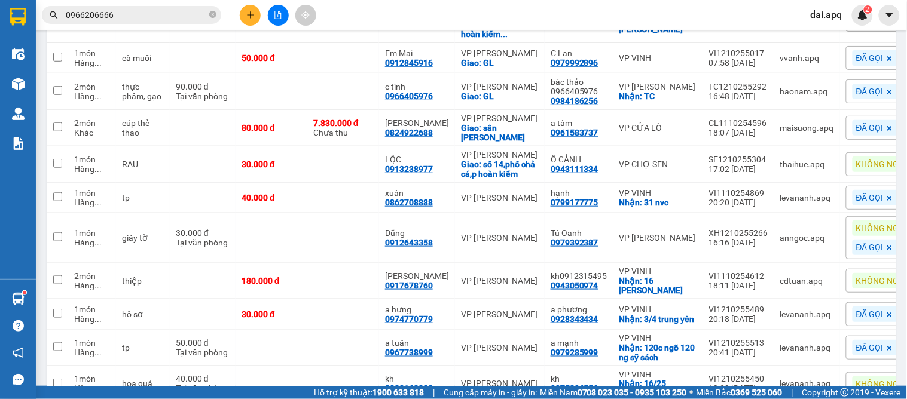
scroll to position [271, 0]
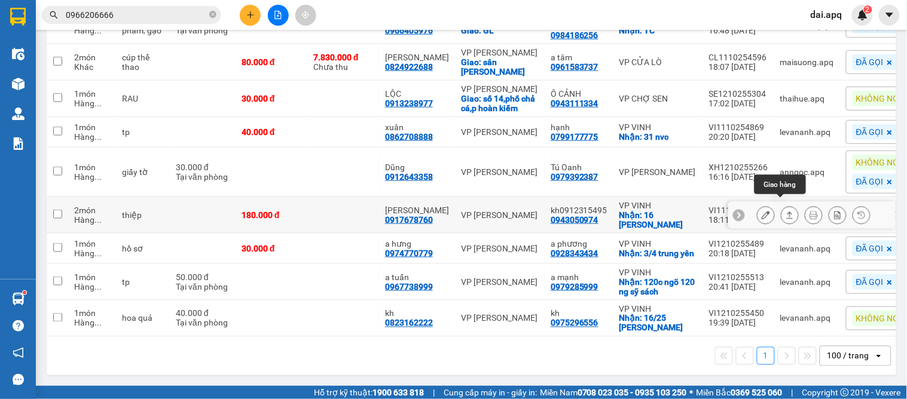
click at [784, 205] on button at bounding box center [789, 215] width 17 height 21
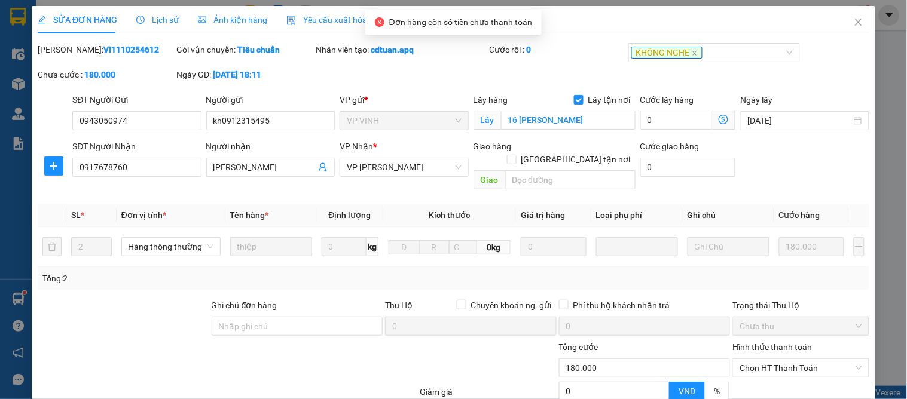
type input "0943050974"
type input "kh0912315495"
checkbox input "true"
type input "16 lê viết lượng"
type input "0917678760"
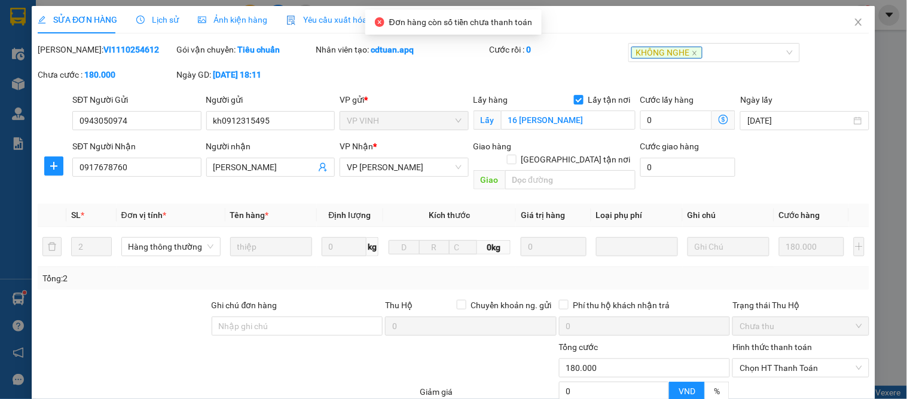
type input "xuân phương"
type input "0"
type input "180.000"
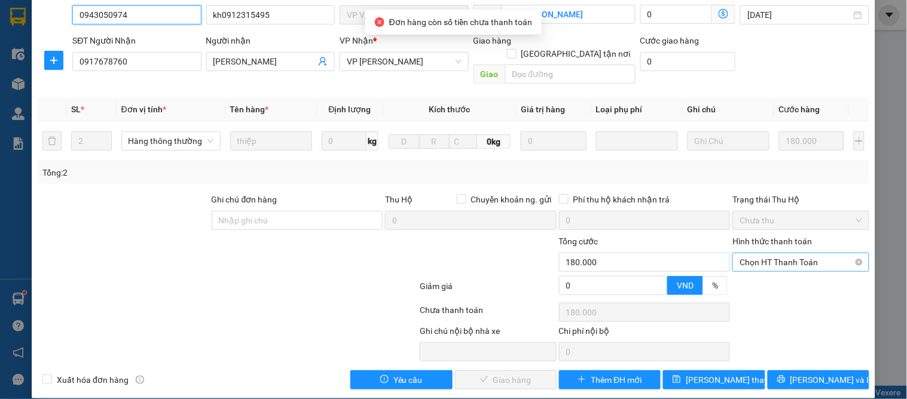
click at [757, 253] on span "Chọn HT Thanh Toán" at bounding box center [800, 262] width 122 height 18
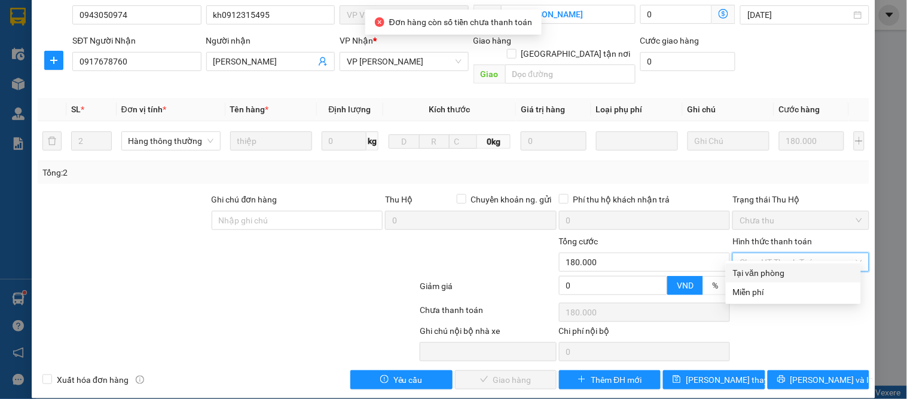
click at [756, 267] on div "Tại văn phòng" at bounding box center [793, 273] width 121 height 13
type input "0"
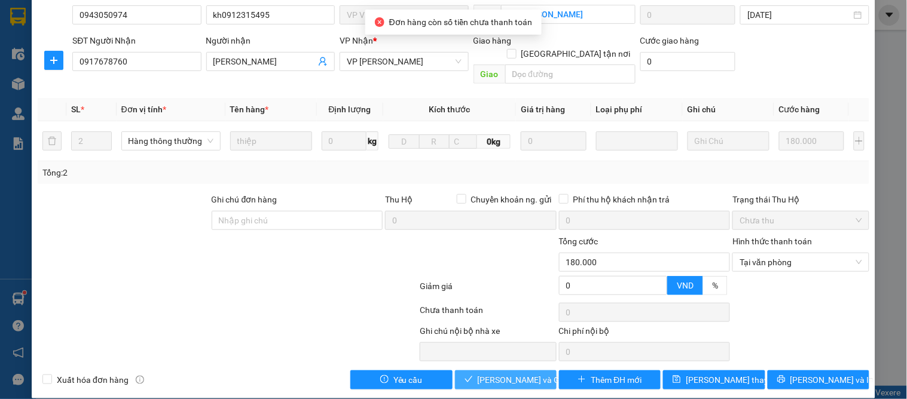
click at [479, 374] on span "Lưu và Giao hàng" at bounding box center [535, 380] width 115 height 13
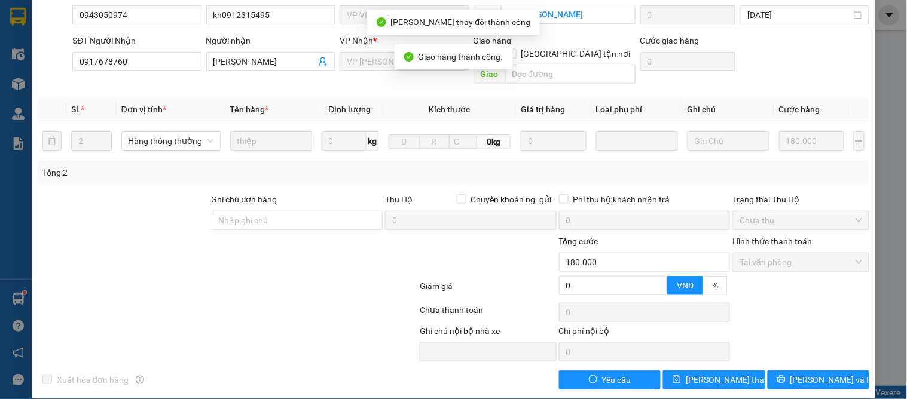
scroll to position [0, 0]
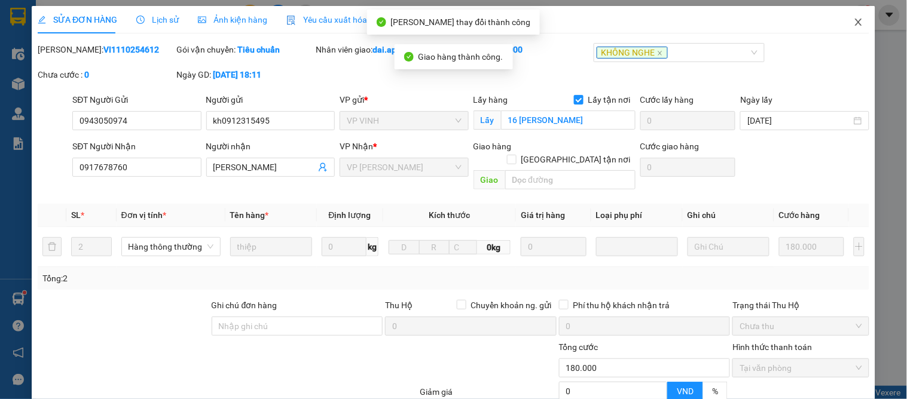
click at [854, 18] on icon "close" at bounding box center [859, 22] width 10 height 10
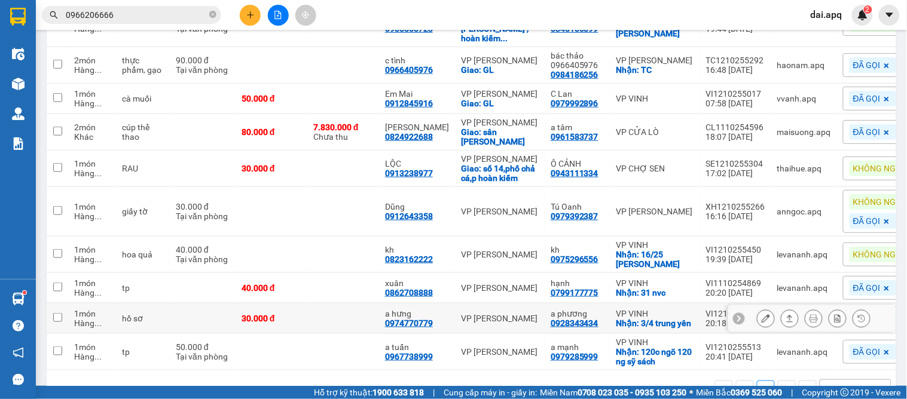
scroll to position [234, 0]
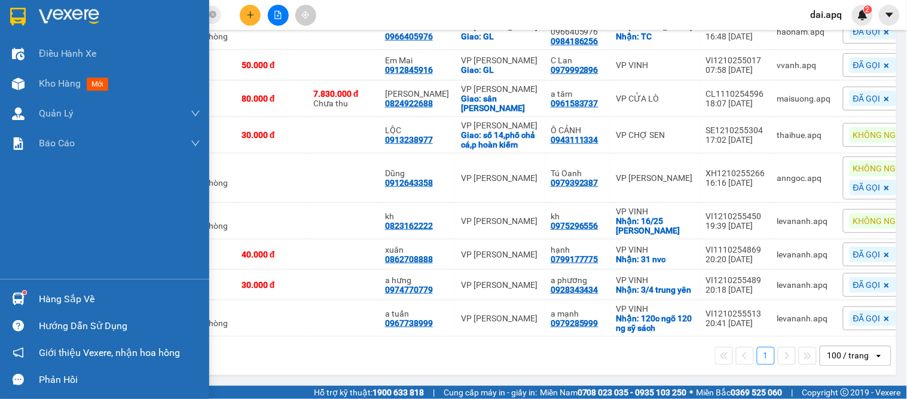
click at [94, 291] on div "Hàng sắp về" at bounding box center [119, 299] width 161 height 18
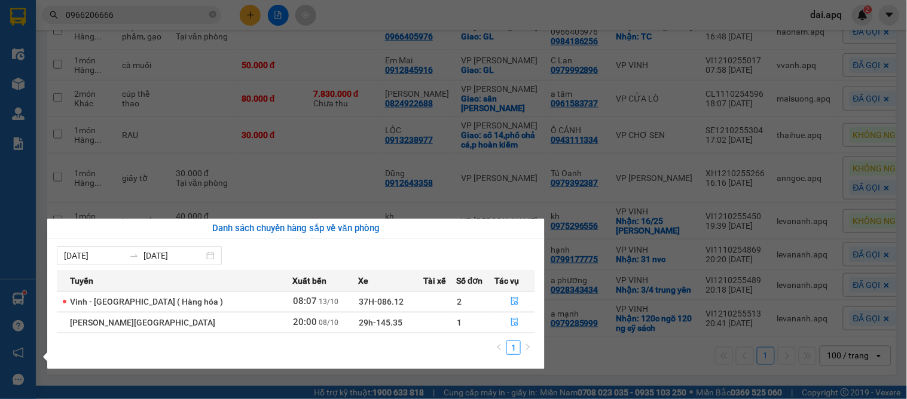
click at [557, 360] on body "Kết quả tìm kiếm ( 3 ) Bộ lọc Mã ĐH Trạng thái Món hàng Thu hộ Tổng cước Chưa c…" at bounding box center [453, 199] width 907 height 399
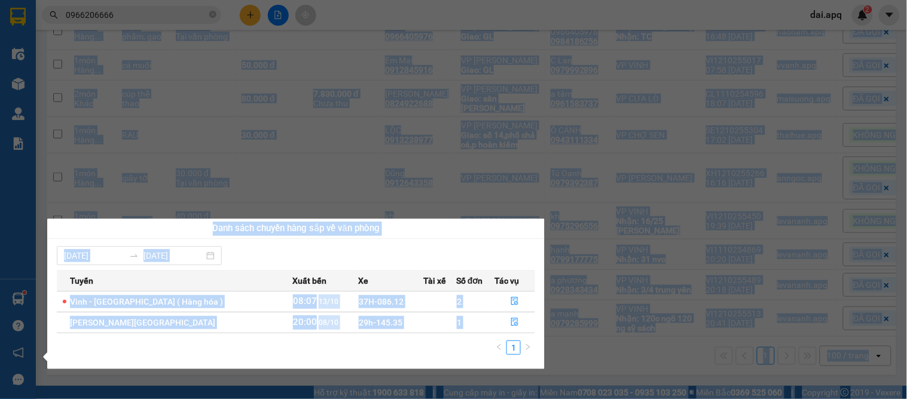
click at [562, 367] on section "Kết quả tìm kiếm ( 3 ) Bộ lọc Mã ĐH Trạng thái Món hàng Thu hộ Tổng cước Chưa c…" at bounding box center [453, 199] width 907 height 399
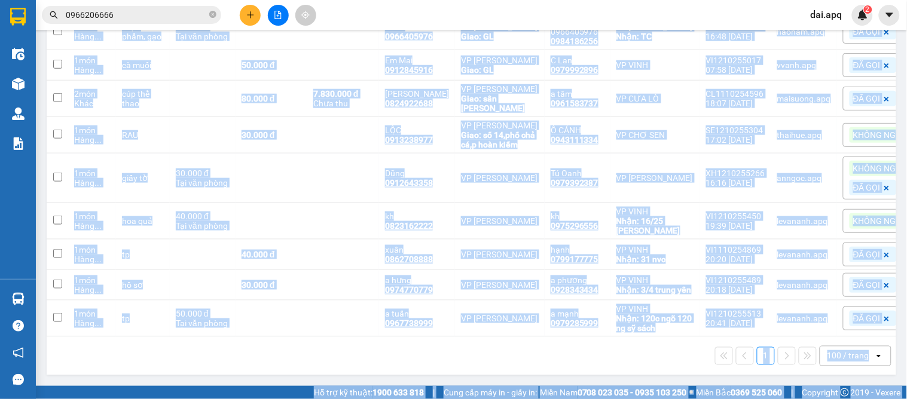
click at [213, 367] on div "1 100 / trang open" at bounding box center [471, 356] width 849 height 38
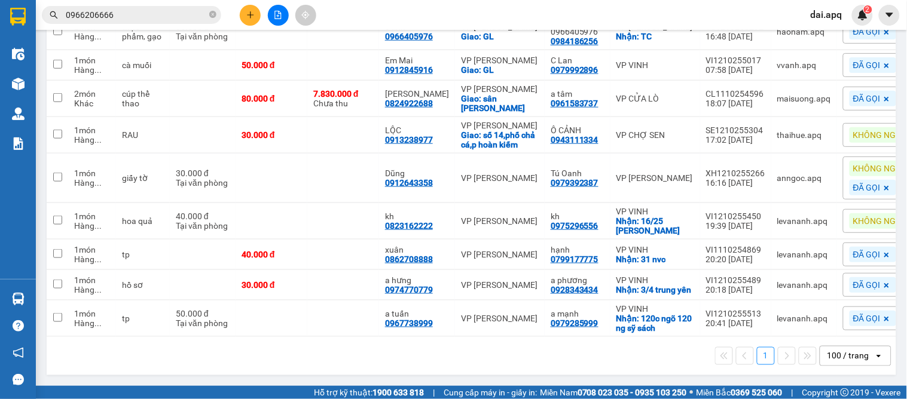
click at [215, 357] on div "1 100 / trang open" at bounding box center [471, 356] width 840 height 20
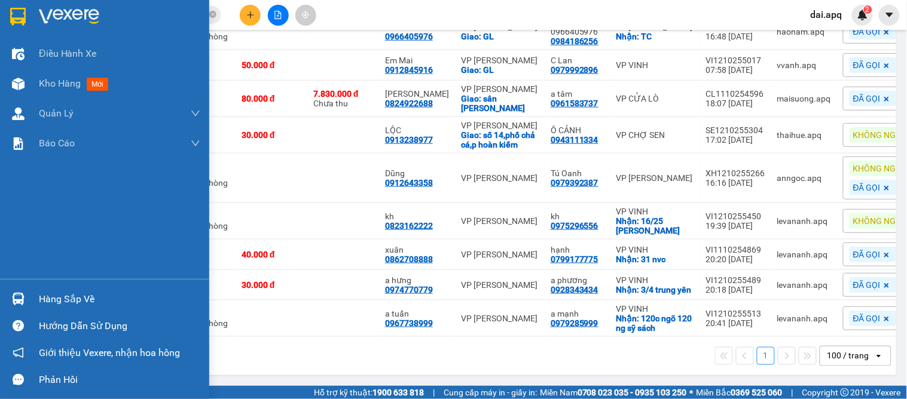
click at [71, 302] on div "Hàng sắp về" at bounding box center [119, 299] width 161 height 18
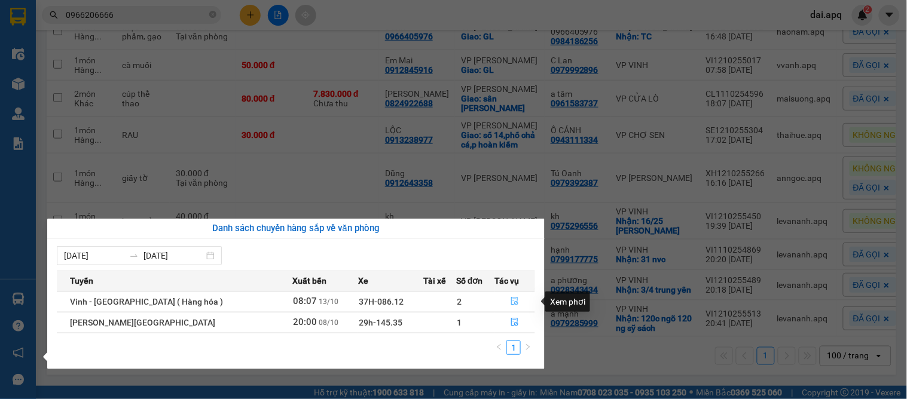
click at [521, 300] on button "button" at bounding box center [514, 301] width 39 height 19
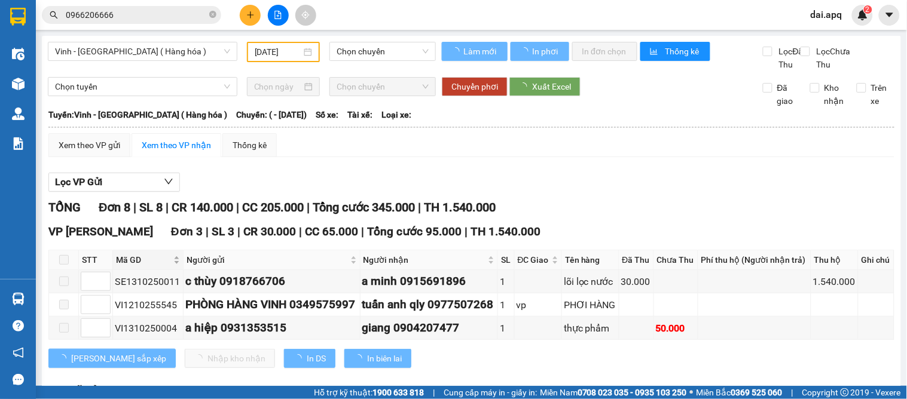
type input "13/10/2025"
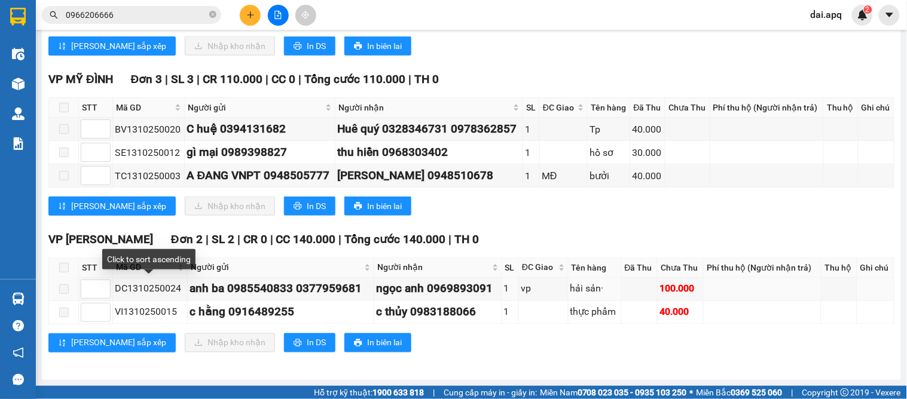
scroll to position [351, 0]
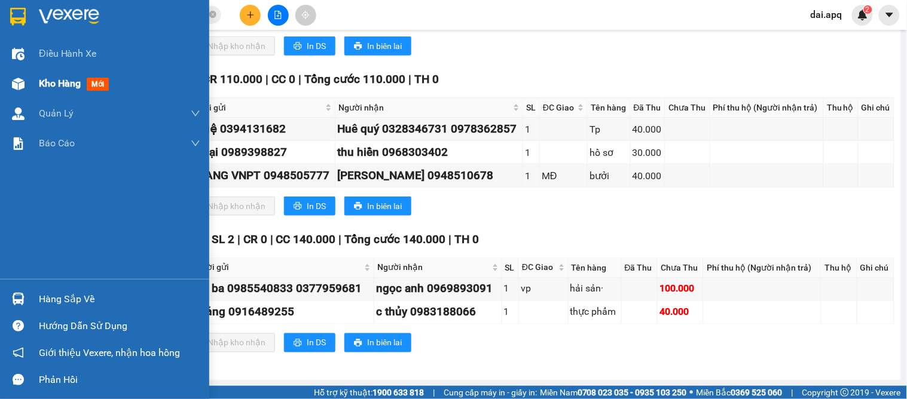
click at [41, 81] on span "Kho hàng" at bounding box center [60, 83] width 42 height 11
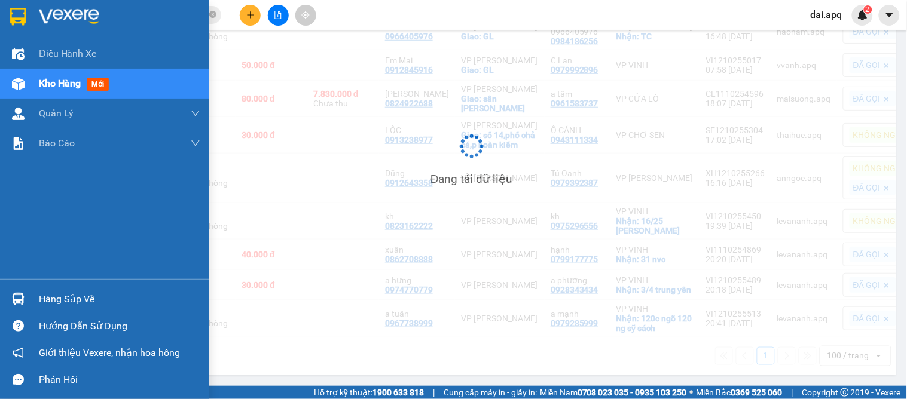
scroll to position [234, 0]
